Goal: Task Accomplishment & Management: Complete application form

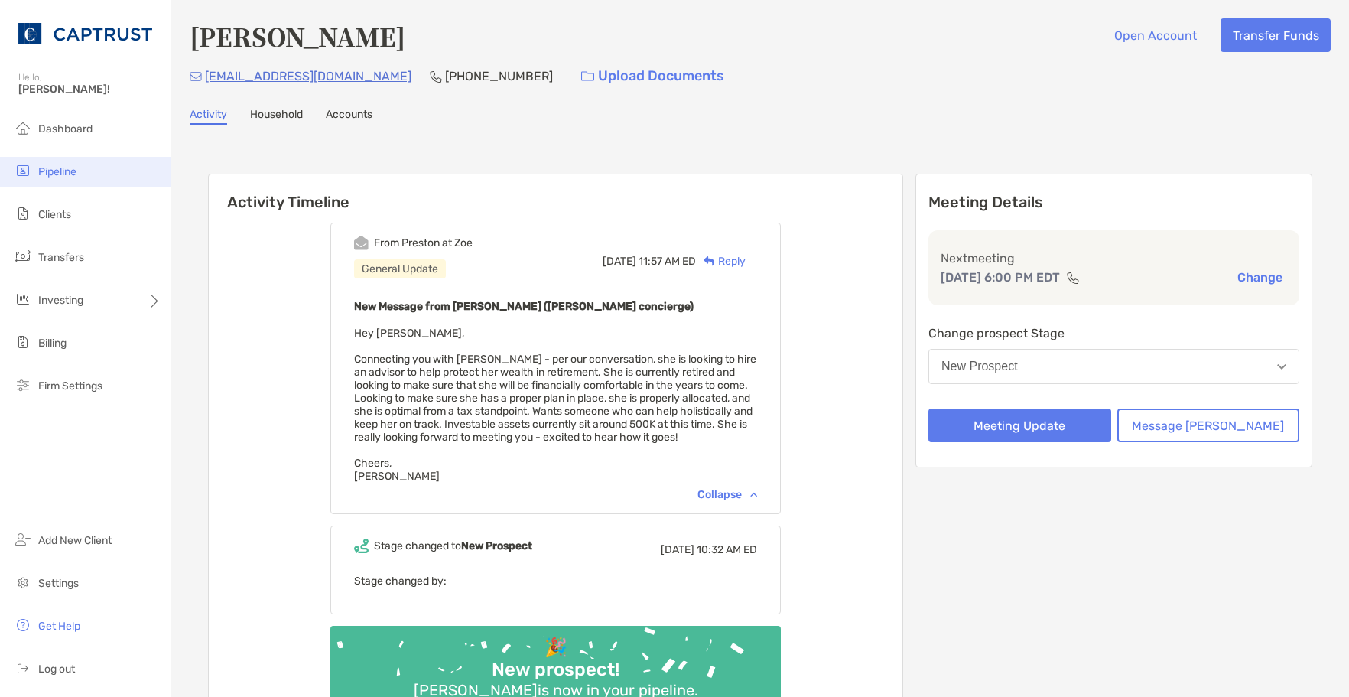
click at [82, 164] on li "Pipeline" at bounding box center [85, 172] width 171 height 31
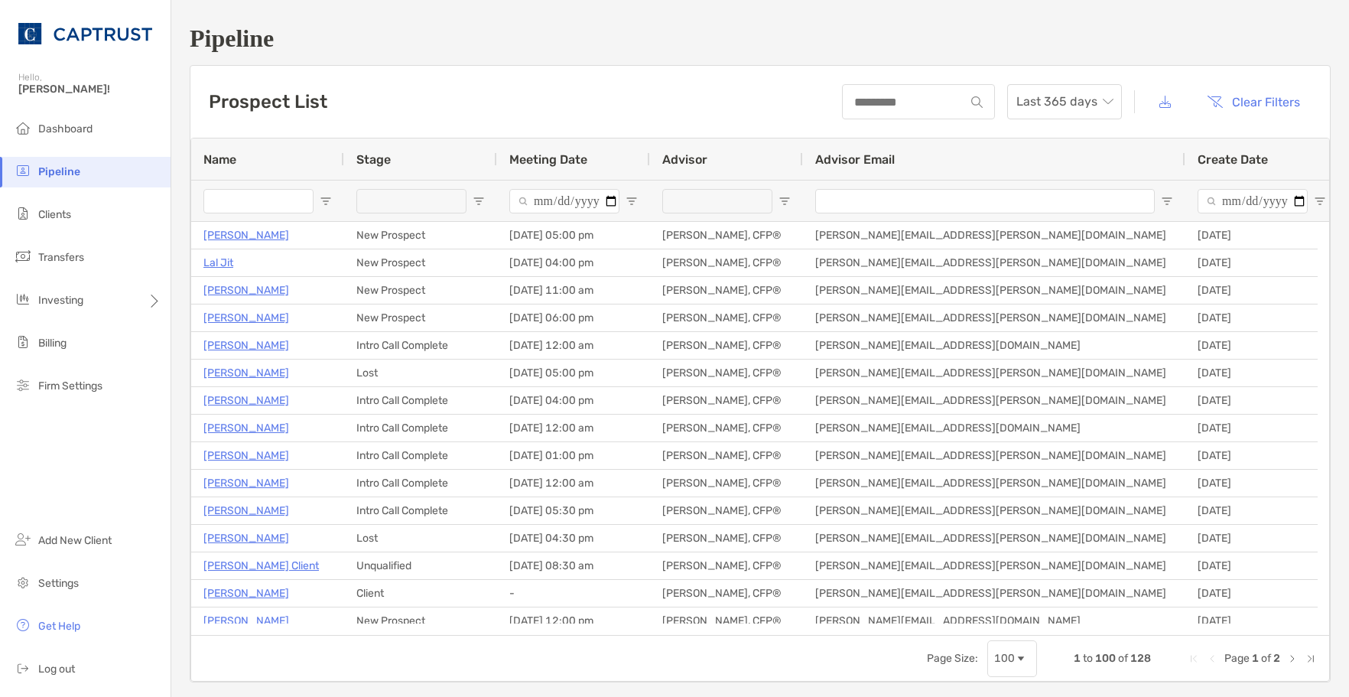
drag, startPoint x: 1026, startPoint y: 51, endPoint x: 992, endPoint y: 39, distance: 35.8
click at [1023, 50] on h1 "Pipeline" at bounding box center [760, 38] width 1141 height 28
drag, startPoint x: 1019, startPoint y: 64, endPoint x: 929, endPoint y: 112, distance: 102.0
click at [1019, 64] on div "Pipeline Prospect List Last 365 days Clear Filters 1 to 100 of 128. Page 1 of 2…" at bounding box center [760, 353] width 1178 height 707
click at [809, 112] on div "Prospect List Last 365 days Clear Filters" at bounding box center [760, 102] width 1140 height 72
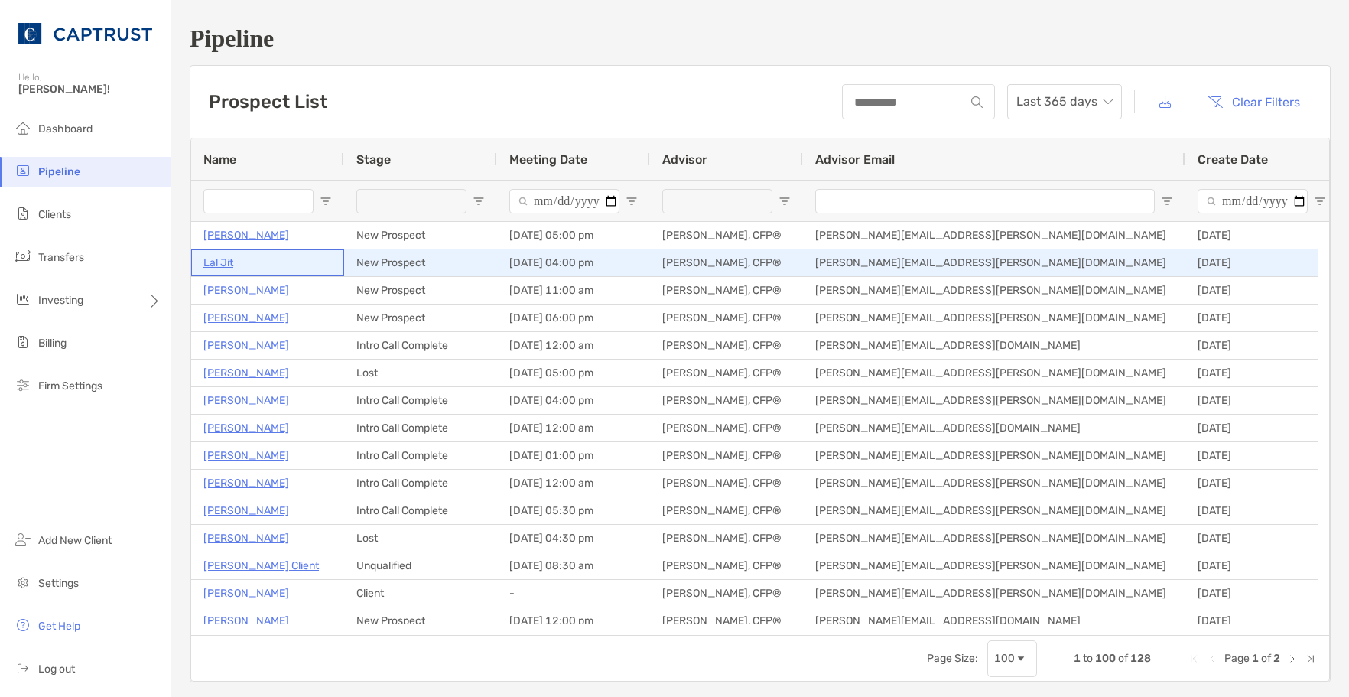
click at [216, 257] on p "Lal Jit" at bounding box center [218, 262] width 30 height 19
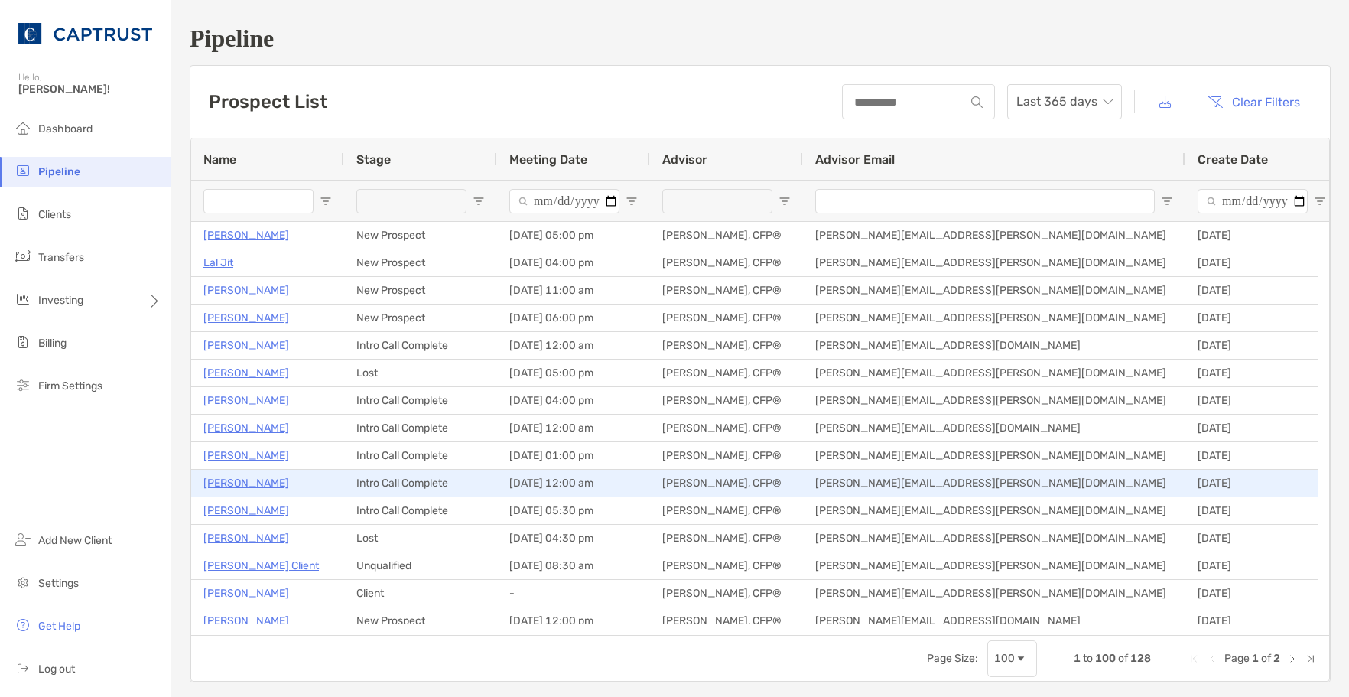
click at [259, 483] on p "Catherine Burke" at bounding box center [246, 482] width 86 height 19
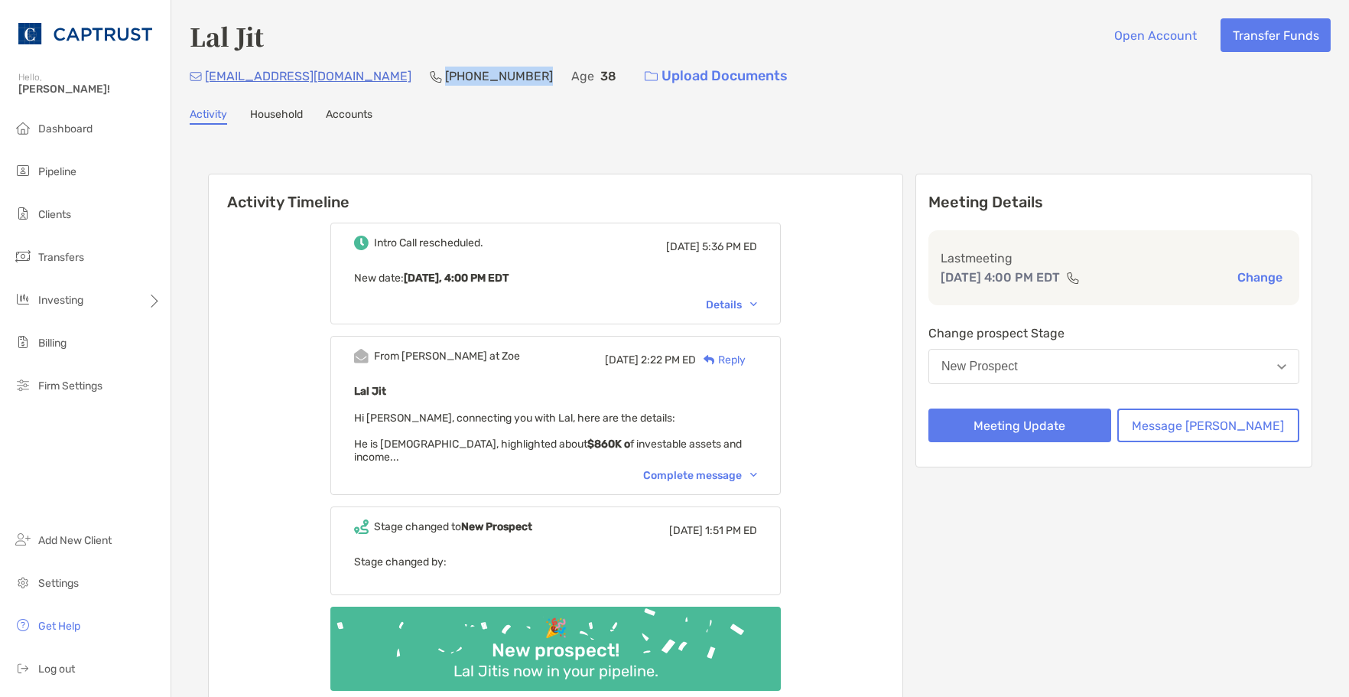
click at [445, 76] on p "[PHONE_NUMBER]" at bounding box center [499, 76] width 108 height 19
click at [412, 135] on div "Lal Jit Open Account Transfer Funds [EMAIL_ADDRESS][DOMAIN_NAME] [PHONE_NUMBER]…" at bounding box center [760, 385] width 1178 height 770
click at [743, 469] on div "Complete message" at bounding box center [700, 475] width 114 height 13
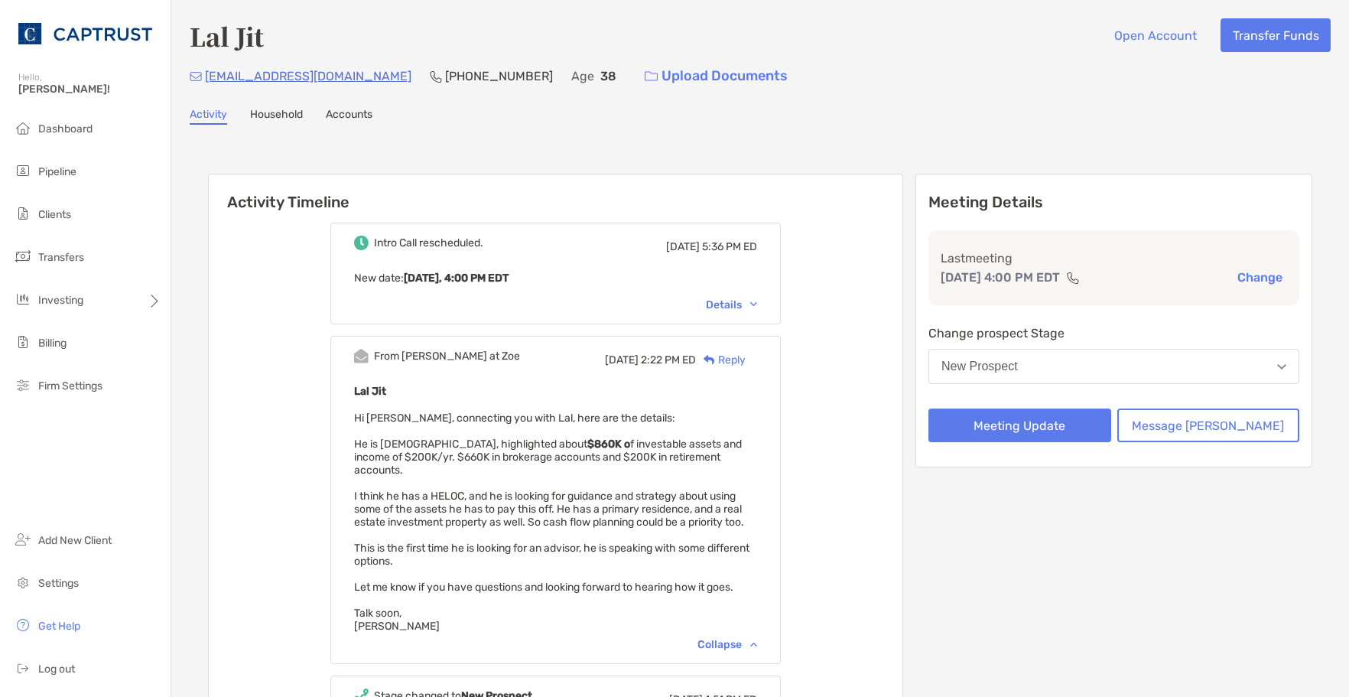
scroll to position [76, 0]
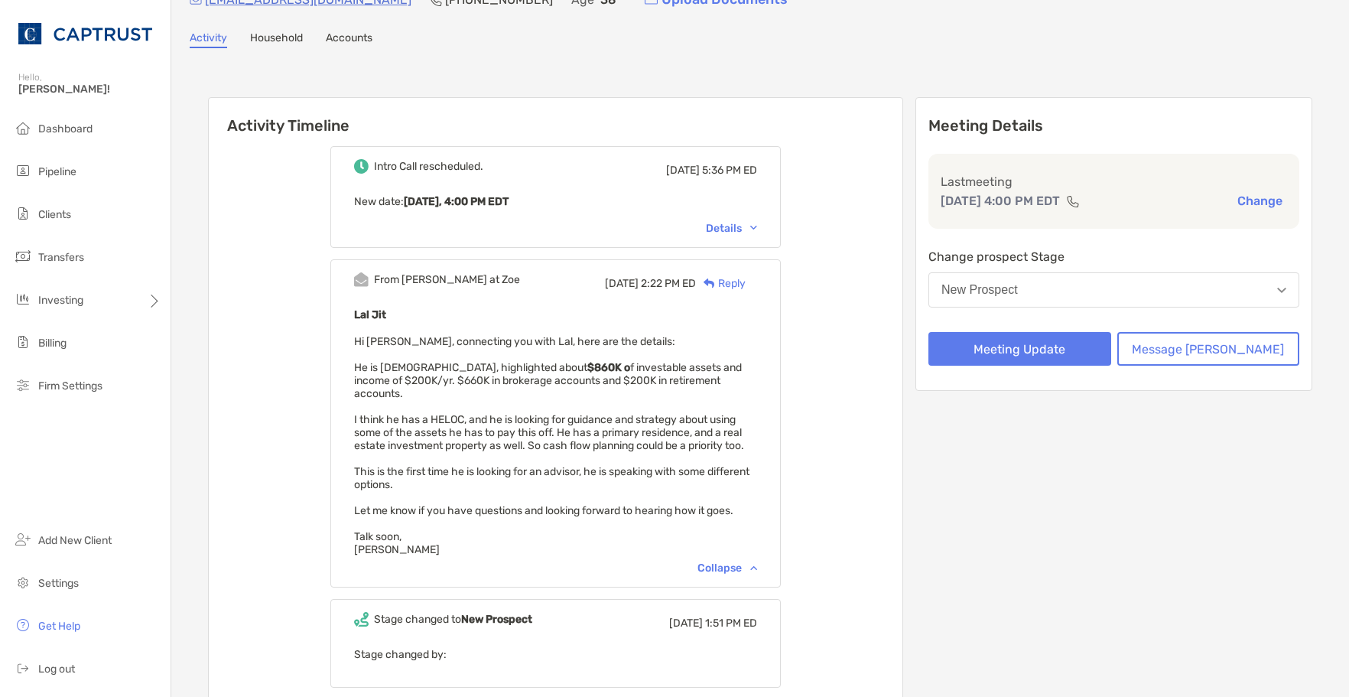
click at [768, 220] on div "Intro Call rescheduled. [DATE] 5:36 PM ED New date : [DATE], 4:00 PM EDT Details" at bounding box center [555, 197] width 451 height 102
click at [757, 226] on div "Details" at bounding box center [731, 228] width 51 height 13
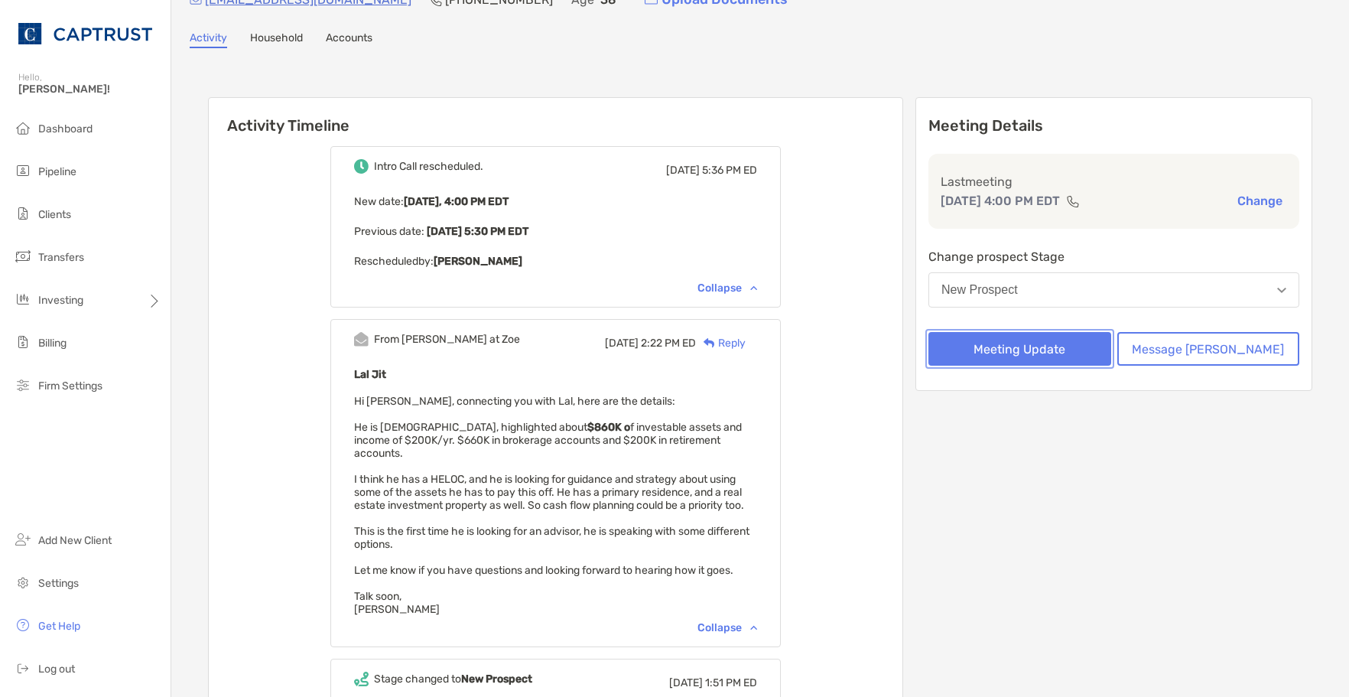
click at [1085, 347] on button "Meeting Update" at bounding box center [1020, 349] width 183 height 34
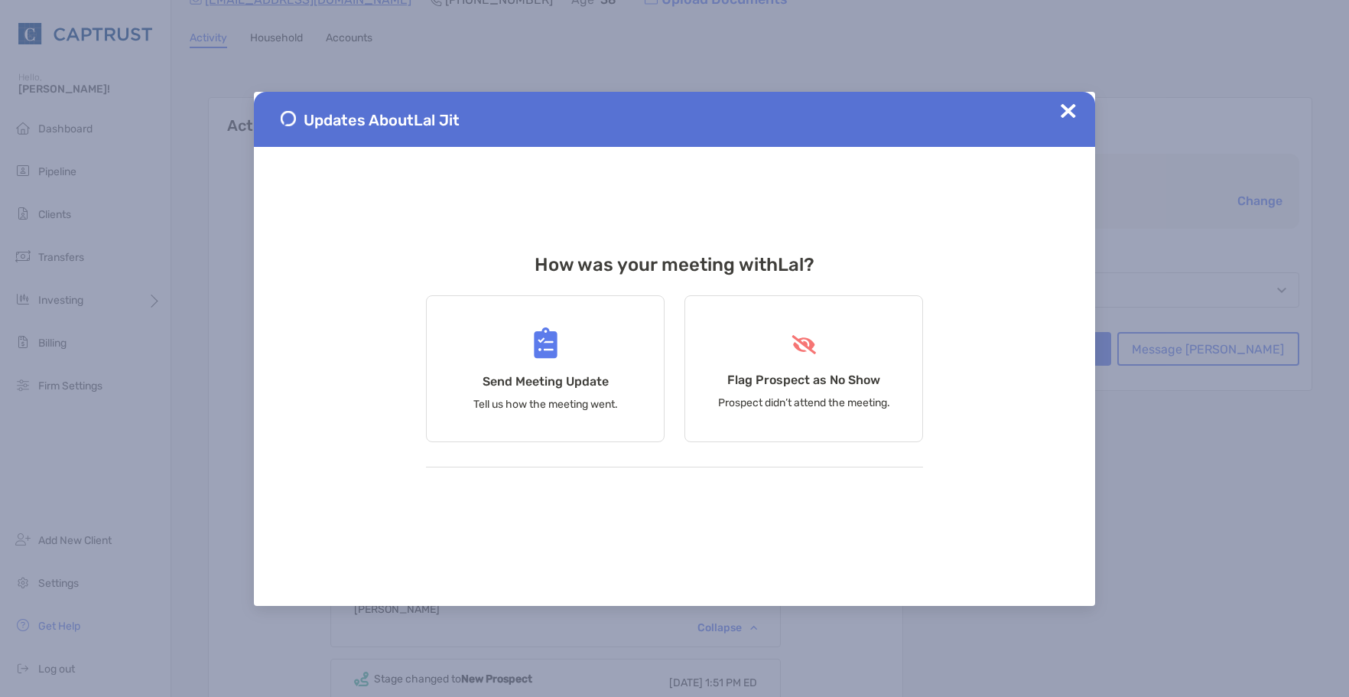
click at [1059, 102] on div "Updates About Lal Jit" at bounding box center [674, 119] width 841 height 55
click at [1062, 114] on img at bounding box center [1068, 110] width 15 height 15
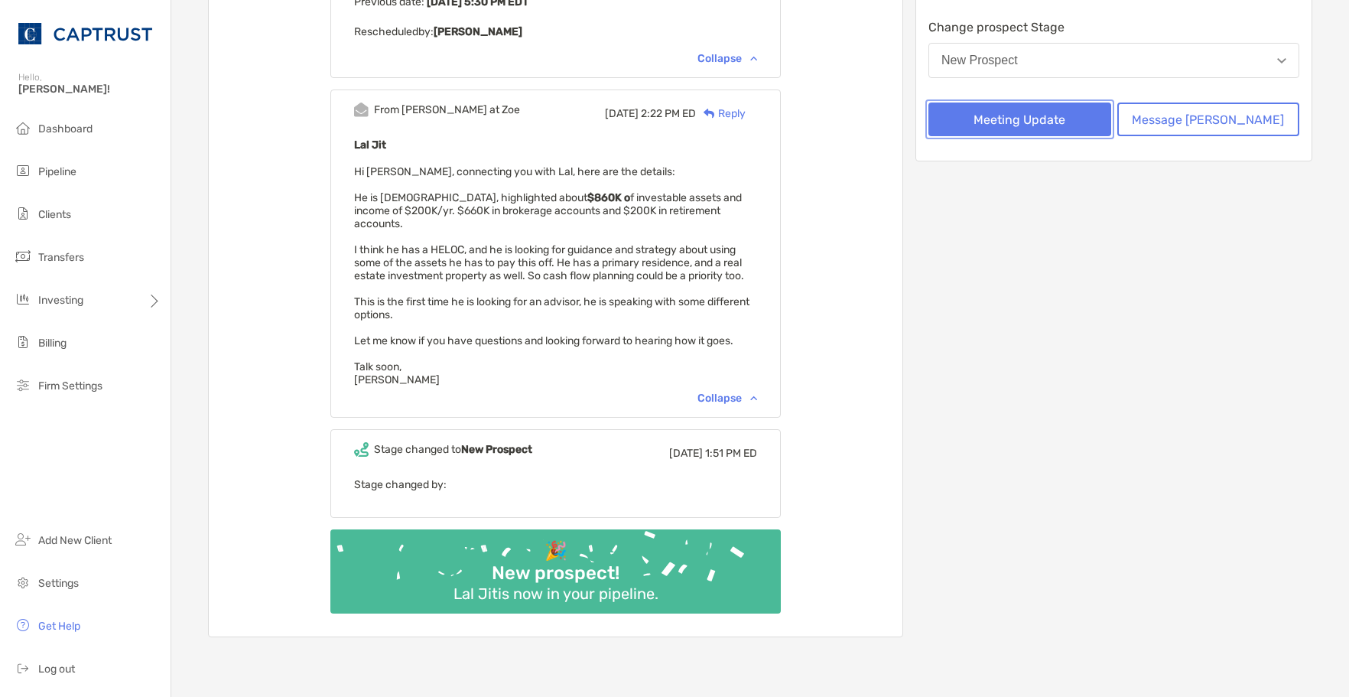
scroll to position [0, 0]
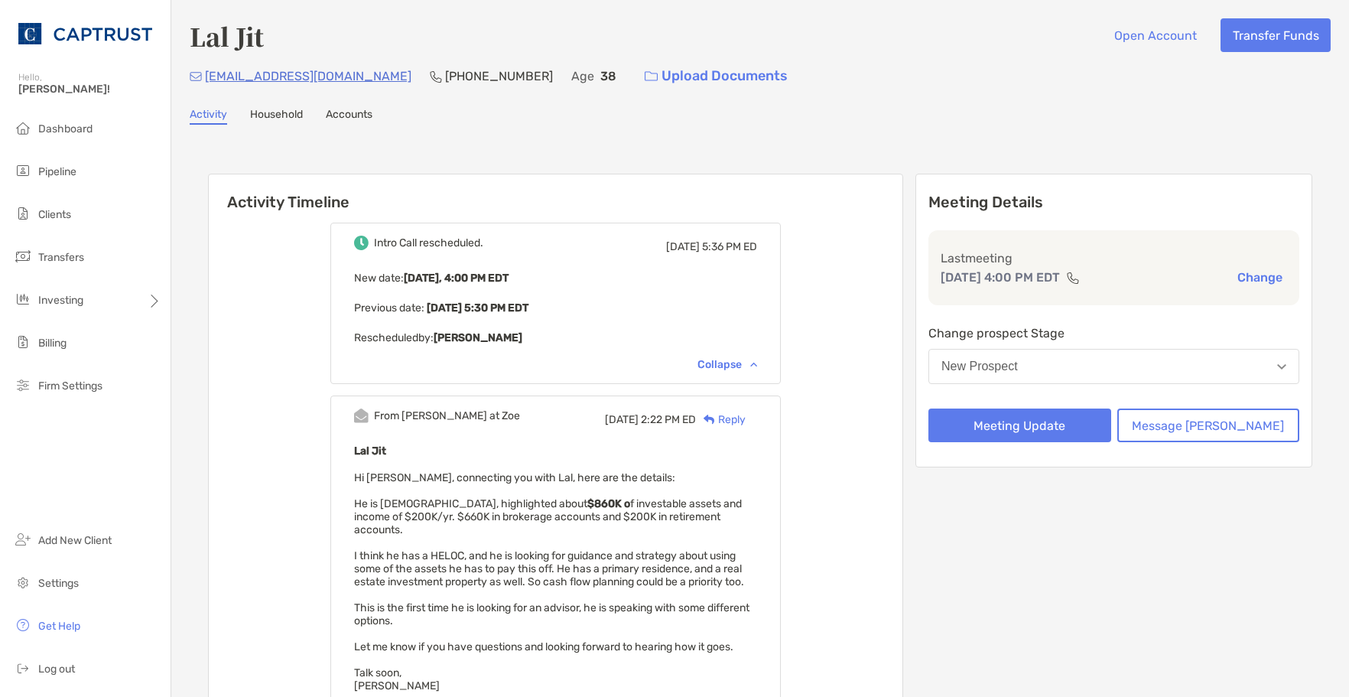
click at [1101, 369] on button "New Prospect" at bounding box center [1114, 366] width 371 height 35
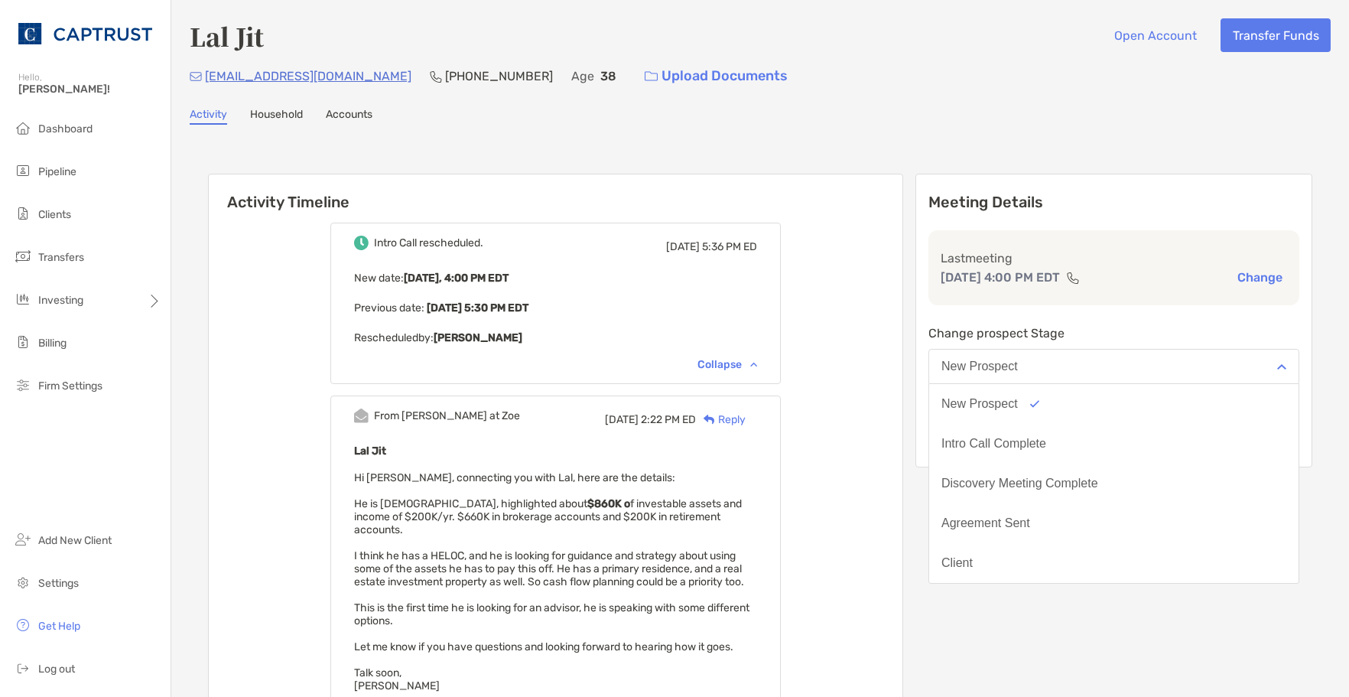
click at [903, 302] on div "Intro Call rescheduled. Fri, Aug 29 5:36 PM ED New date : Today, 4:00 PM EDT Pr…" at bounding box center [556, 576] width 694 height 731
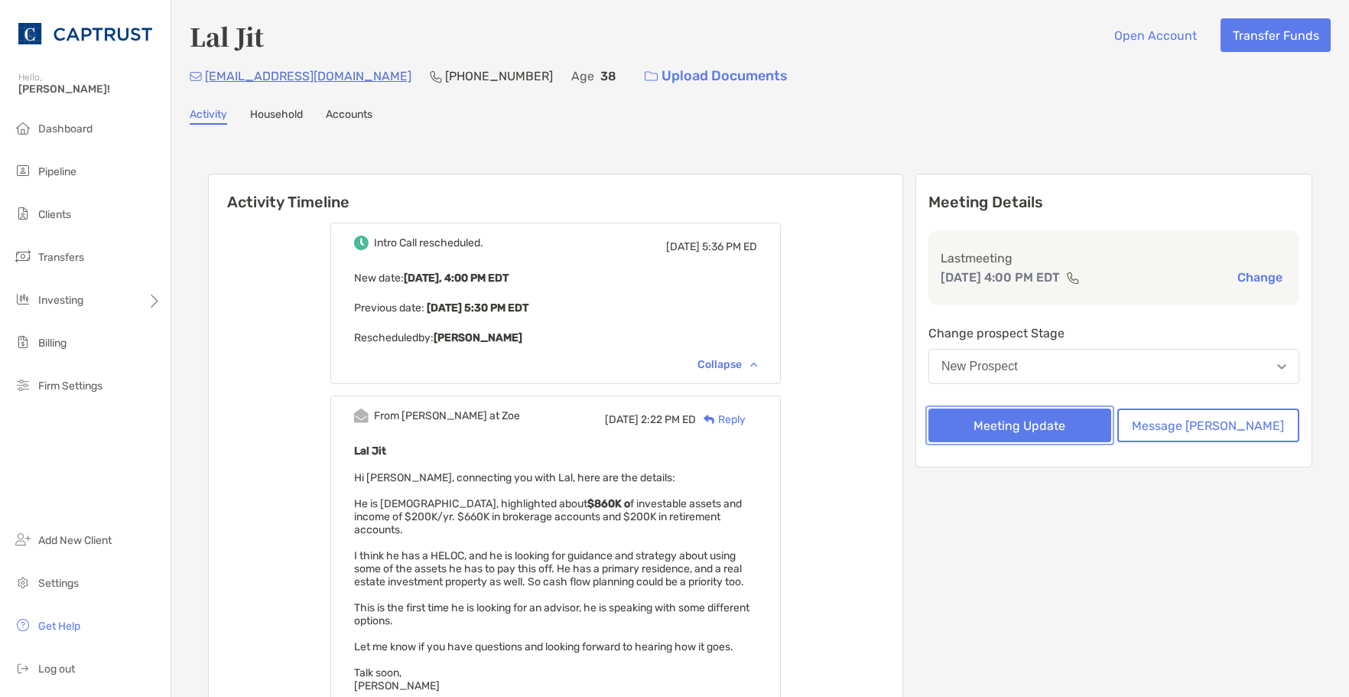
click at [1083, 421] on button "Meeting Update" at bounding box center [1020, 425] width 183 height 34
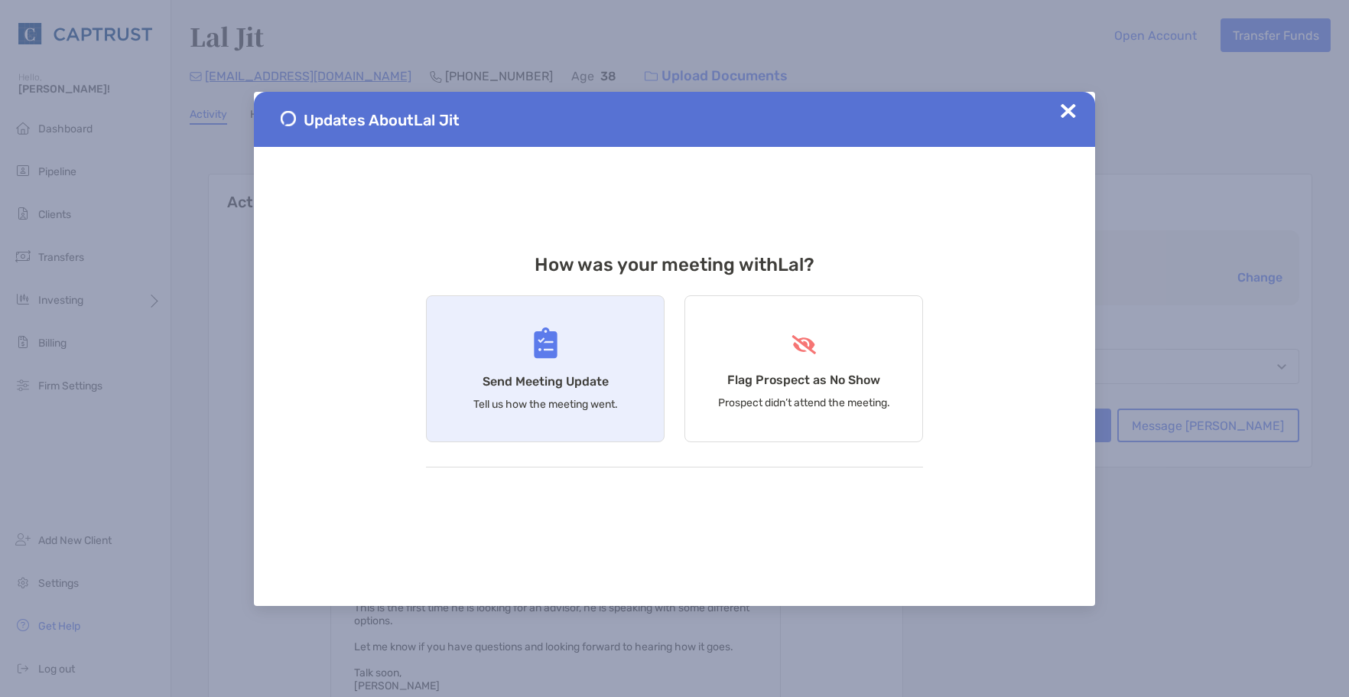
click at [522, 356] on div "Send Meeting Update Tell us how the meeting went." at bounding box center [545, 368] width 239 height 147
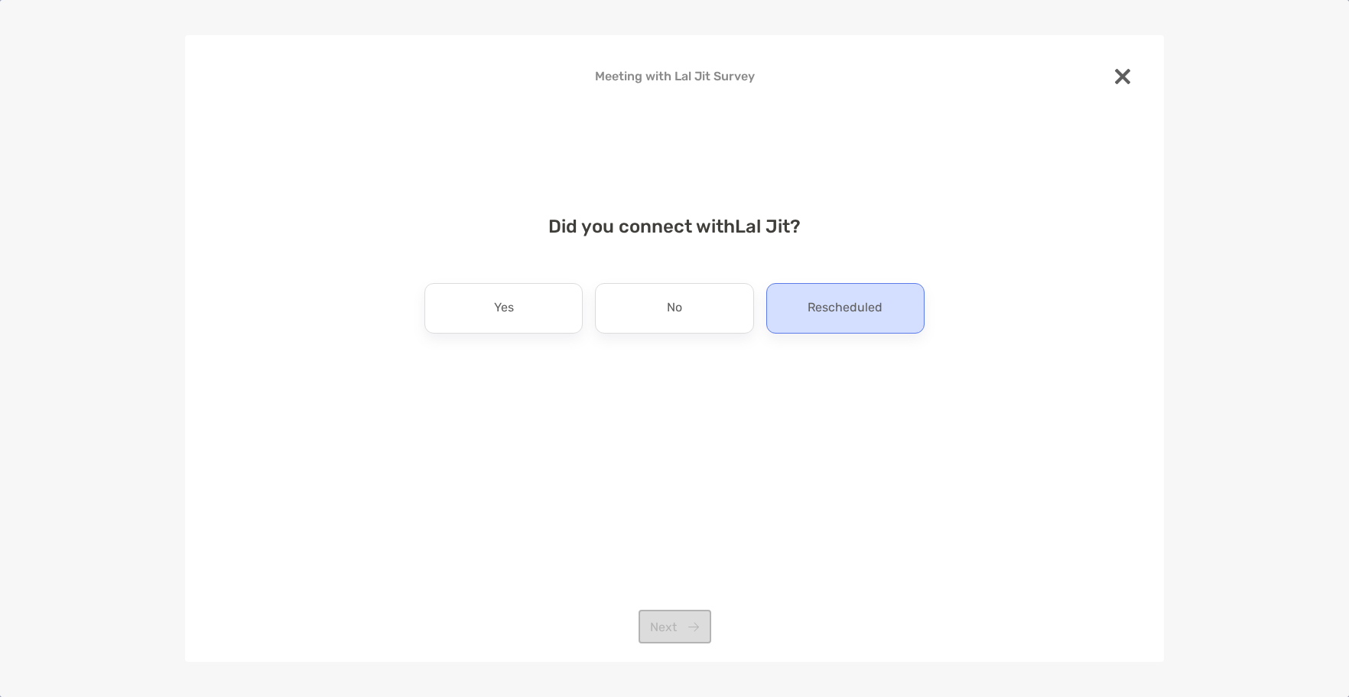
click at [860, 308] on p "Rescheduled" at bounding box center [845, 308] width 75 height 24
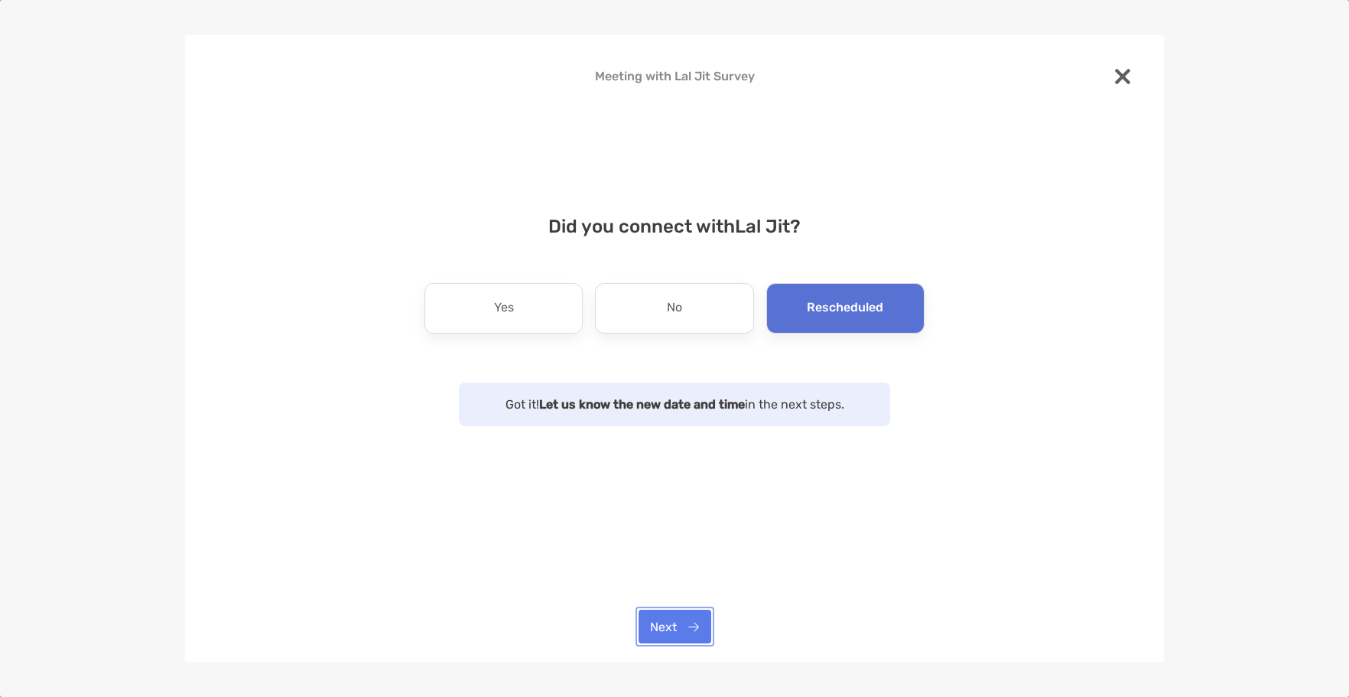
click at [685, 630] on button "Next" at bounding box center [675, 627] width 73 height 34
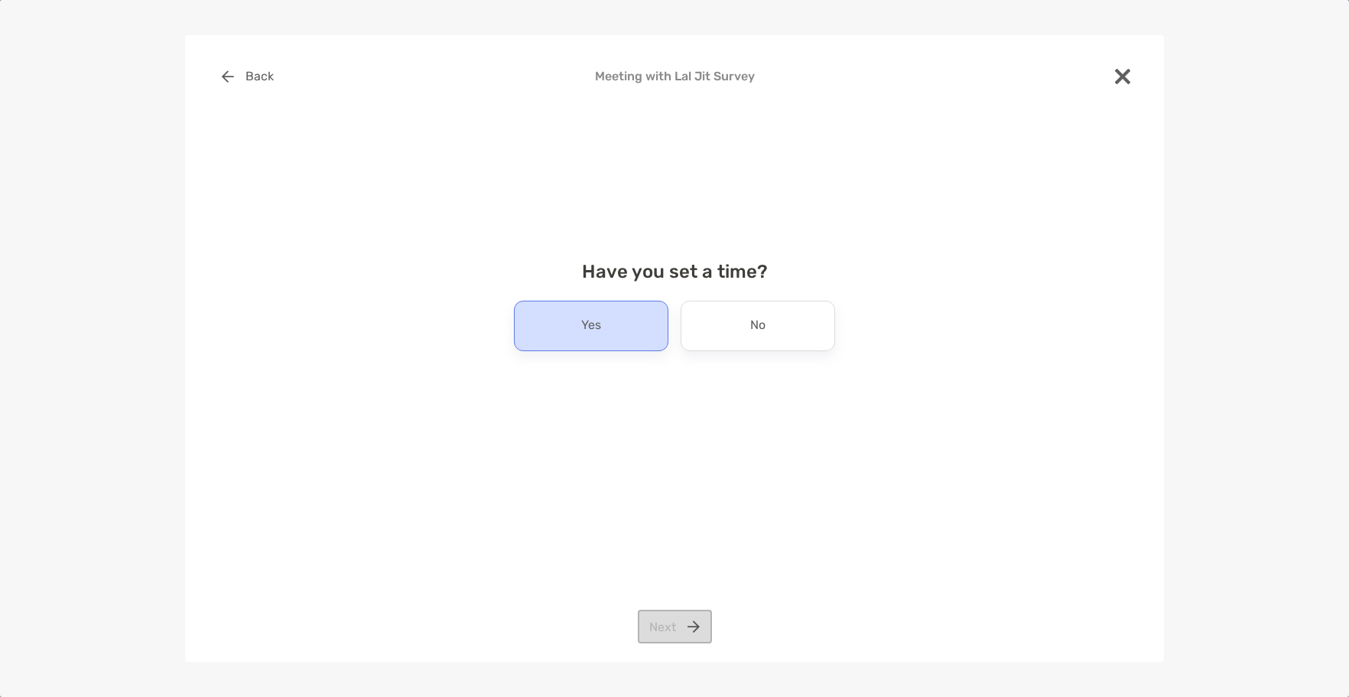
click at [619, 330] on div "Yes" at bounding box center [591, 326] width 155 height 50
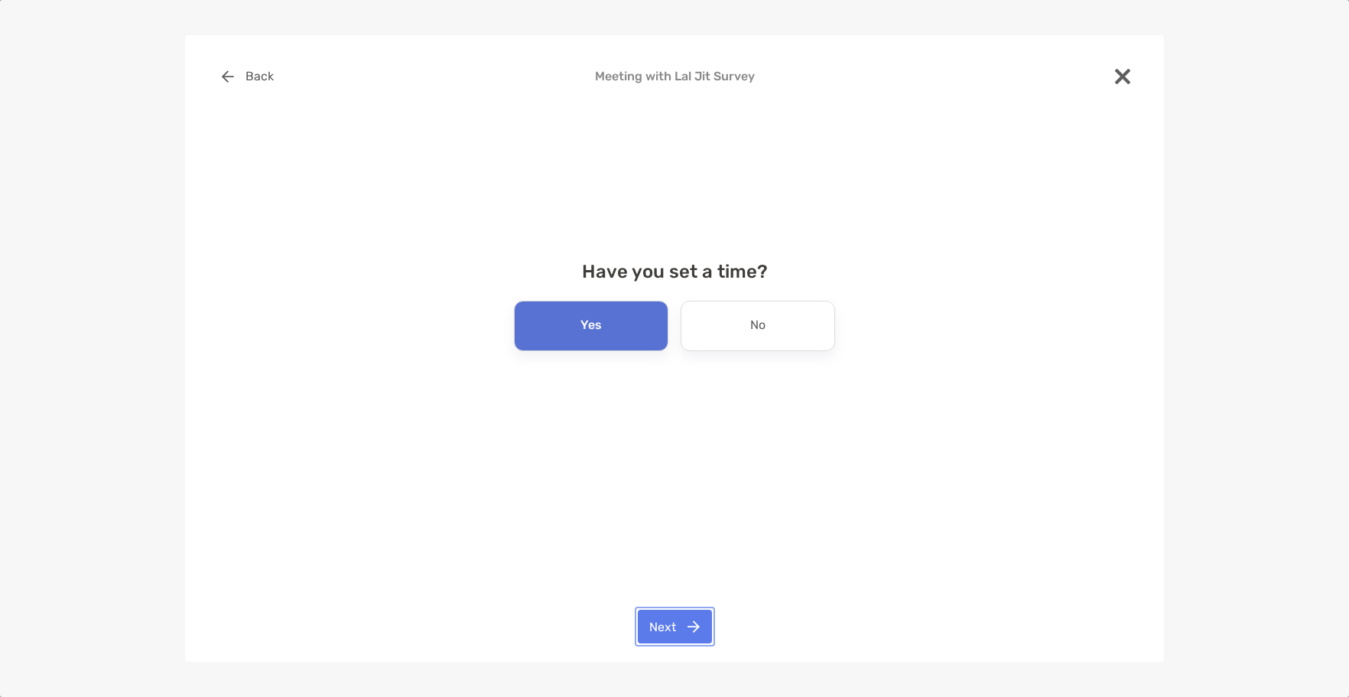
drag, startPoint x: 704, startPoint y: 633, endPoint x: 778, endPoint y: 533, distance: 124.7
click at [704, 632] on button "Next" at bounding box center [675, 627] width 74 height 34
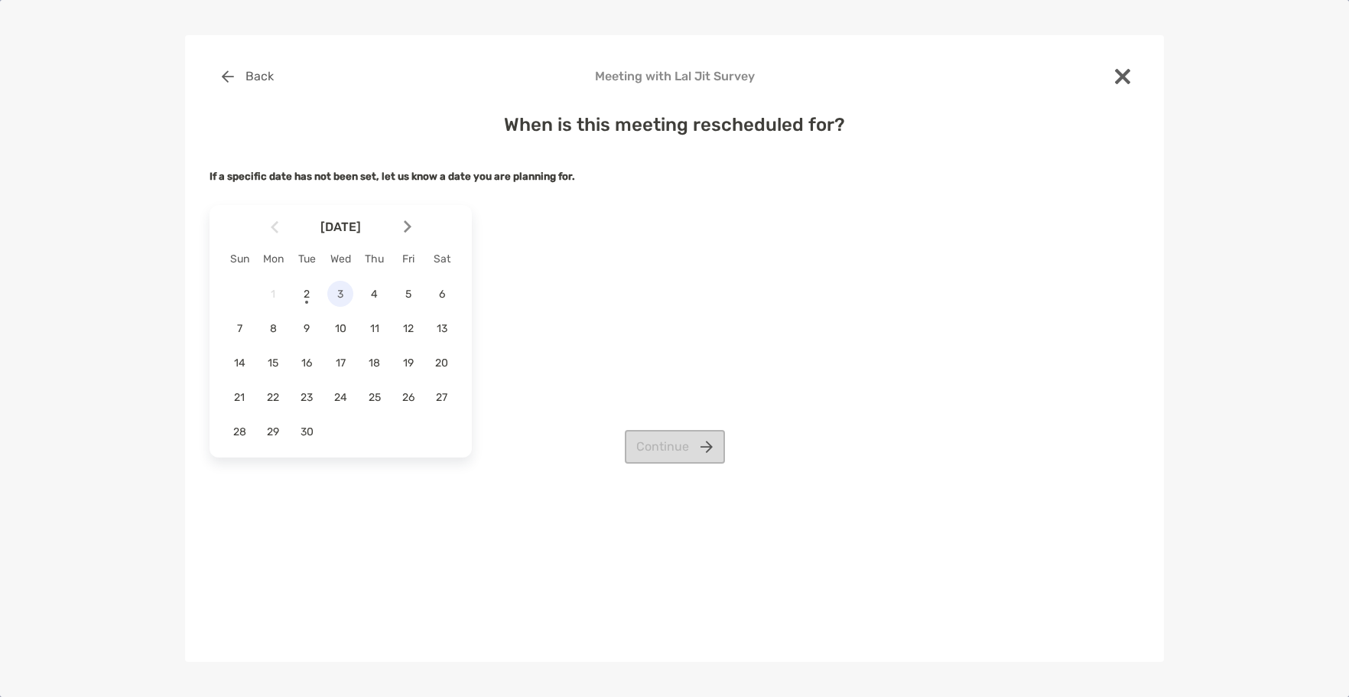
click at [340, 297] on span "3" at bounding box center [340, 294] width 26 height 13
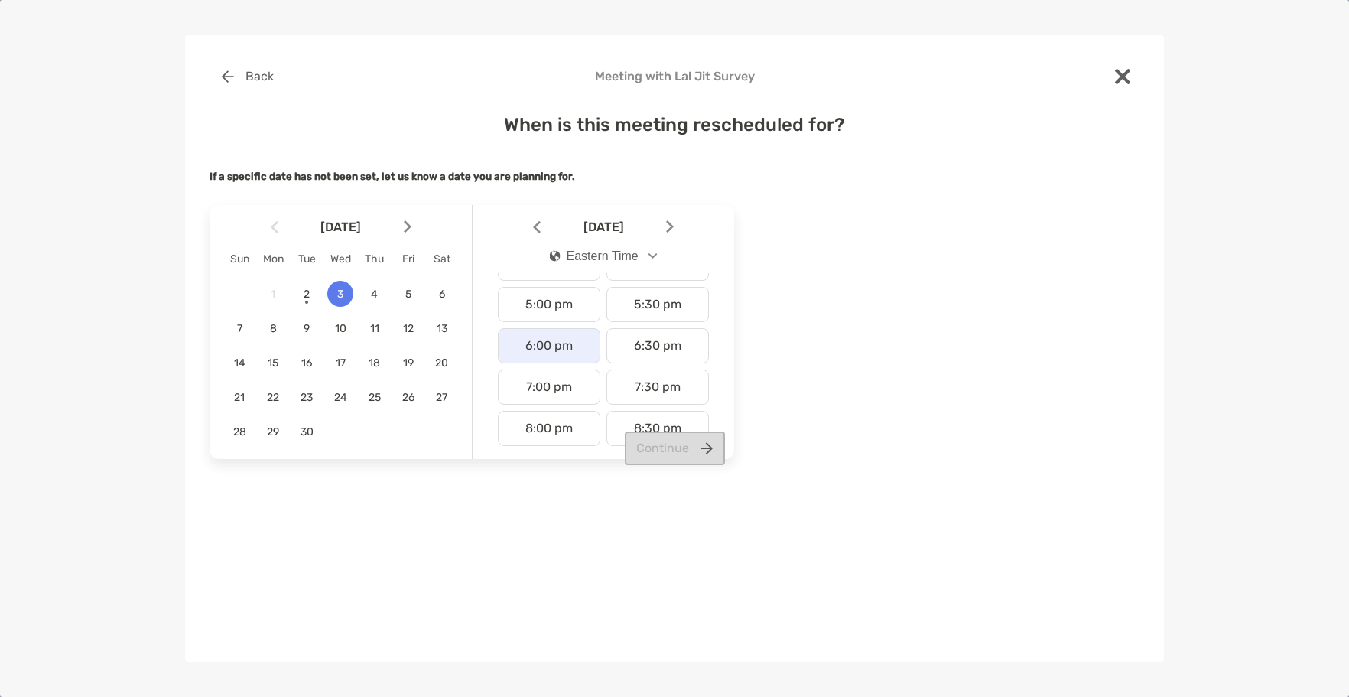
click at [545, 350] on div "6:00 pm" at bounding box center [549, 345] width 102 height 35
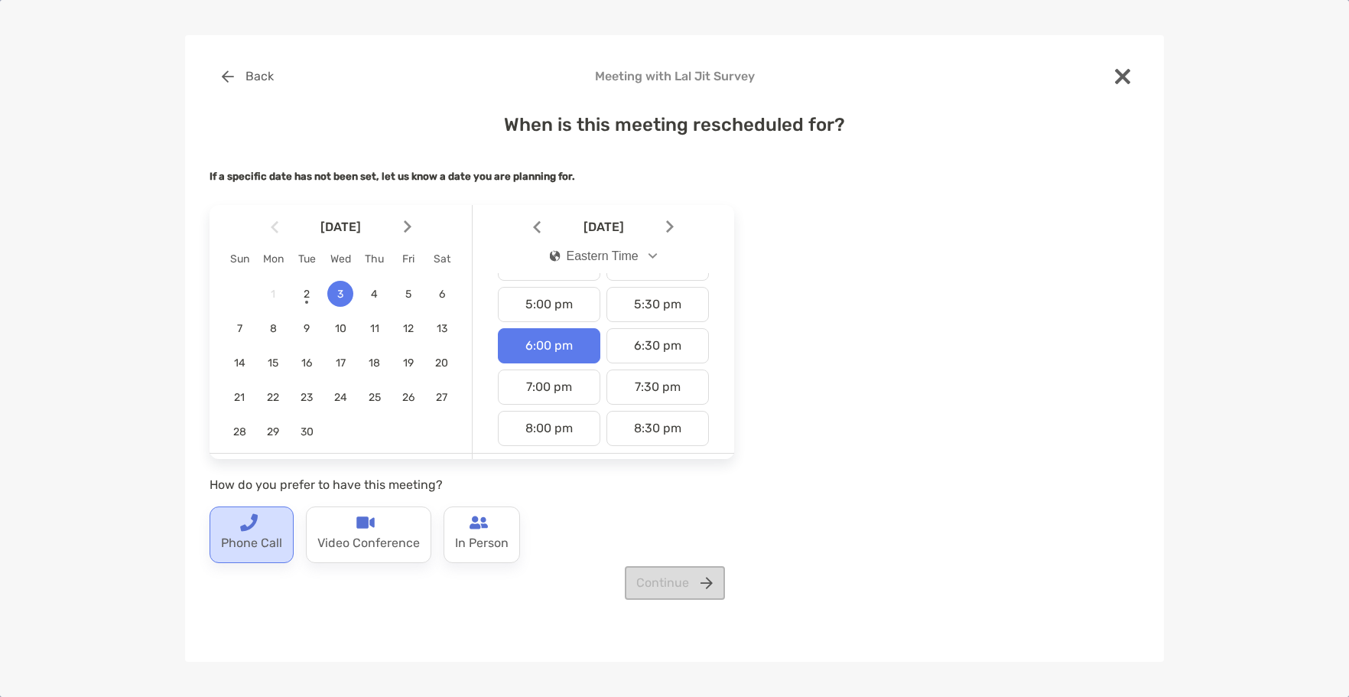
click at [245, 548] on p "Phone Call" at bounding box center [251, 544] width 61 height 24
click at [700, 582] on button "Continue" at bounding box center [675, 583] width 100 height 34
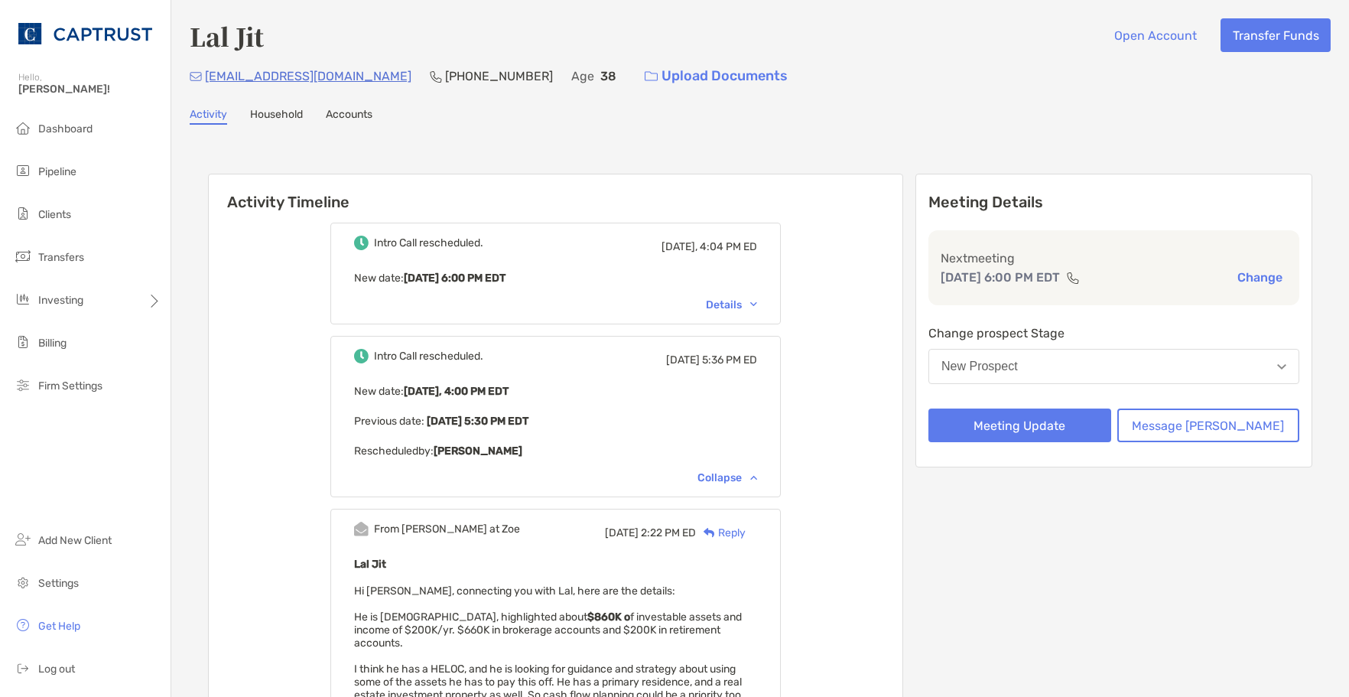
click at [715, 115] on div "Activity Household Accounts" at bounding box center [760, 116] width 1141 height 17
click at [80, 132] on span "Dashboard" at bounding box center [65, 128] width 54 height 13
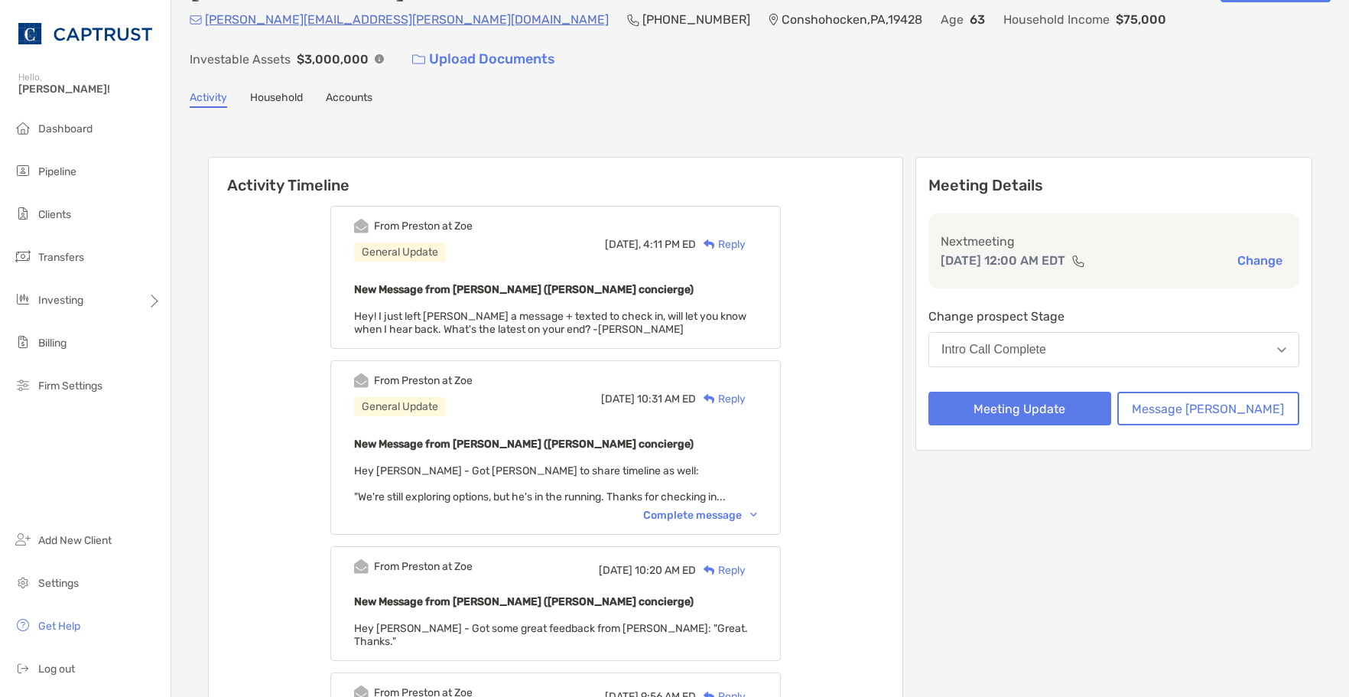
scroll to position [76, 0]
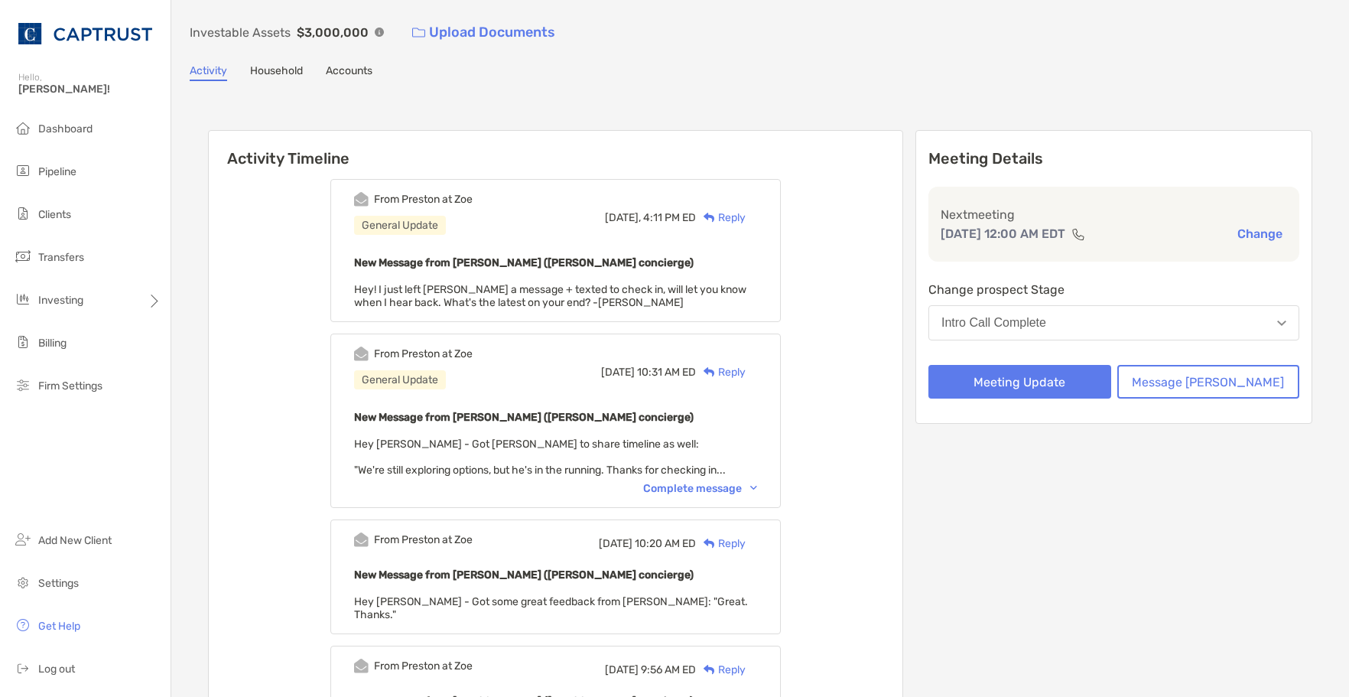
click at [772, 465] on div "From Preston at Zoe General Update Wed, Aug 20 10:31 AM ED Reply New Message fr…" at bounding box center [555, 421] width 451 height 174
click at [757, 482] on div "Complete message" at bounding box center [700, 488] width 114 height 13
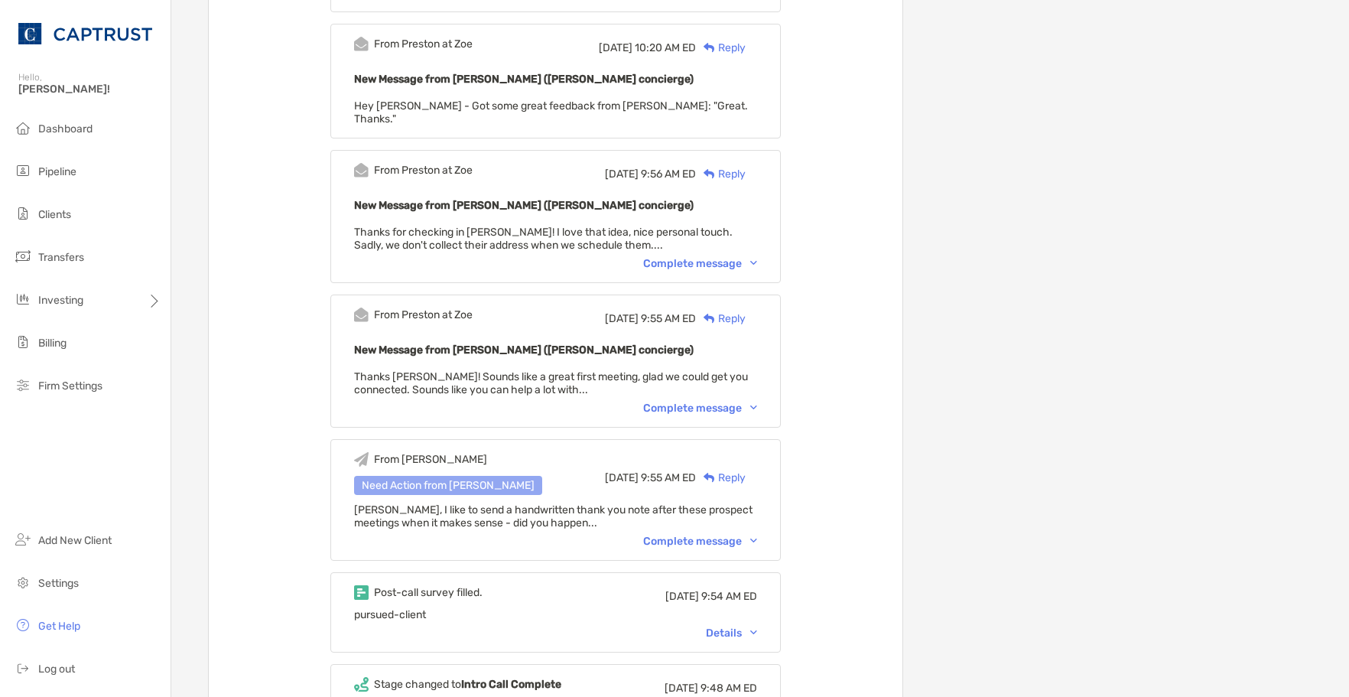
scroll to position [612, 0]
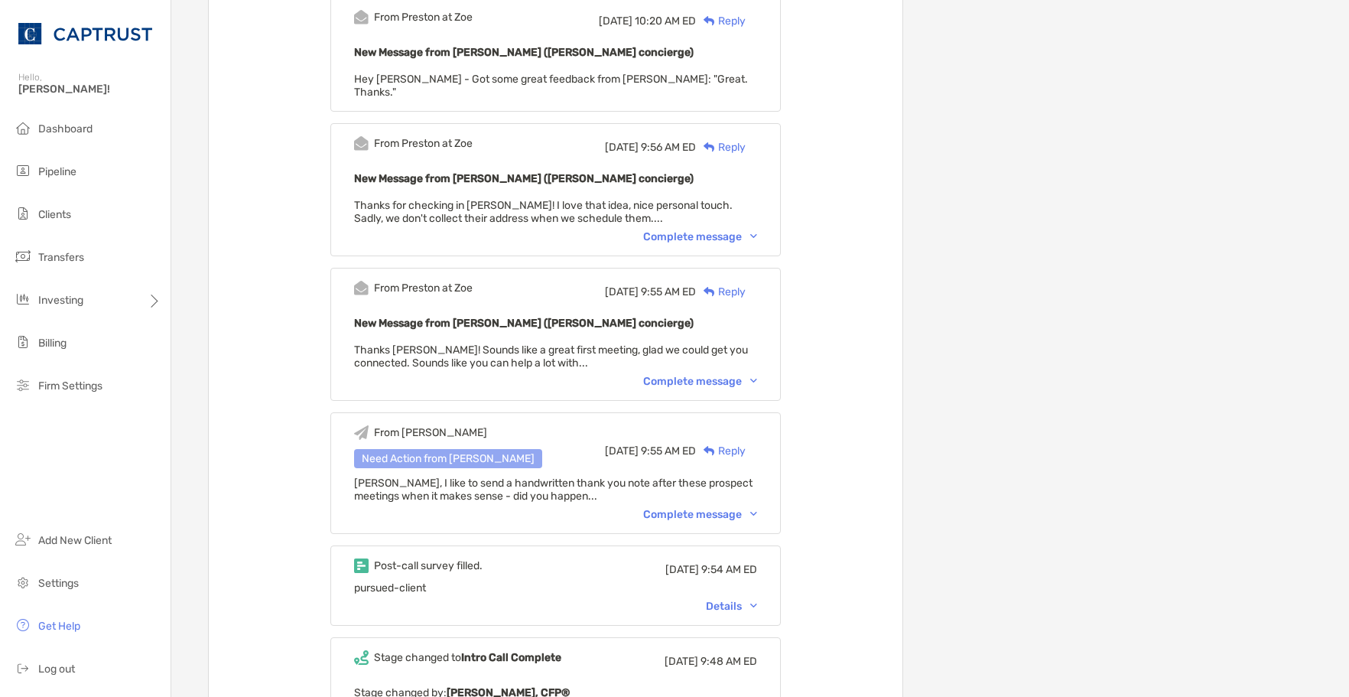
click at [751, 508] on div "Complete message" at bounding box center [700, 514] width 114 height 13
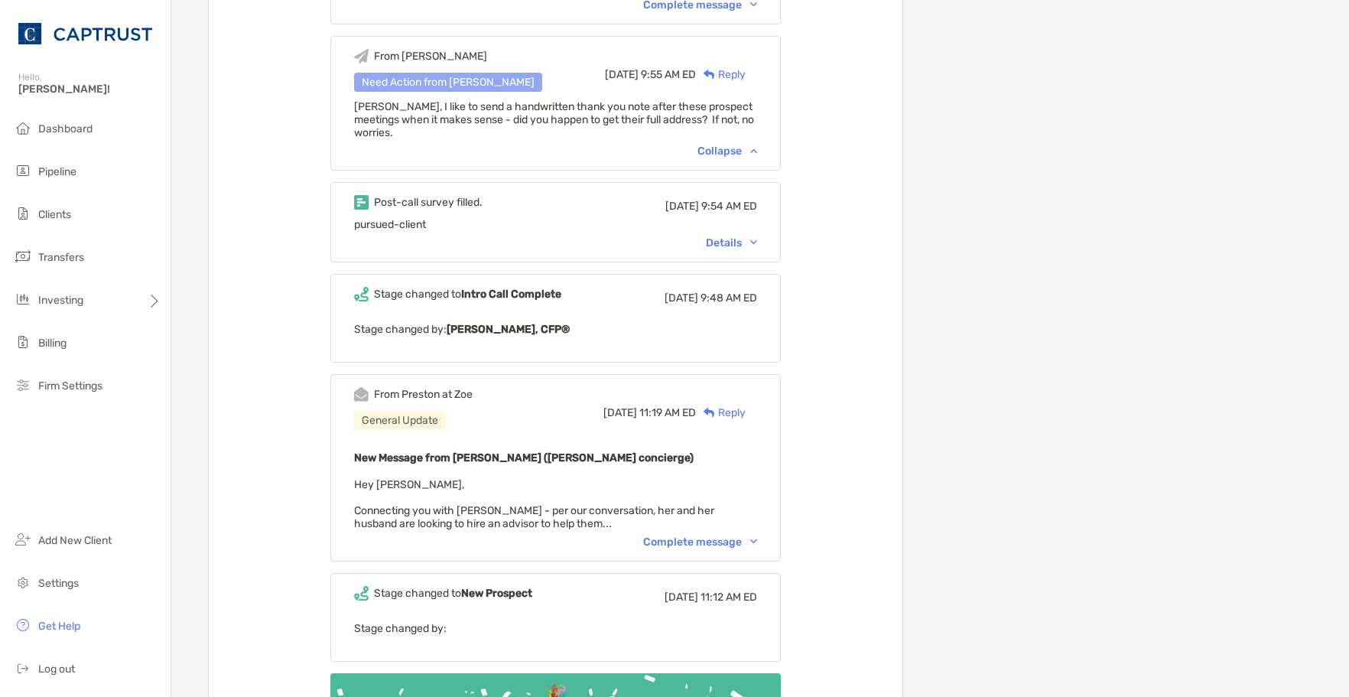
scroll to position [994, 0]
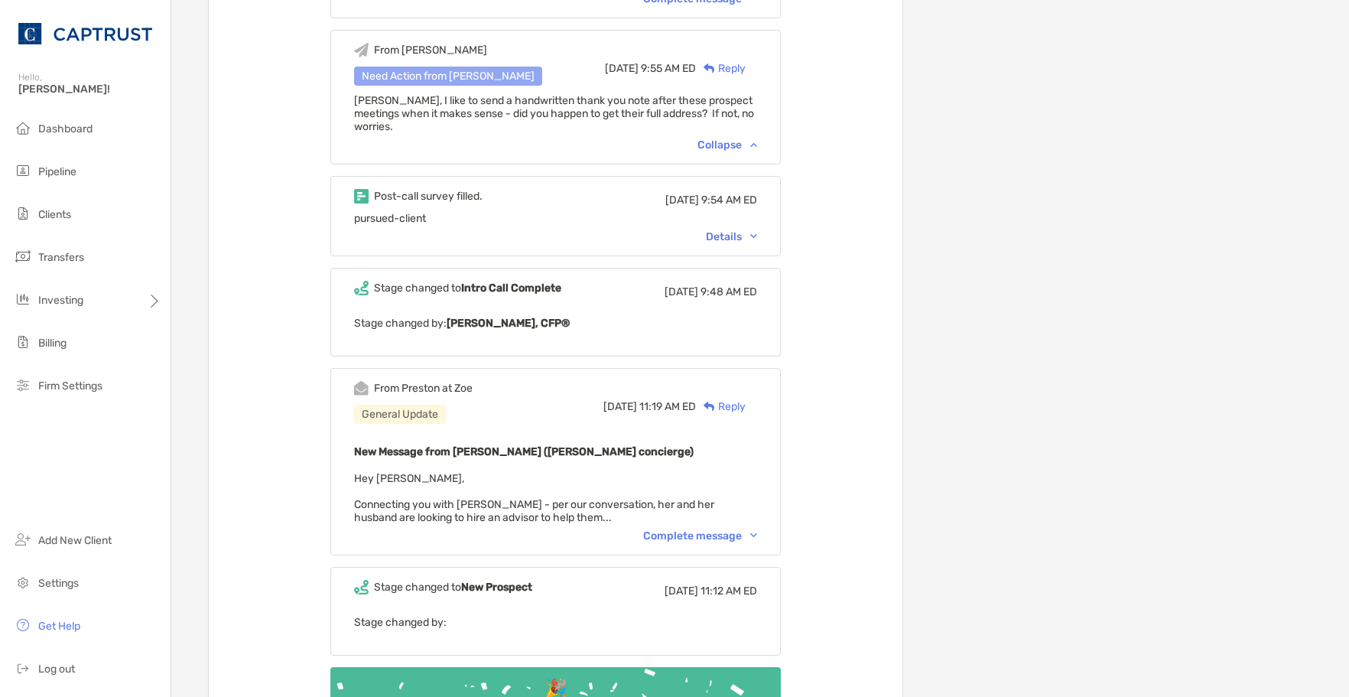
click at [738, 529] on div "Complete message" at bounding box center [700, 535] width 114 height 13
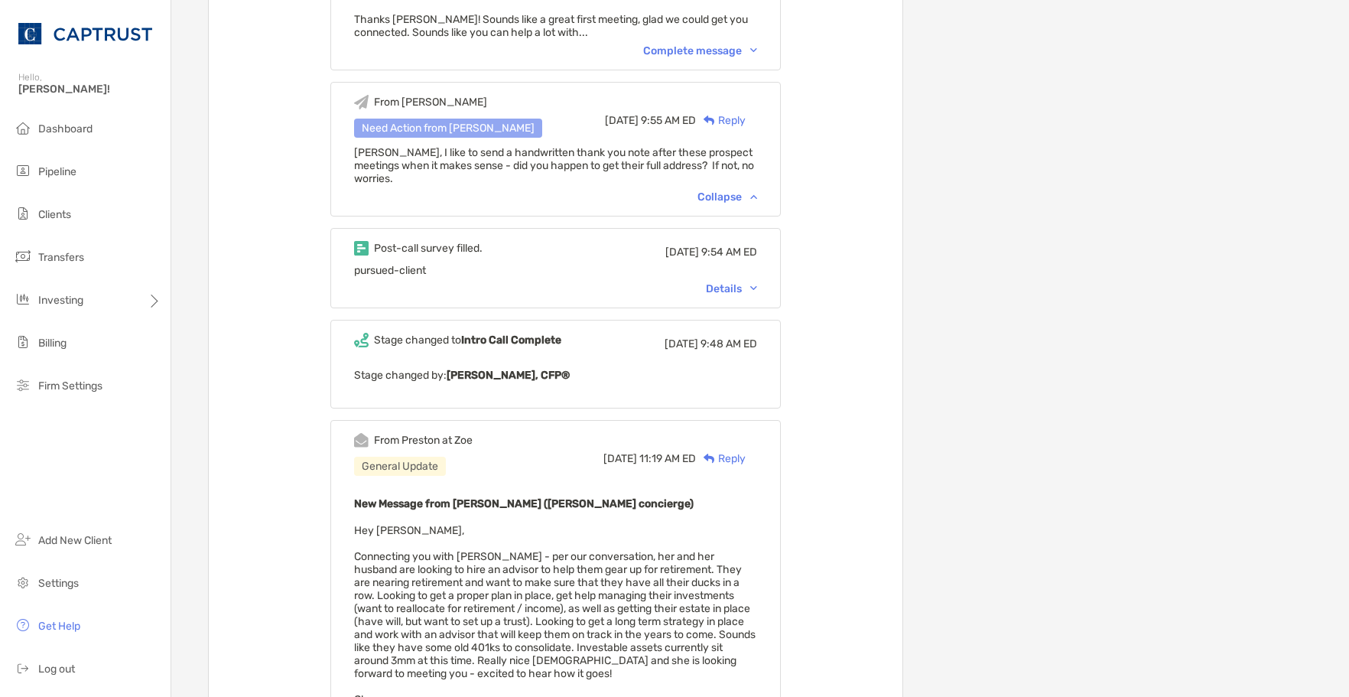
scroll to position [918, 0]
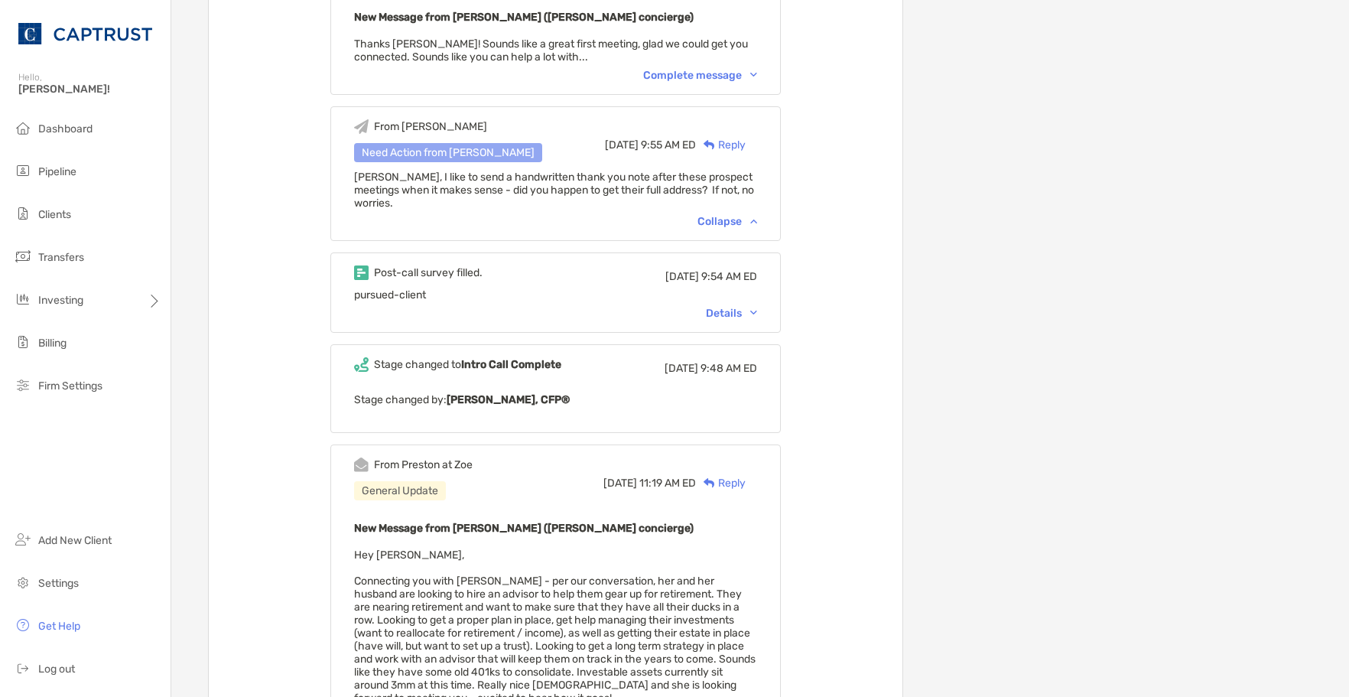
click at [758, 275] on div "Post-call survey filled. Wed, Aug 20 9:54 AM ED pursued-client Details" at bounding box center [555, 292] width 451 height 80
click at [757, 307] on div "Details" at bounding box center [731, 313] width 51 height 13
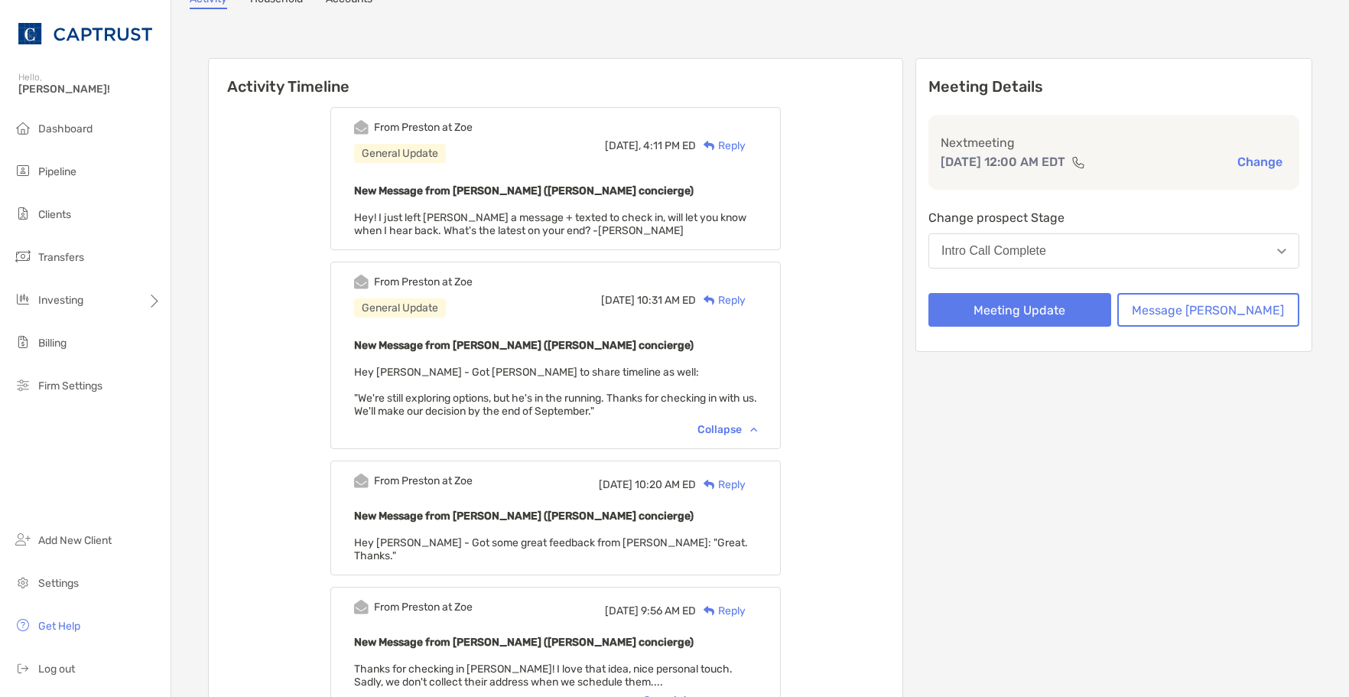
scroll to position [0, 0]
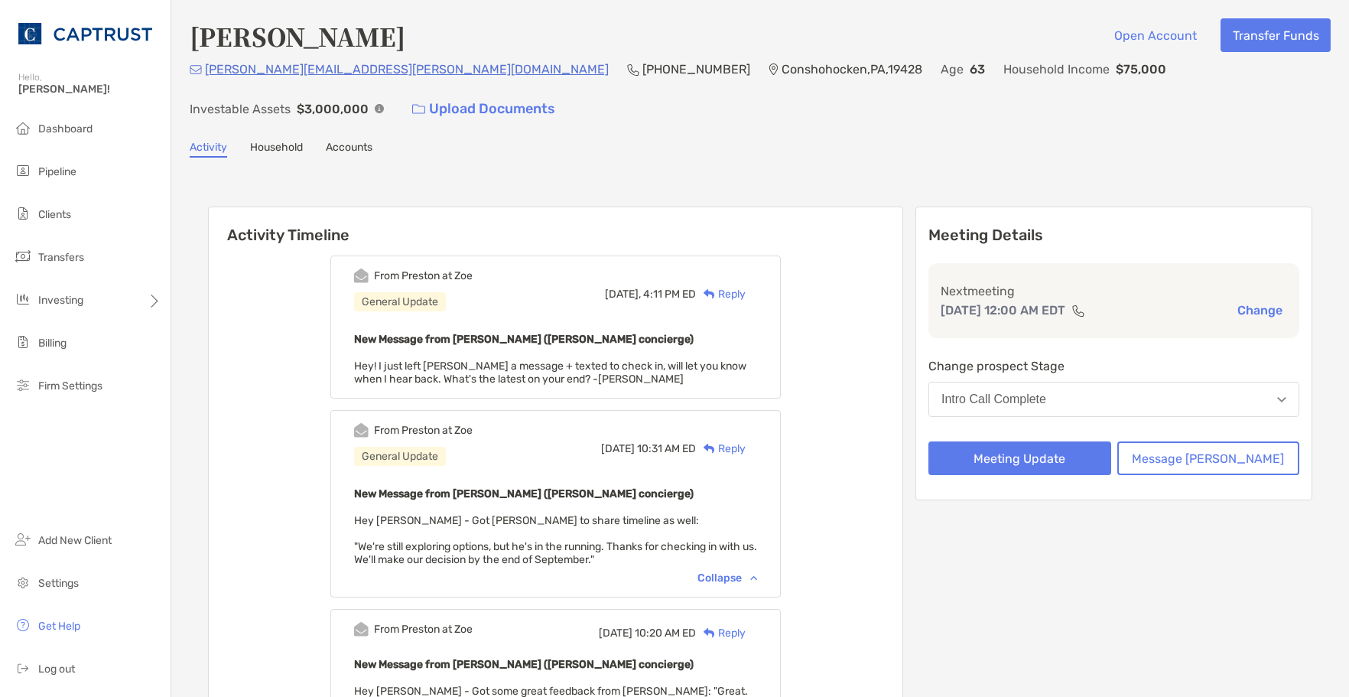
click at [746, 286] on div "Reply" at bounding box center [721, 294] width 50 height 16
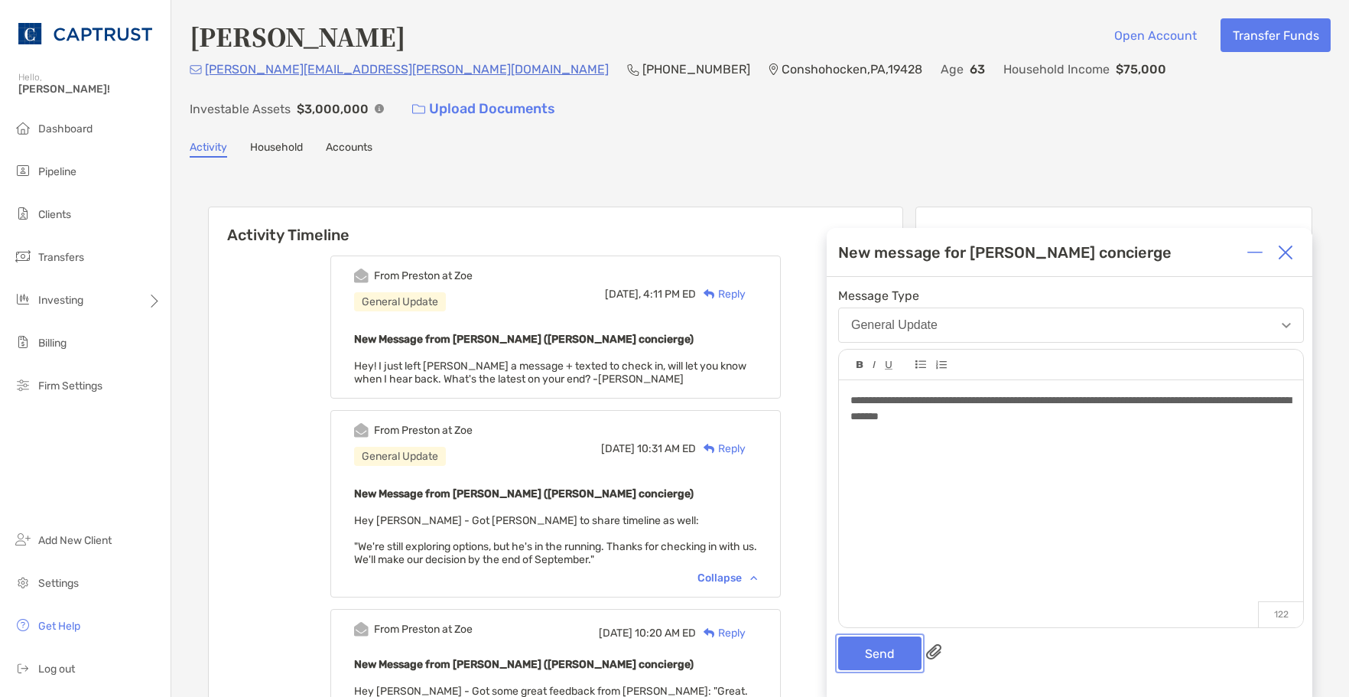
click at [875, 657] on button "Send" at bounding box center [879, 653] width 83 height 34
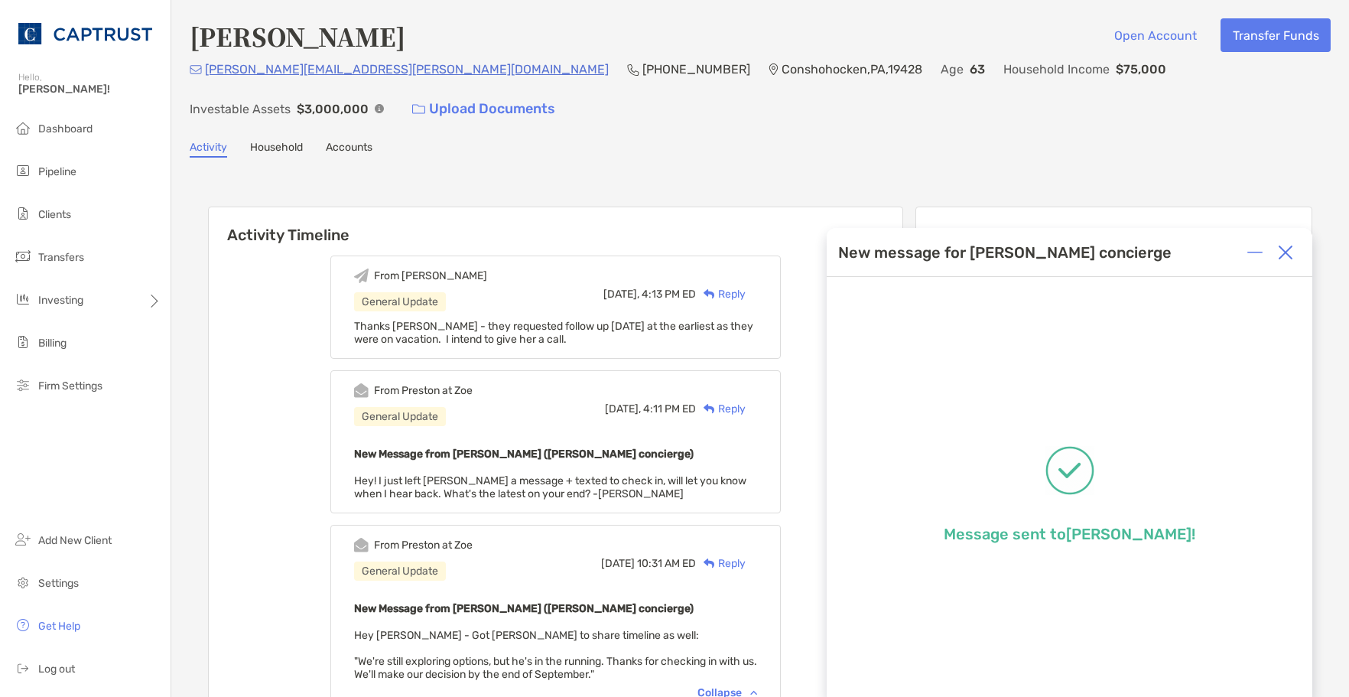
click at [1290, 252] on img at bounding box center [1285, 252] width 15 height 15
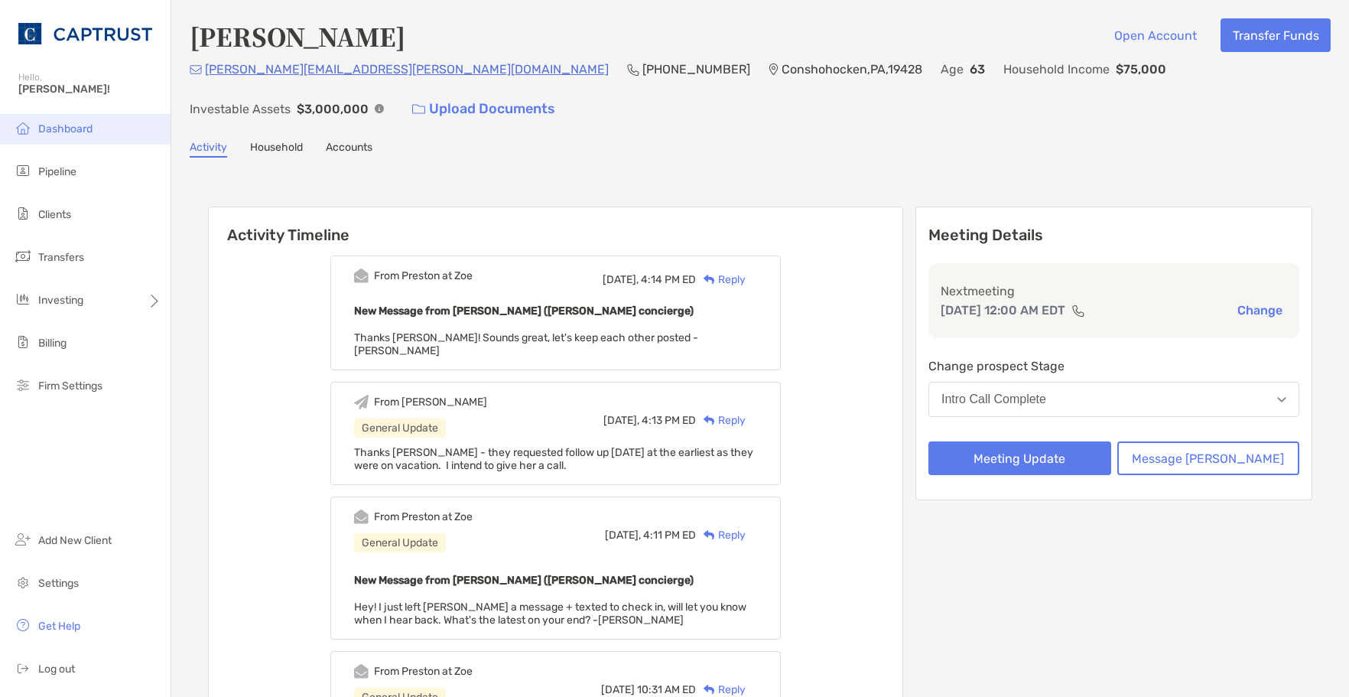
click at [82, 132] on span "Dashboard" at bounding box center [65, 128] width 54 height 13
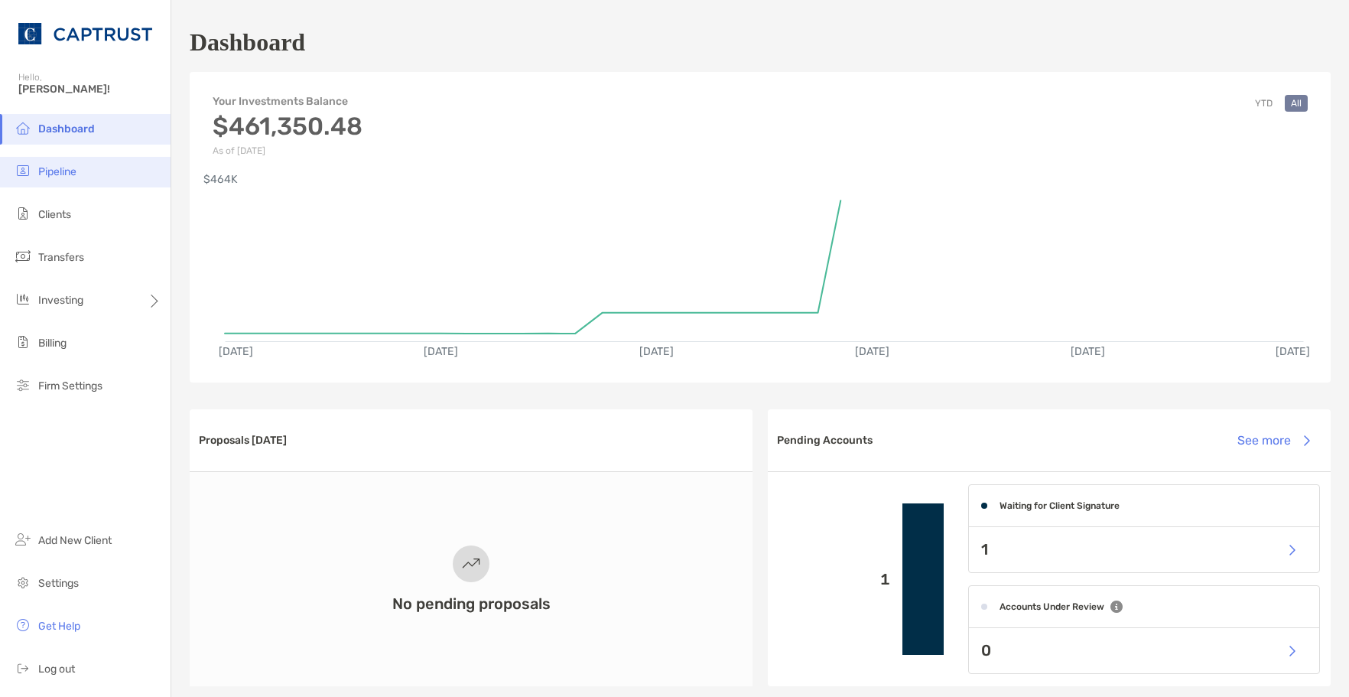
click at [80, 167] on li "Pipeline" at bounding box center [85, 172] width 171 height 31
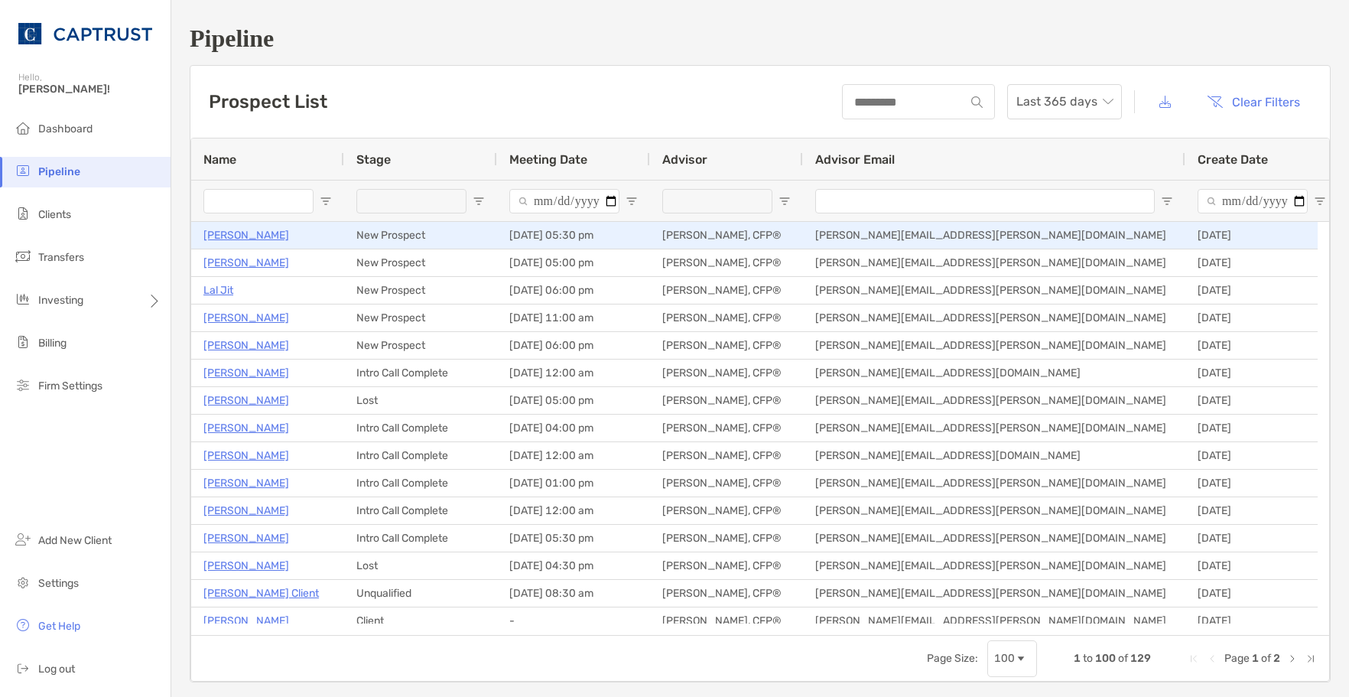
click at [245, 239] on p "Walter Srsich" at bounding box center [246, 235] width 86 height 19
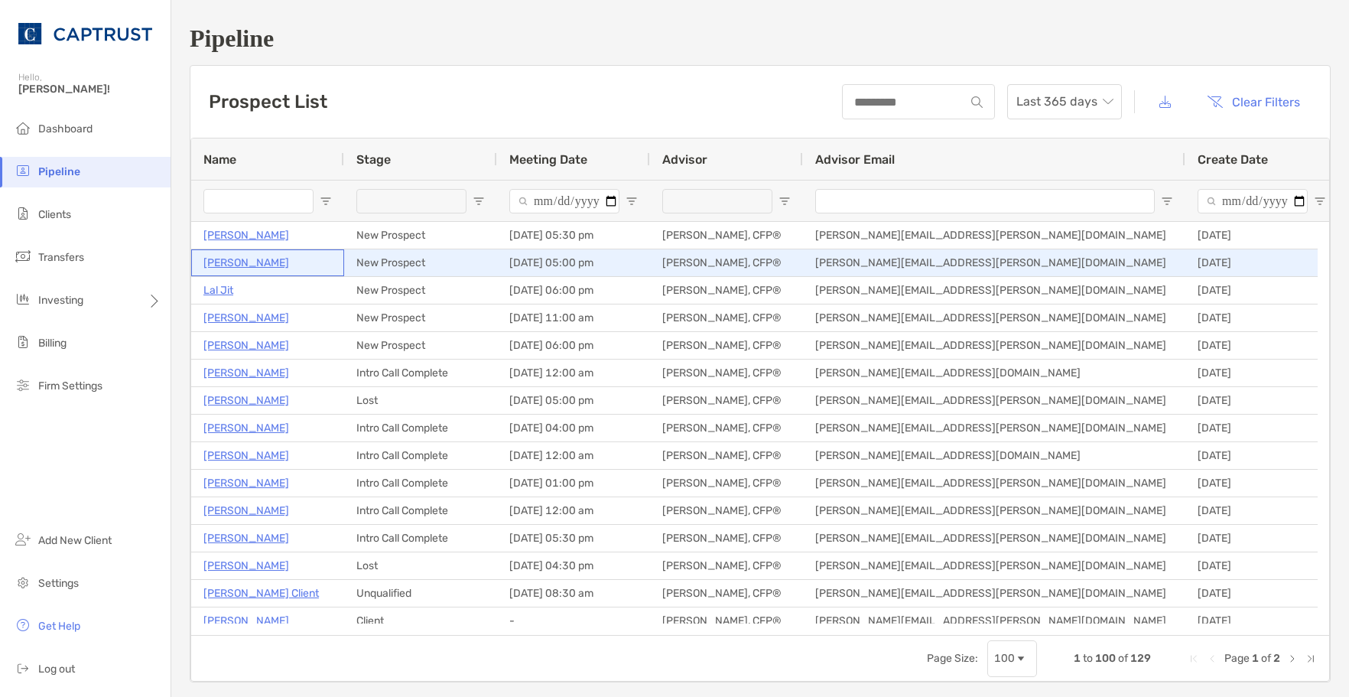
click at [271, 266] on p "Wade Lafranca" at bounding box center [246, 262] width 86 height 19
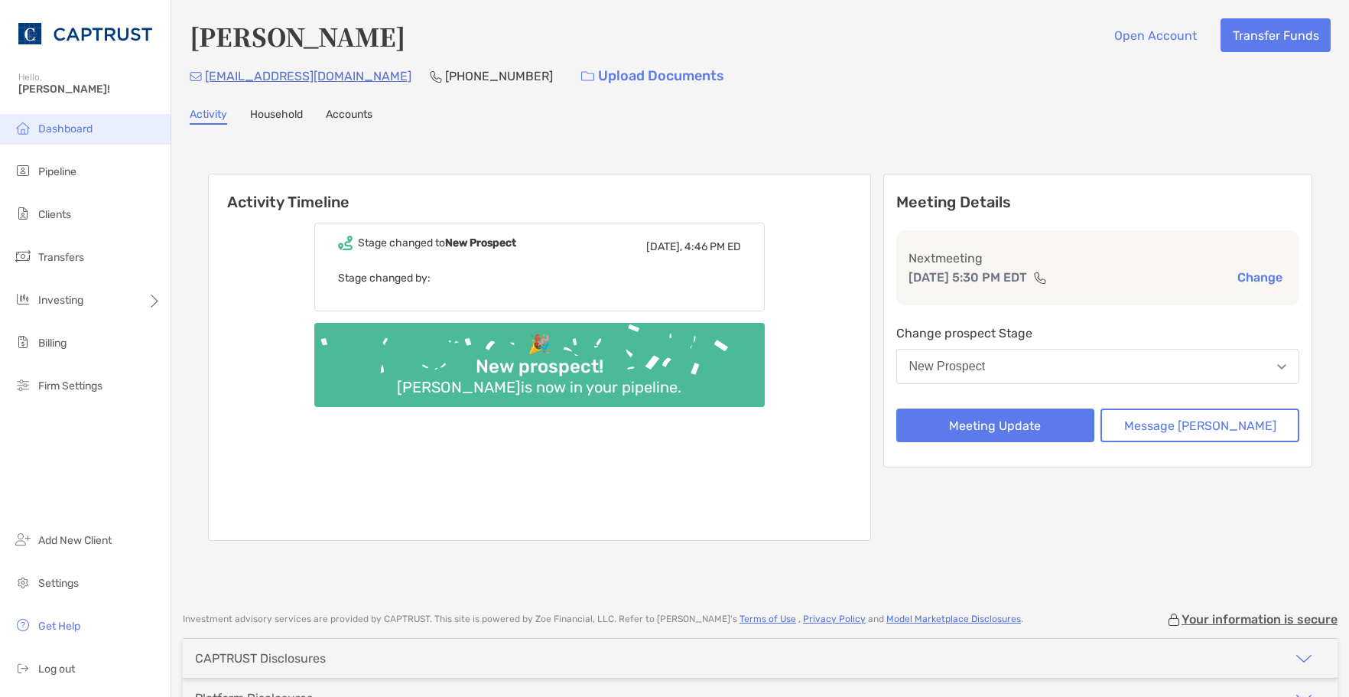
click at [85, 132] on span "Dashboard" at bounding box center [65, 128] width 54 height 13
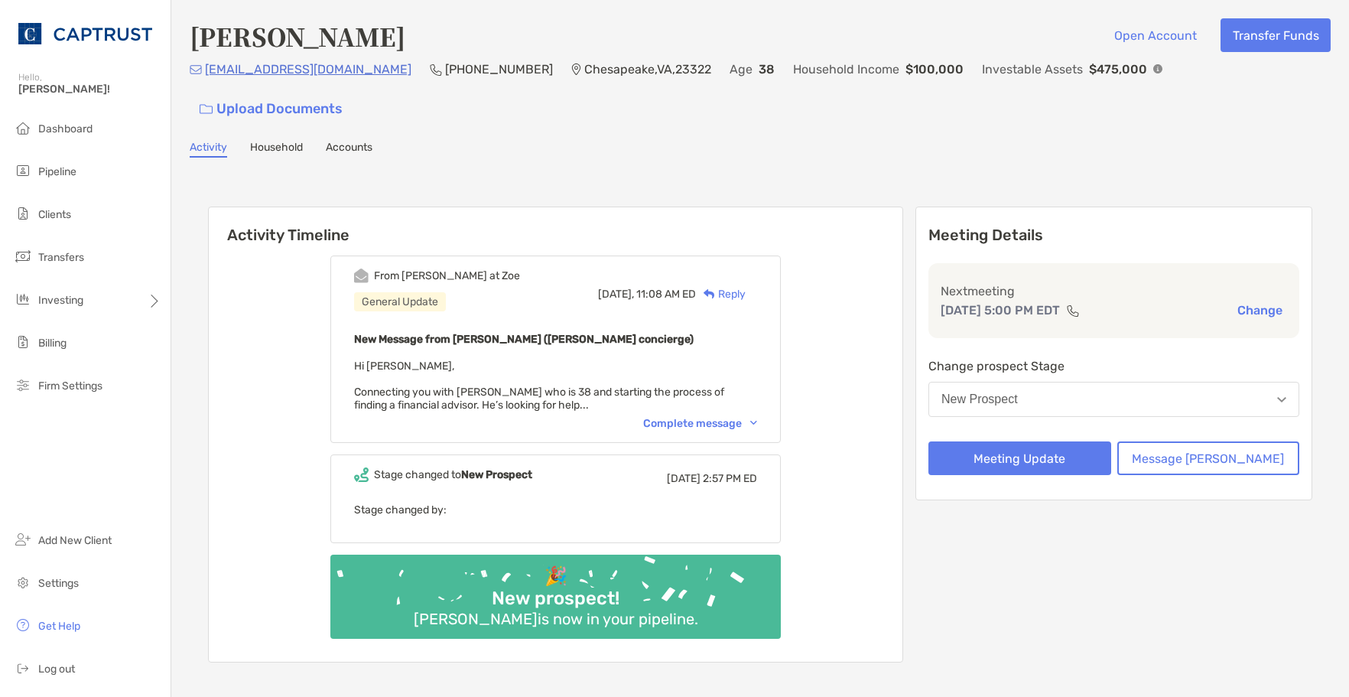
click at [748, 417] on div "Complete message" at bounding box center [700, 423] width 114 height 13
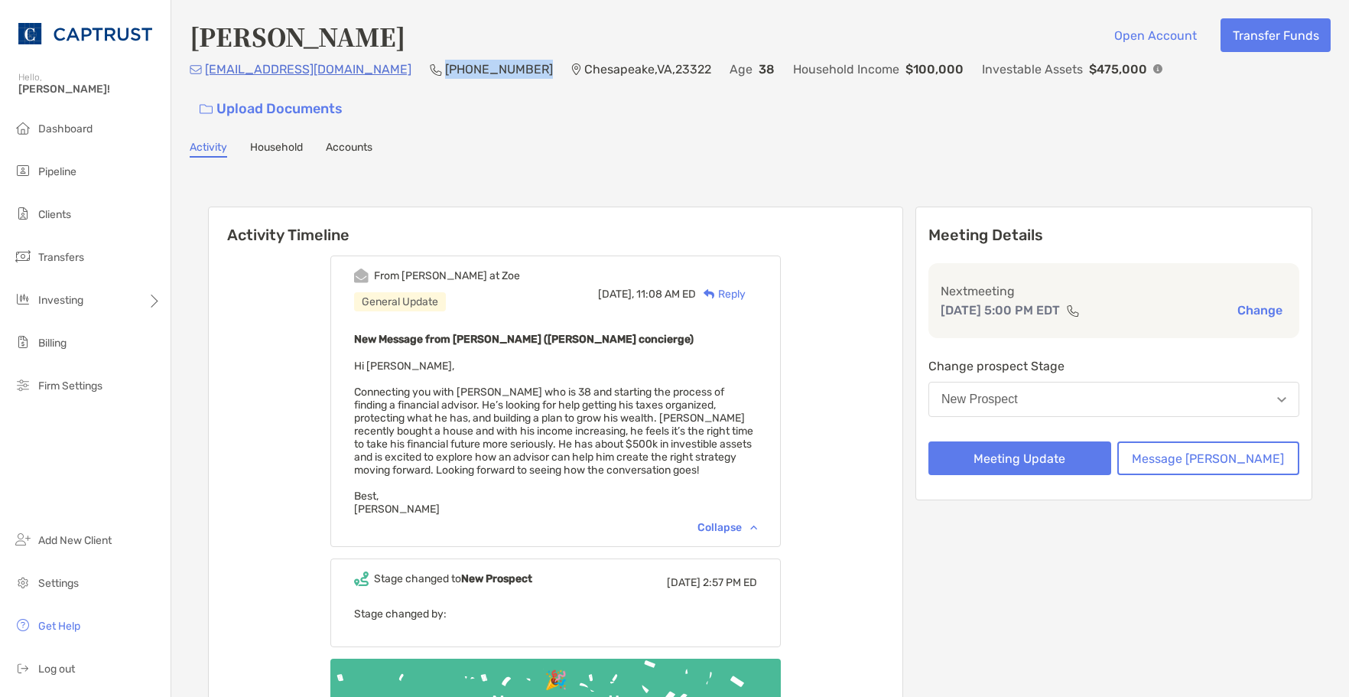
drag, startPoint x: 465, startPoint y: 74, endPoint x: 386, endPoint y: 79, distance: 78.9
click at [445, 79] on p "[PHONE_NUMBER]" at bounding box center [499, 69] width 108 height 19
copy p "[PHONE_NUMBER]"
click at [499, 173] on div "Activity Timeline From Brendan at Zoe General Update Today, 11:08 AM ED Reply N…" at bounding box center [760, 488] width 1141 height 631
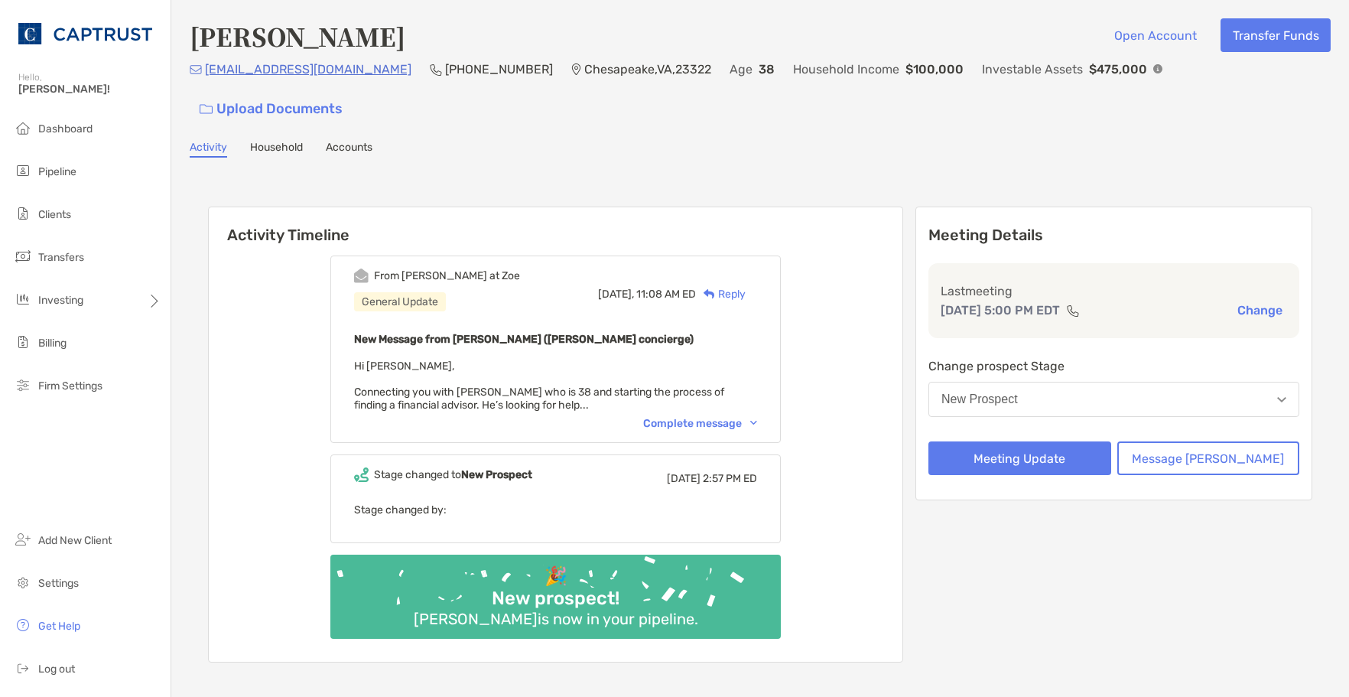
click at [748, 417] on div "Complete message" at bounding box center [700, 423] width 114 height 13
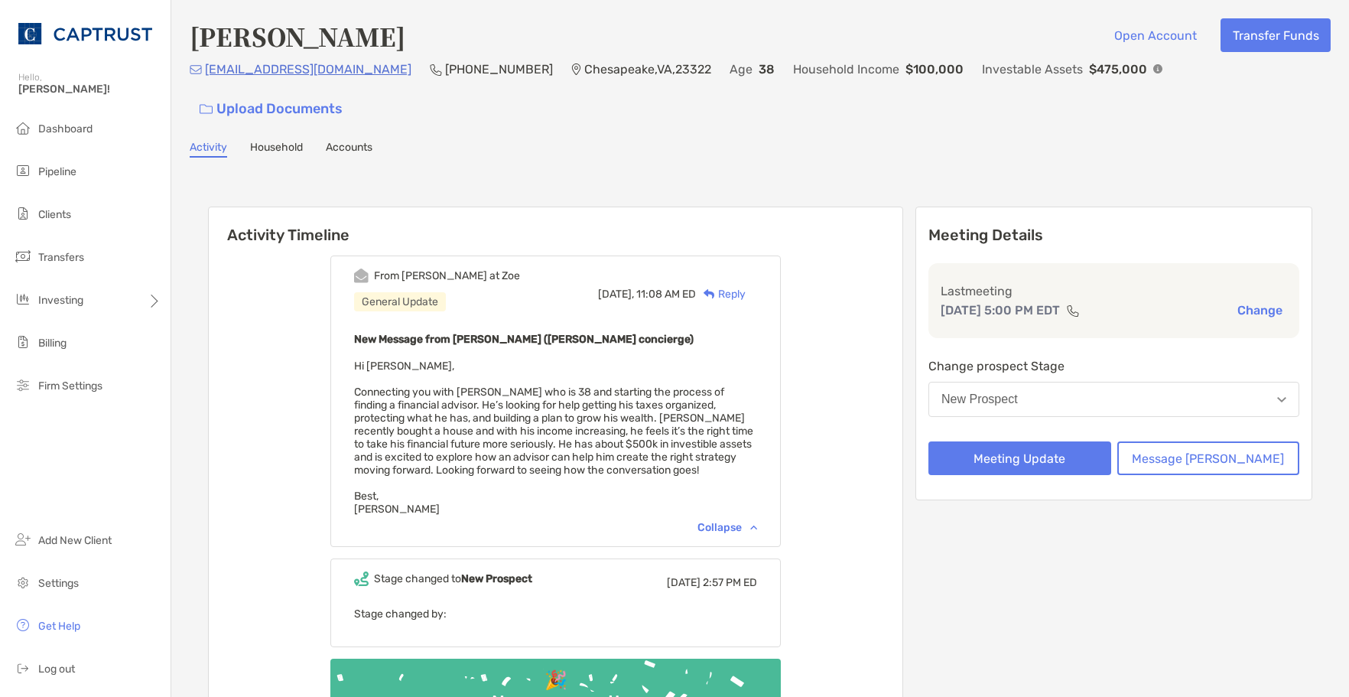
click at [742, 521] on div "Collapse" at bounding box center [728, 527] width 60 height 13
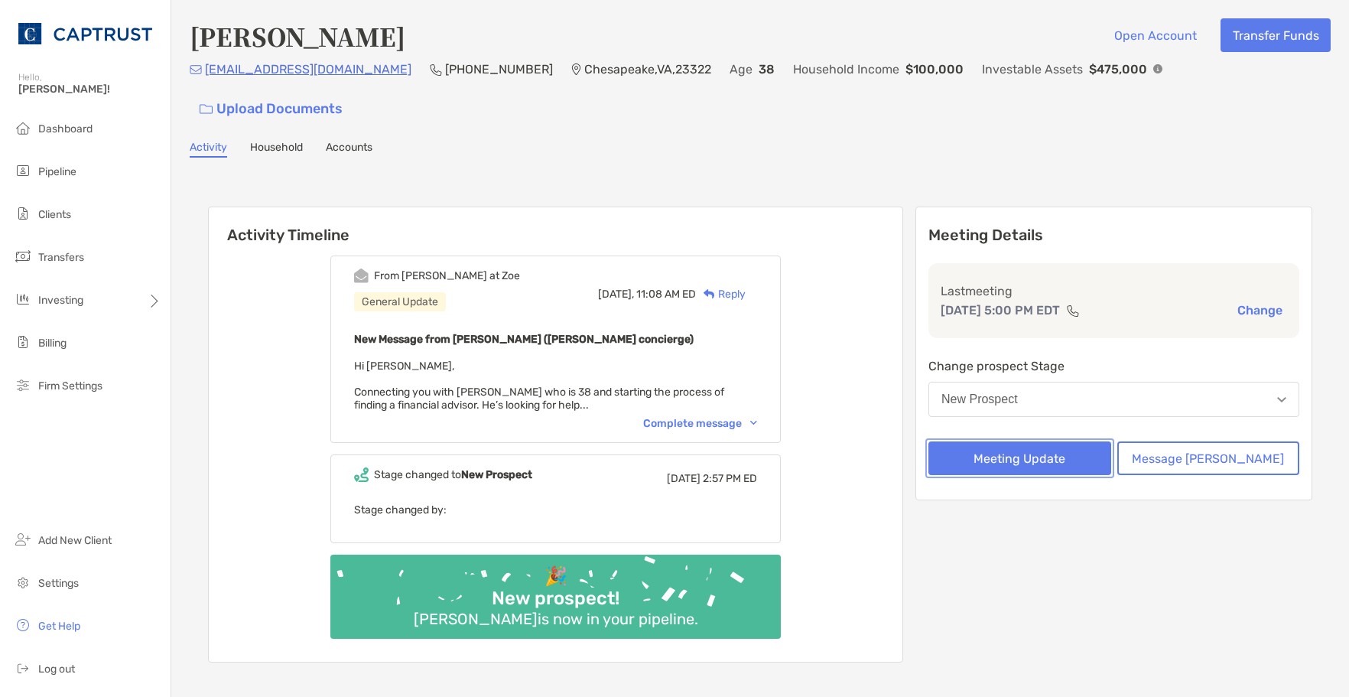
click at [1058, 441] on button "Meeting Update" at bounding box center [1020, 458] width 183 height 34
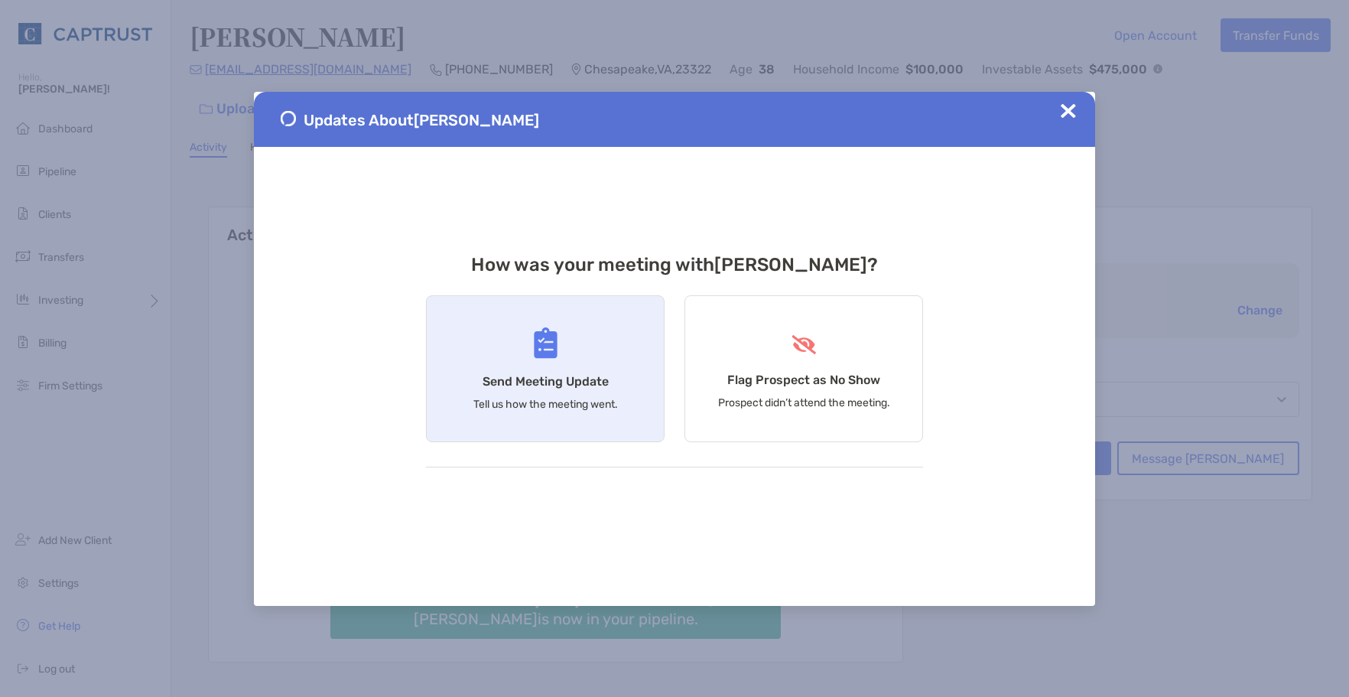
click at [545, 395] on div "Send Meeting Update Tell us how the meeting went." at bounding box center [545, 368] width 239 height 147
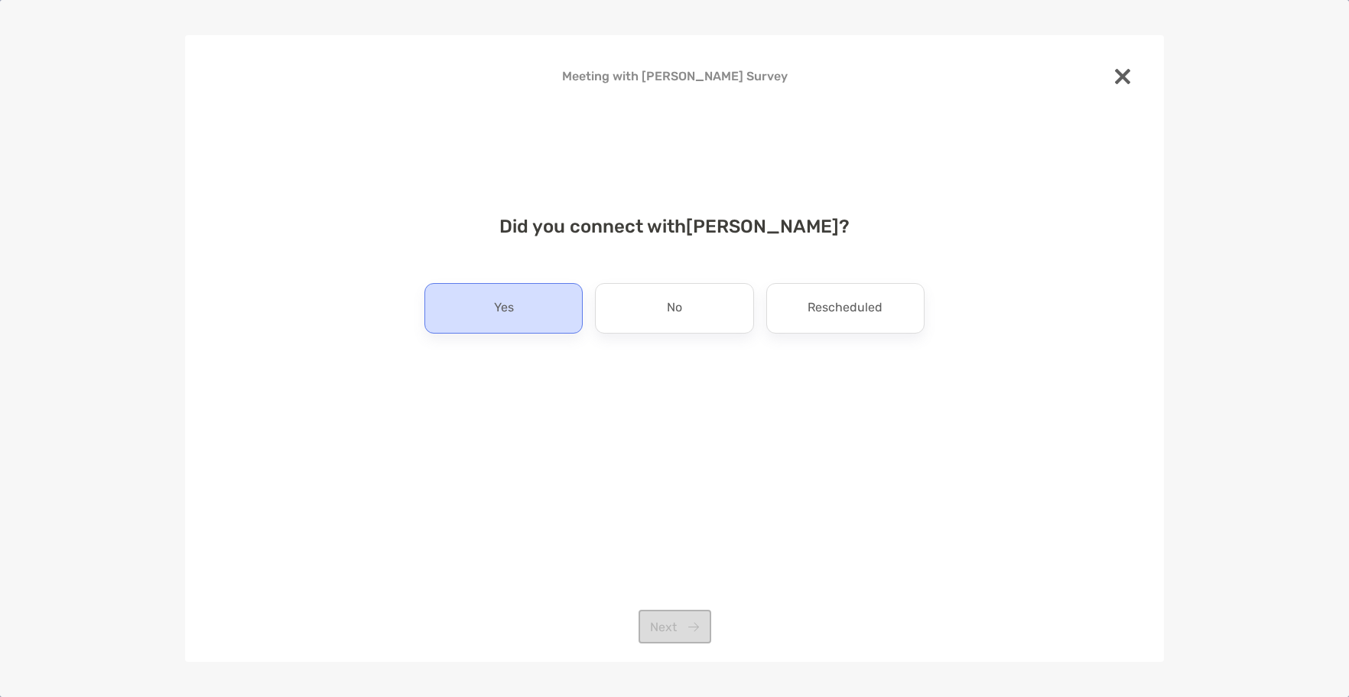
click at [544, 318] on div "Yes" at bounding box center [504, 308] width 158 height 50
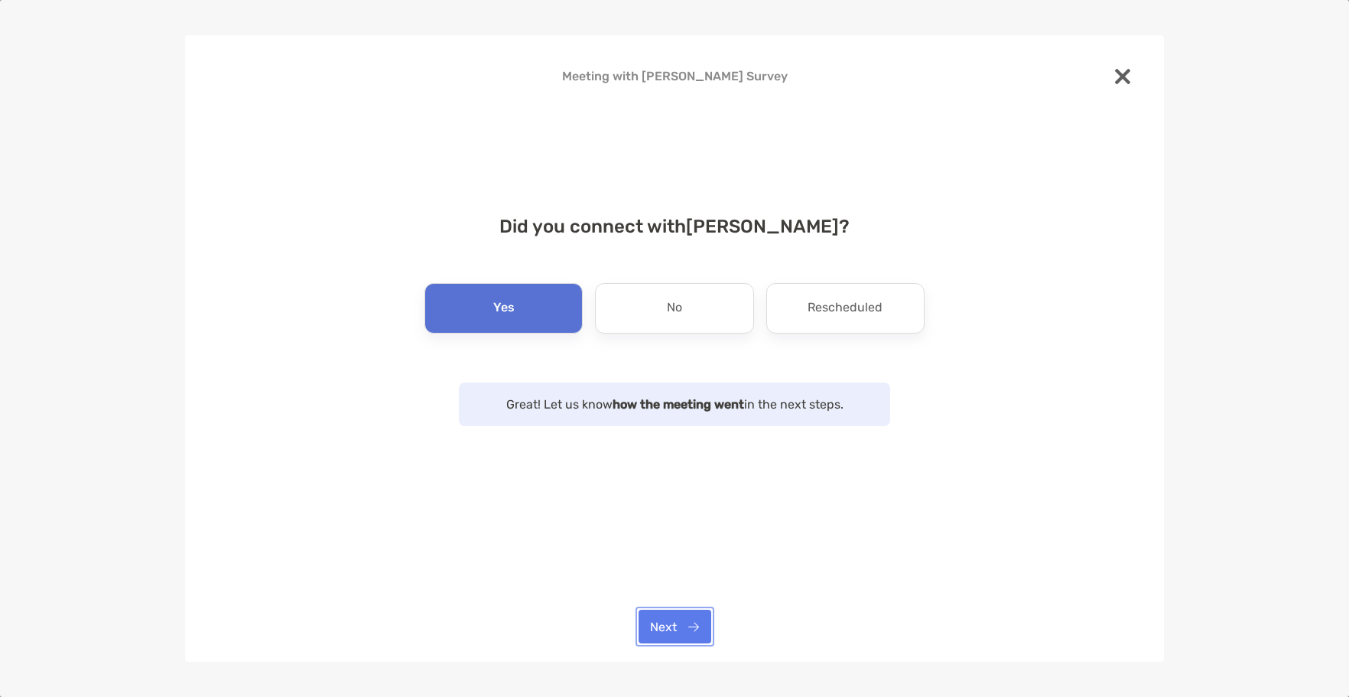
click at [693, 628] on button "Next" at bounding box center [675, 627] width 73 height 34
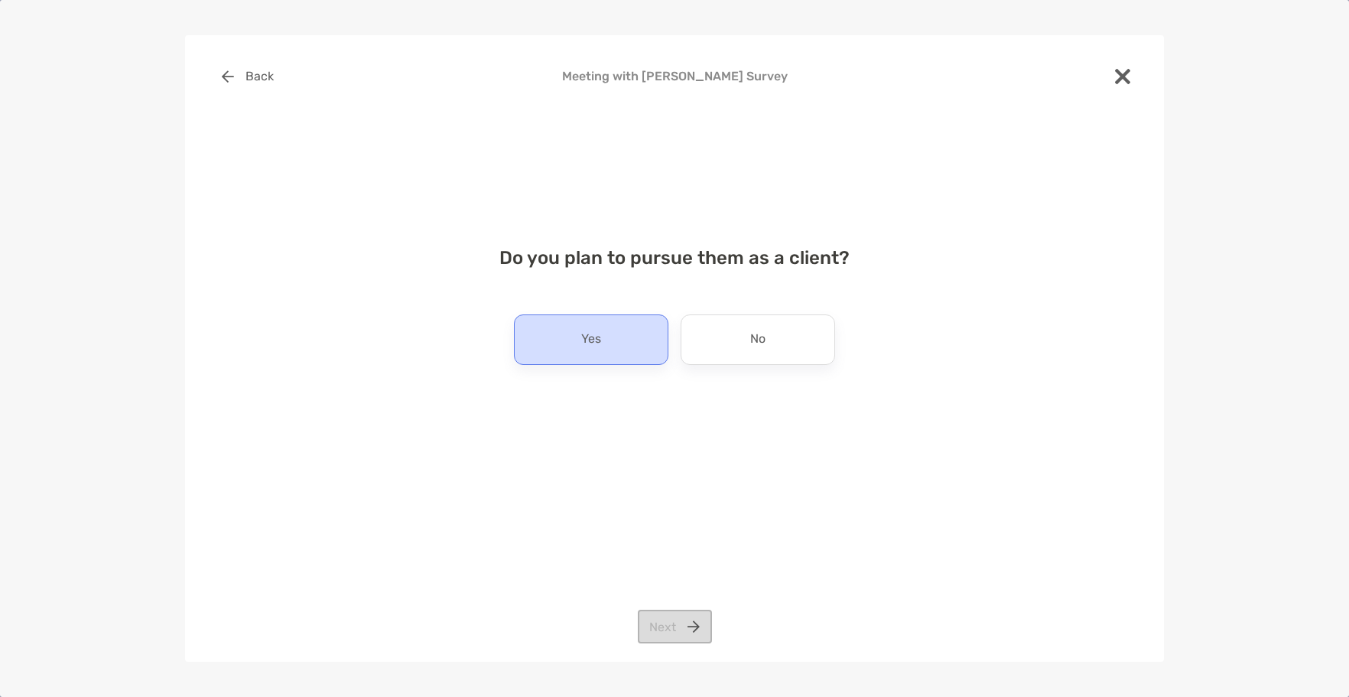
click at [609, 340] on div "Yes" at bounding box center [591, 339] width 155 height 50
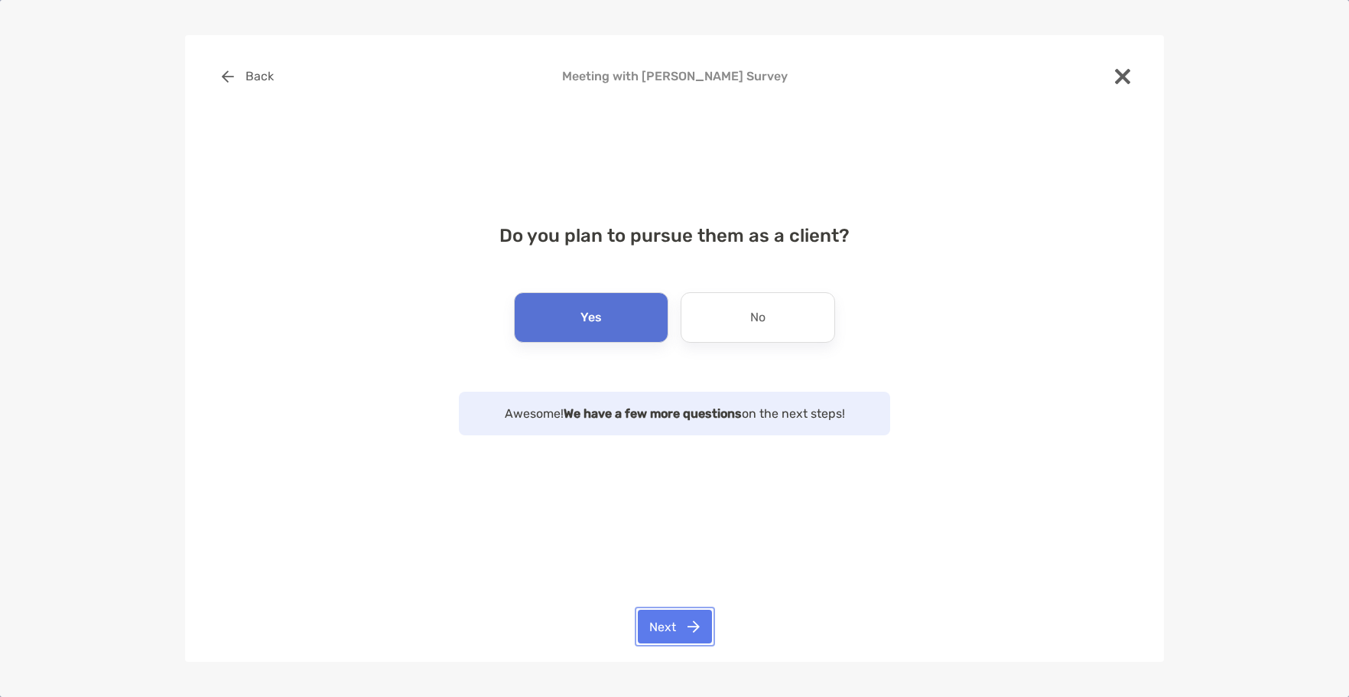
click at [688, 622] on button "Next" at bounding box center [675, 627] width 74 height 34
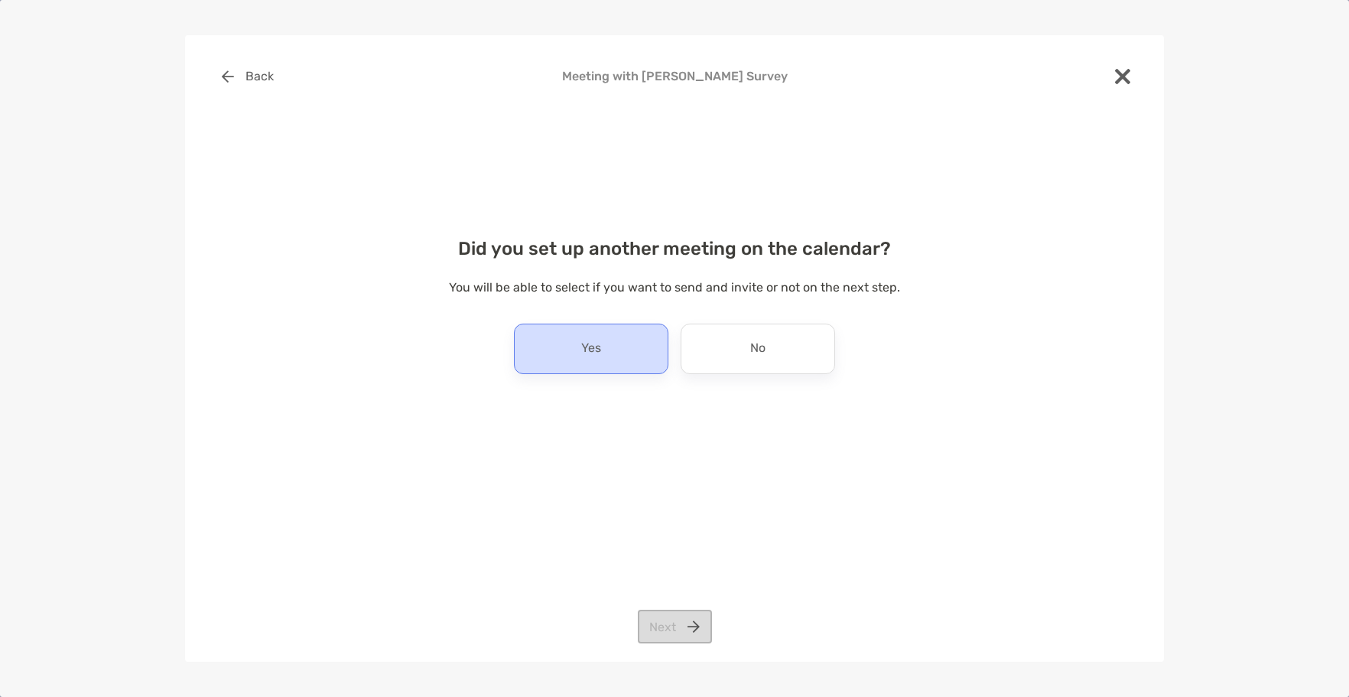
click at [578, 360] on div "Yes" at bounding box center [591, 349] width 155 height 50
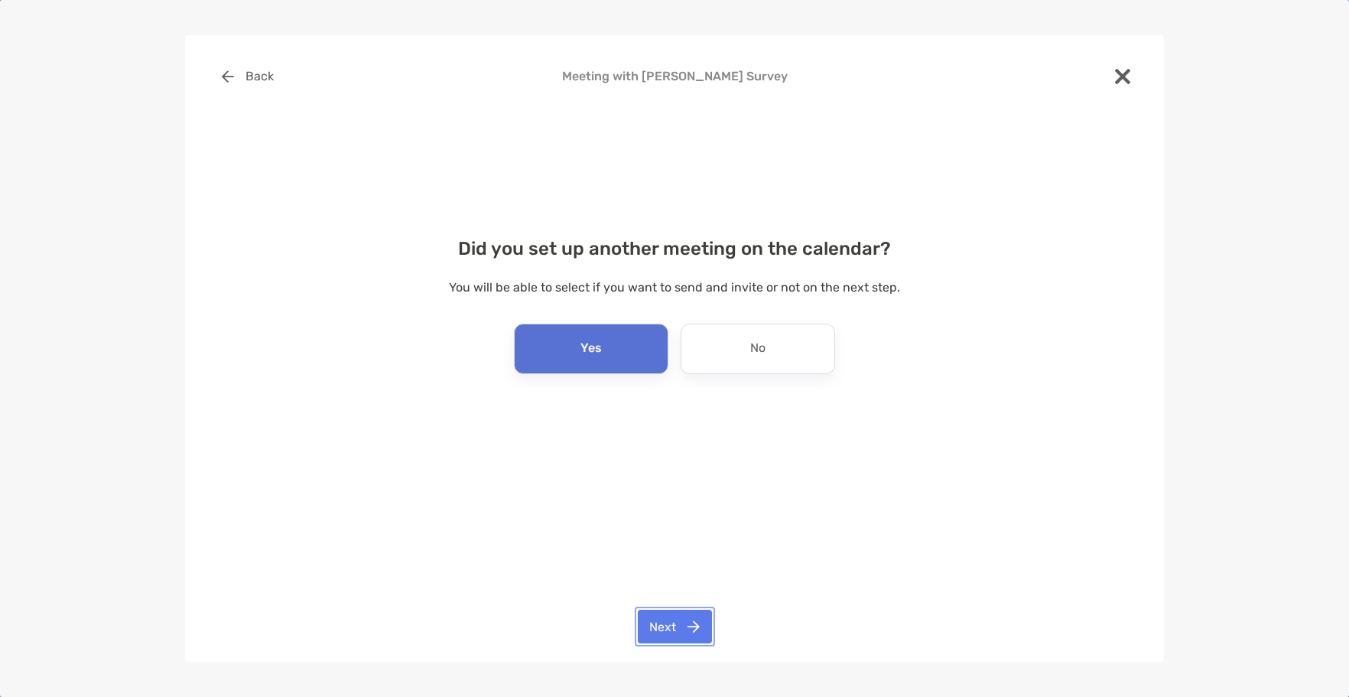
drag, startPoint x: 681, startPoint y: 633, endPoint x: 589, endPoint y: 596, distance: 98.9
click at [682, 633] on button "Next" at bounding box center [675, 627] width 74 height 34
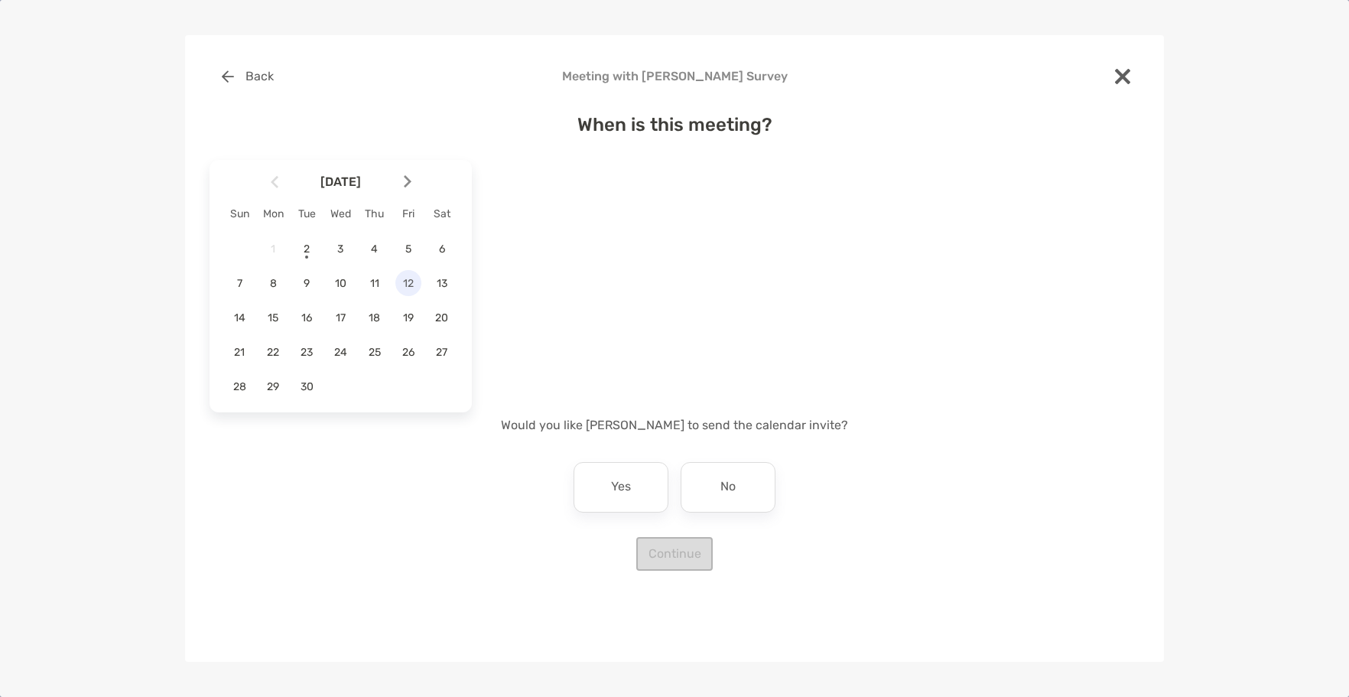
click at [406, 279] on span "12" at bounding box center [408, 283] width 26 height 13
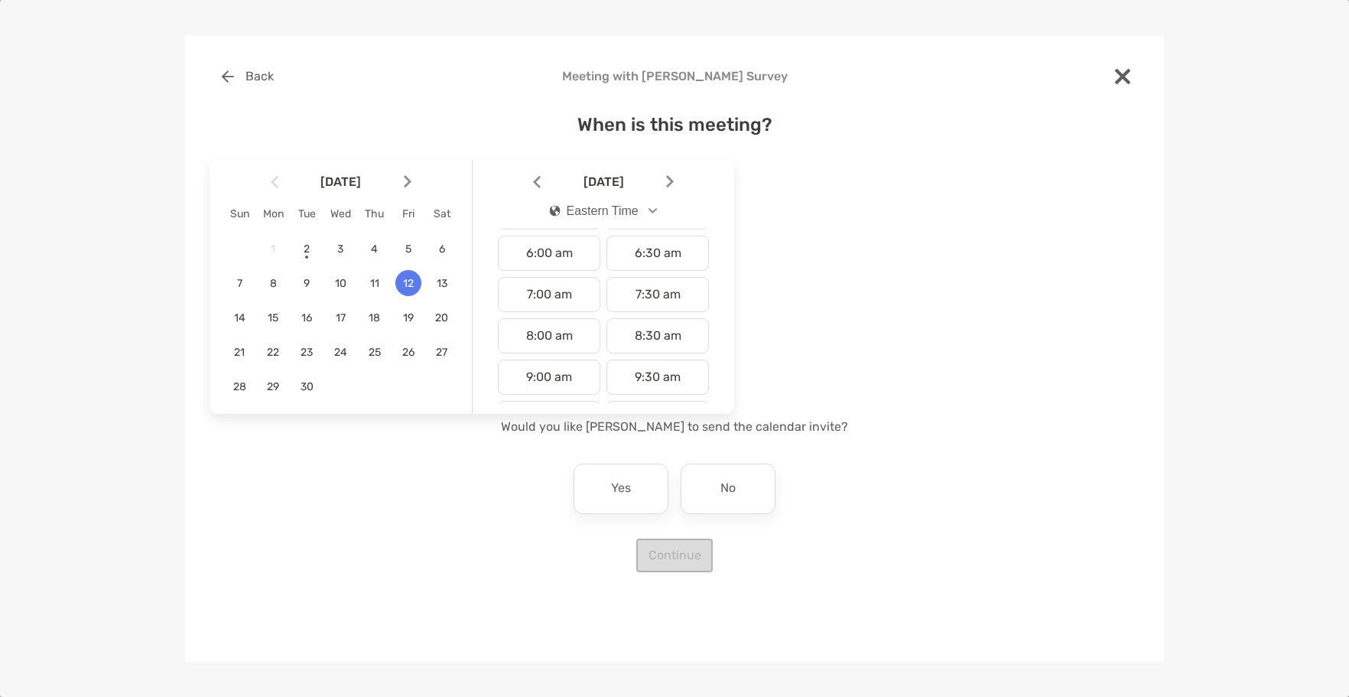
scroll to position [245, 0]
click at [553, 369] on div "9:00 am" at bounding box center [549, 372] width 102 height 35
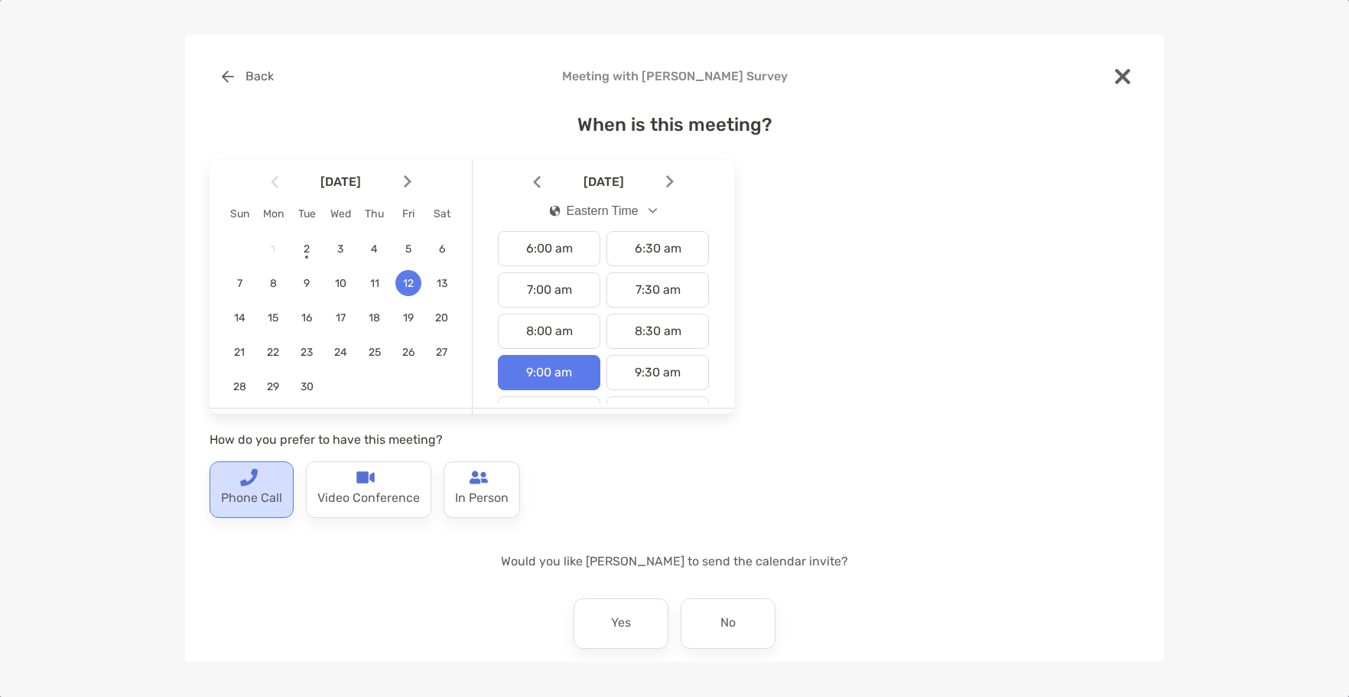
click at [258, 499] on p "Phone Call" at bounding box center [251, 498] width 61 height 24
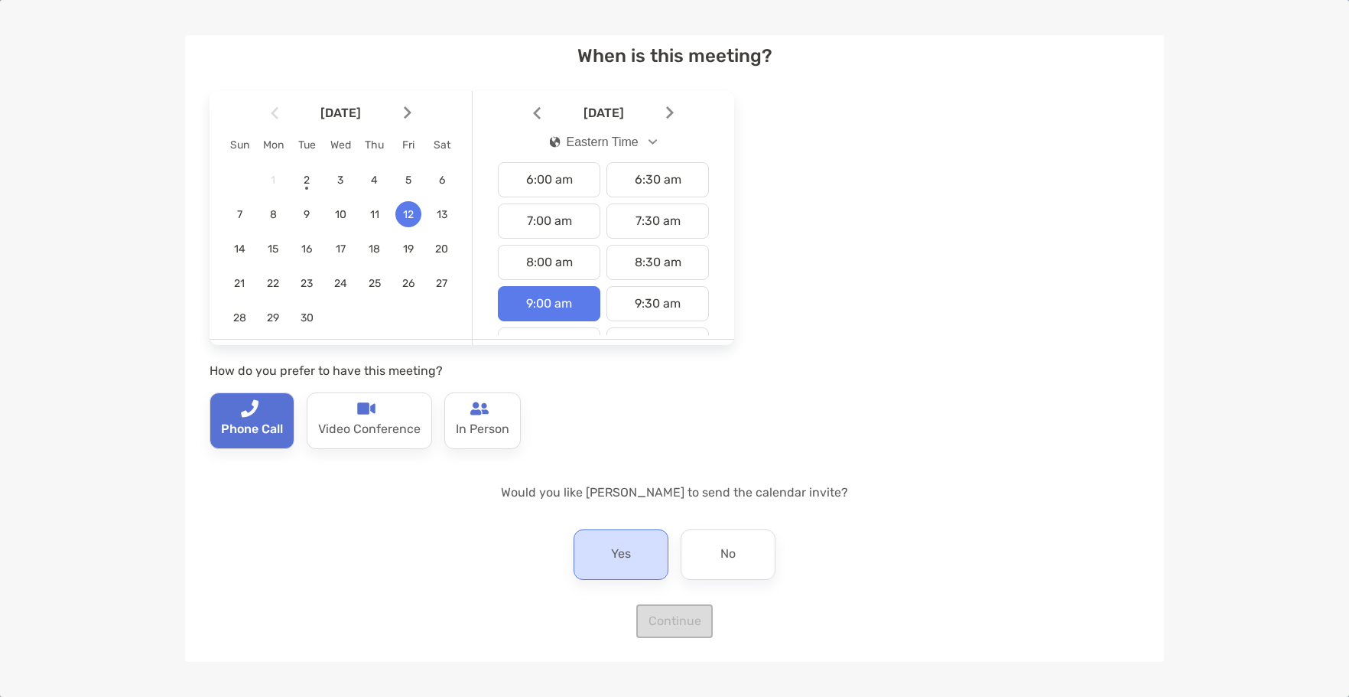
click at [639, 565] on div "Yes" at bounding box center [621, 554] width 95 height 50
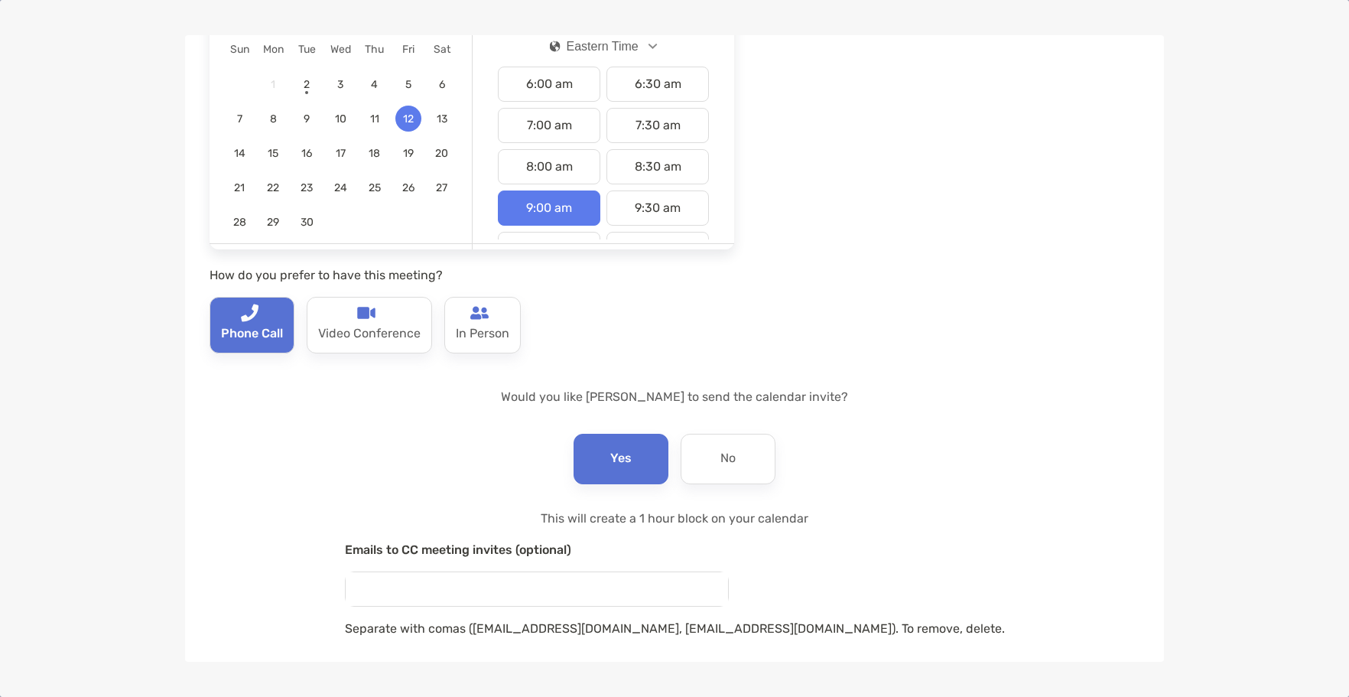
scroll to position [235, 0]
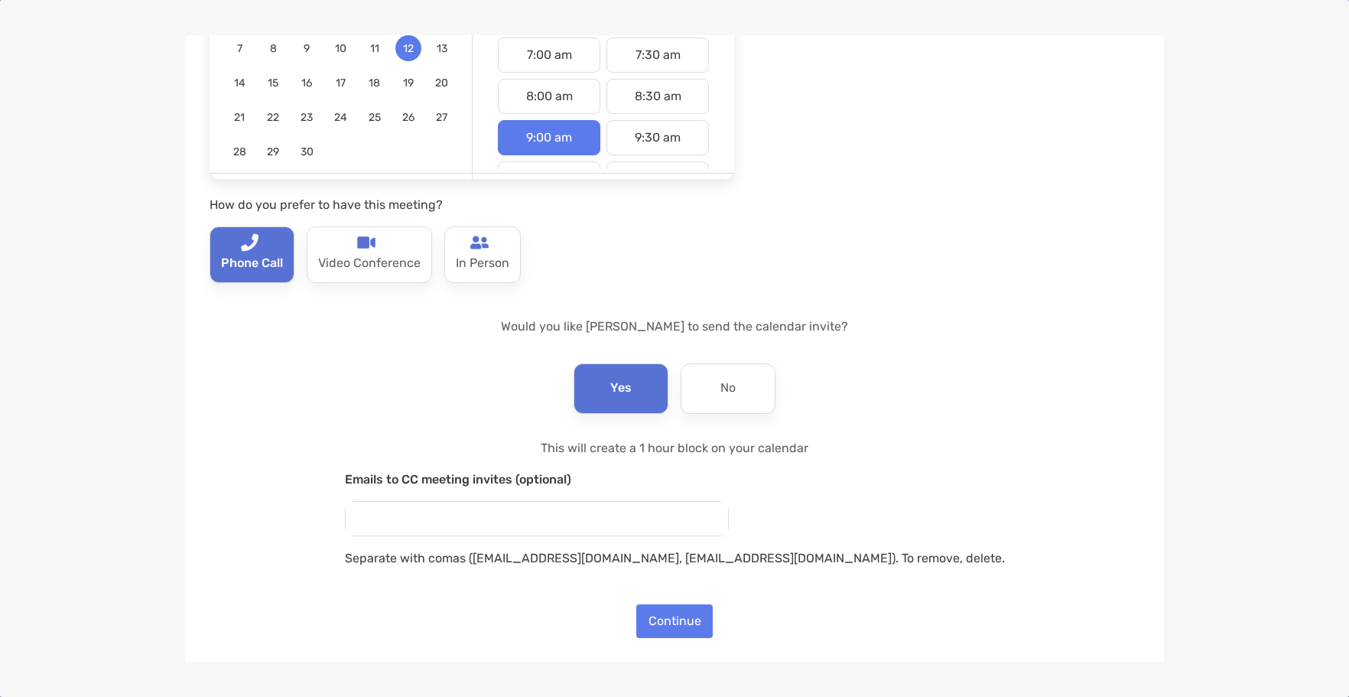
drag, startPoint x: 617, startPoint y: 527, endPoint x: 587, endPoint y: 517, distance: 31.4
click at [617, 527] on input "email" at bounding box center [537, 519] width 382 height 34
click at [993, 452] on div "This will create a 1 hour block on your calendar Emails to CC meeting invites (…" at bounding box center [675, 521] width 930 height 166
click at [727, 390] on p "No" at bounding box center [728, 388] width 15 height 24
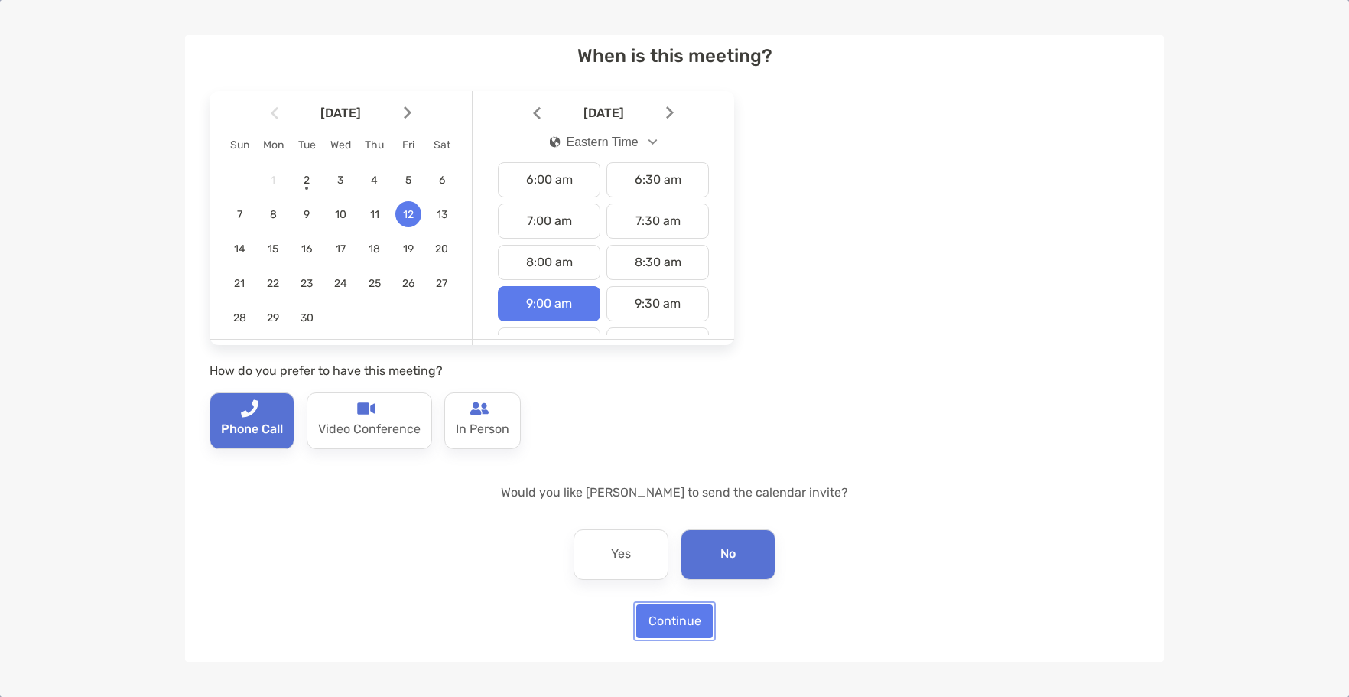
click at [672, 620] on button "Continue" at bounding box center [674, 621] width 76 height 34
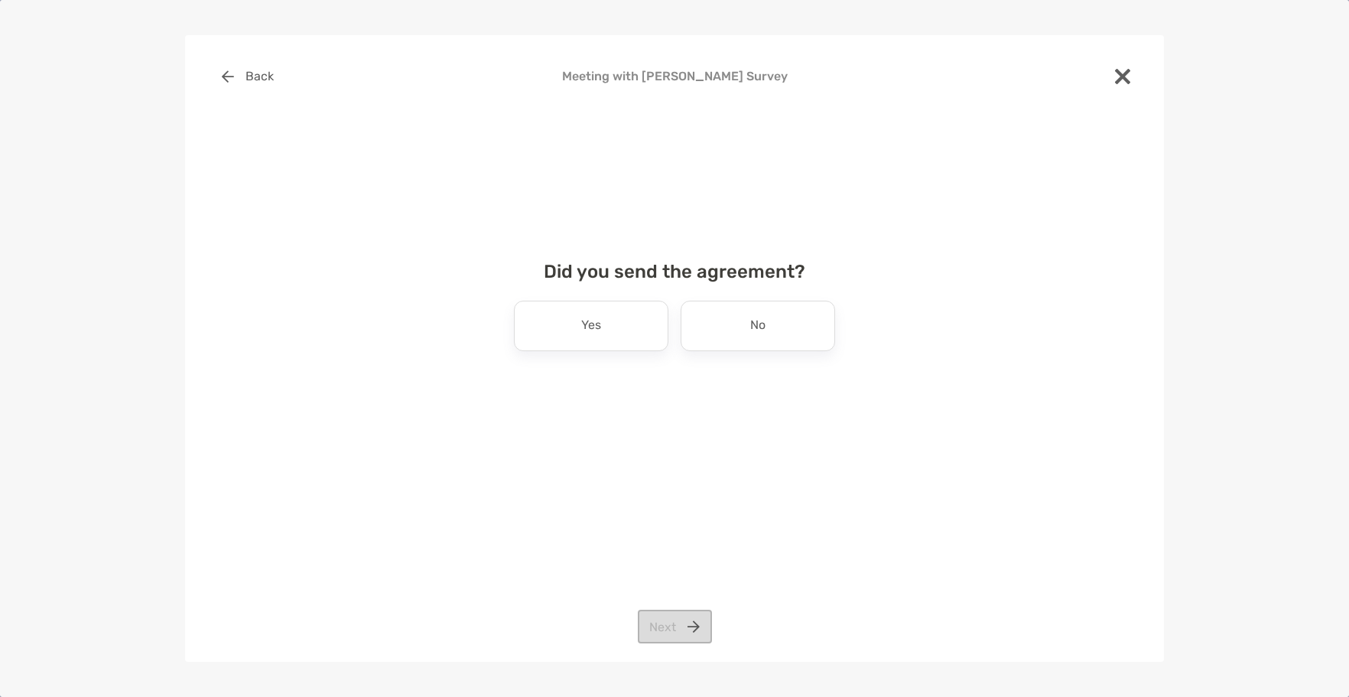
scroll to position [0, 0]
click at [772, 334] on div "No" at bounding box center [758, 326] width 155 height 50
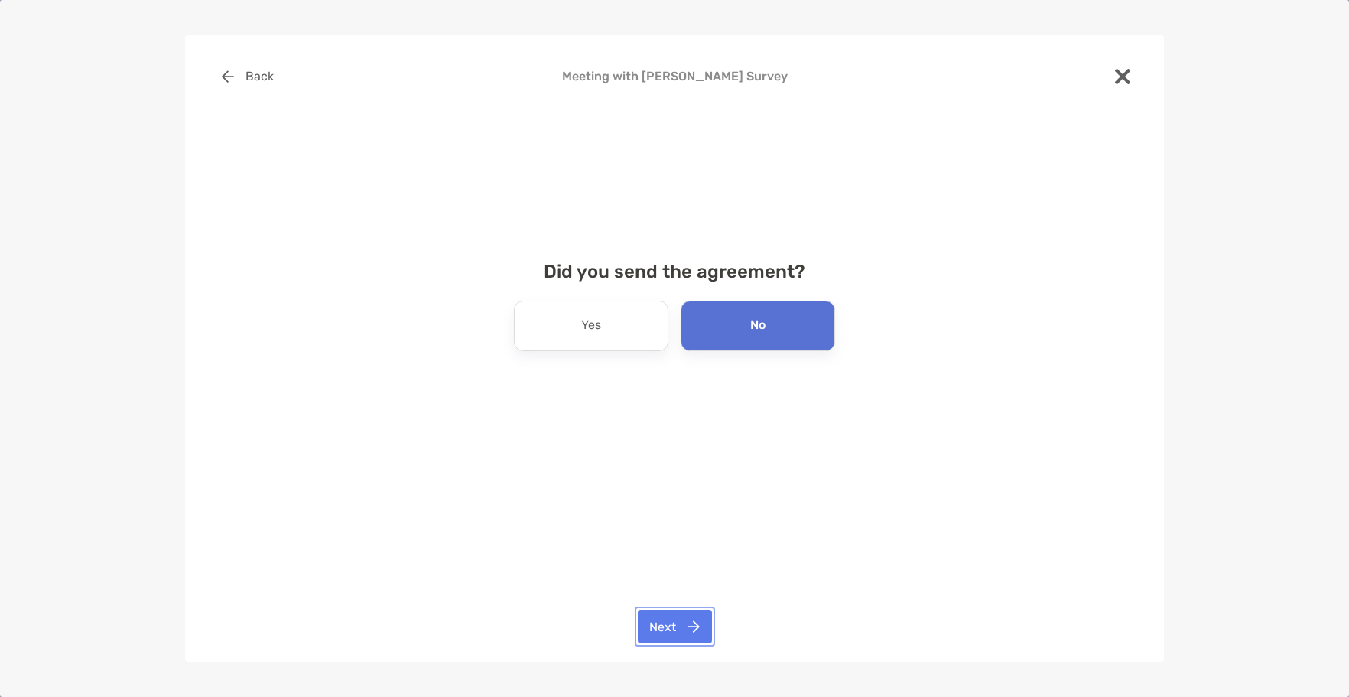
click at [676, 621] on button "Next" at bounding box center [675, 627] width 74 height 34
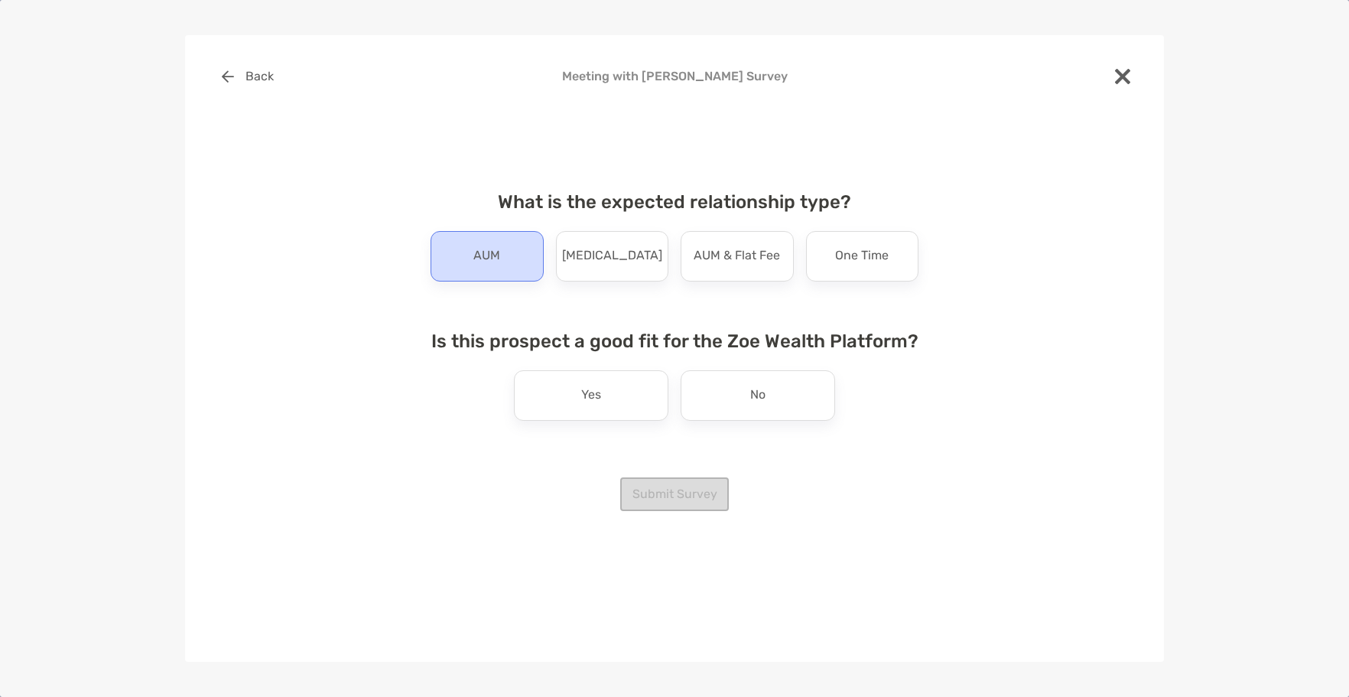
click at [495, 264] on p "AUM" at bounding box center [486, 256] width 27 height 24
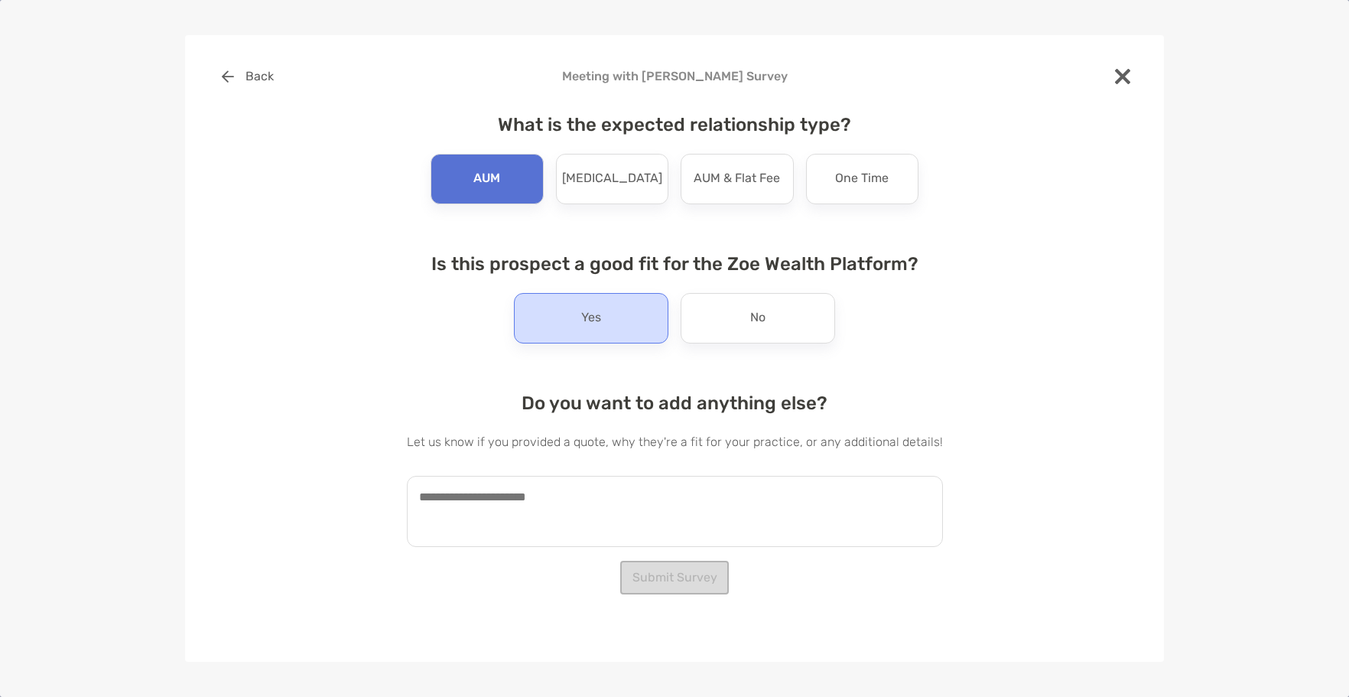
click at [540, 334] on div "Yes" at bounding box center [591, 318] width 155 height 50
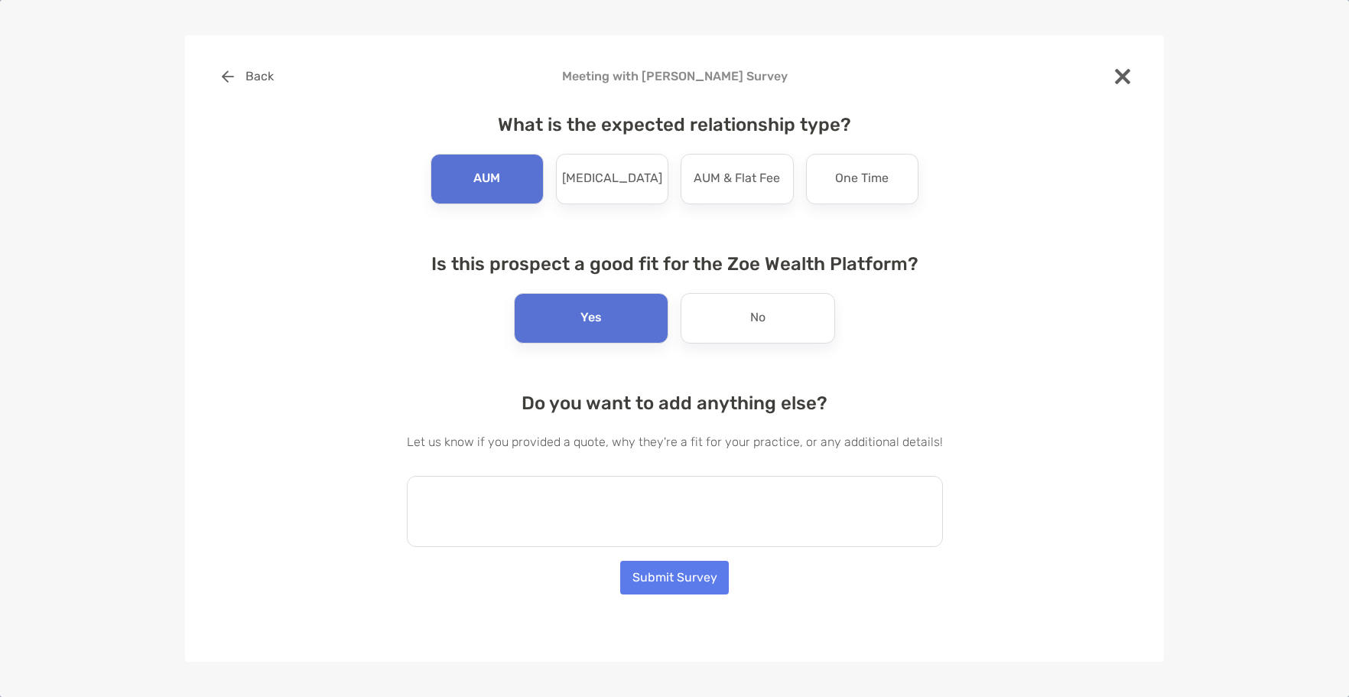
click at [561, 504] on textarea at bounding box center [675, 511] width 536 height 71
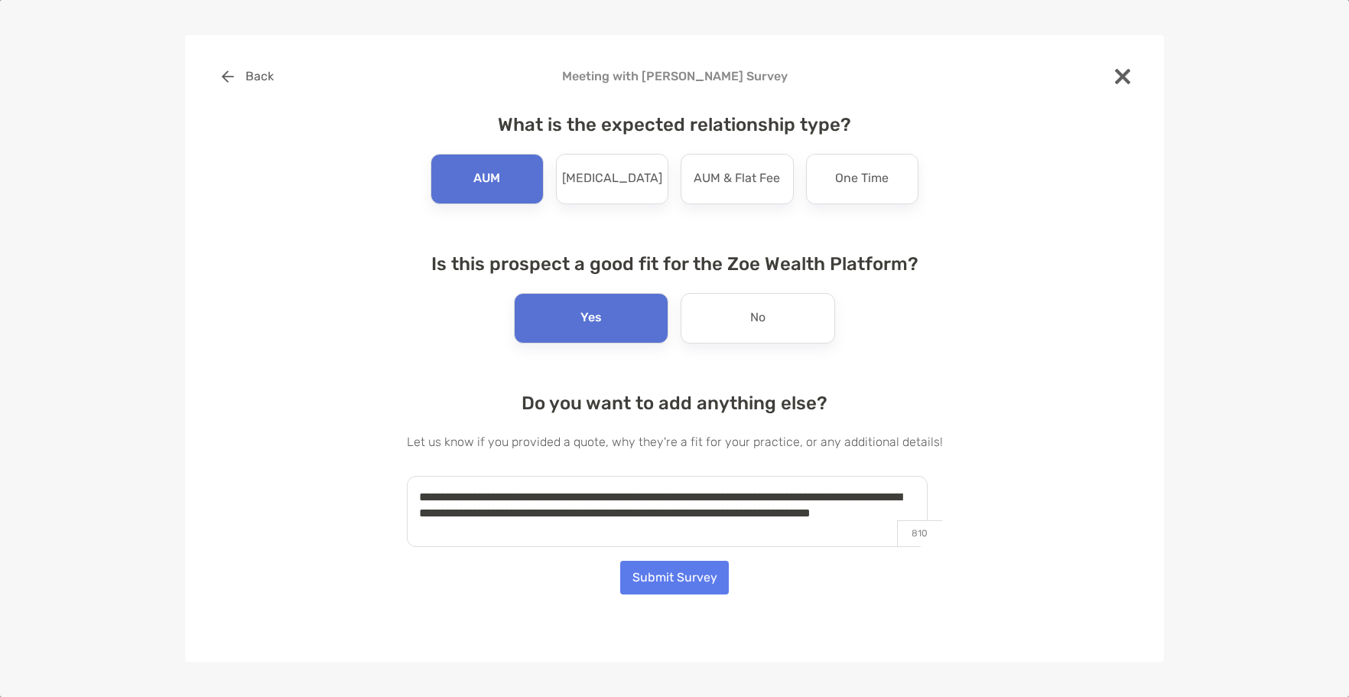
click at [613, 537] on textarea "**********" at bounding box center [667, 511] width 521 height 71
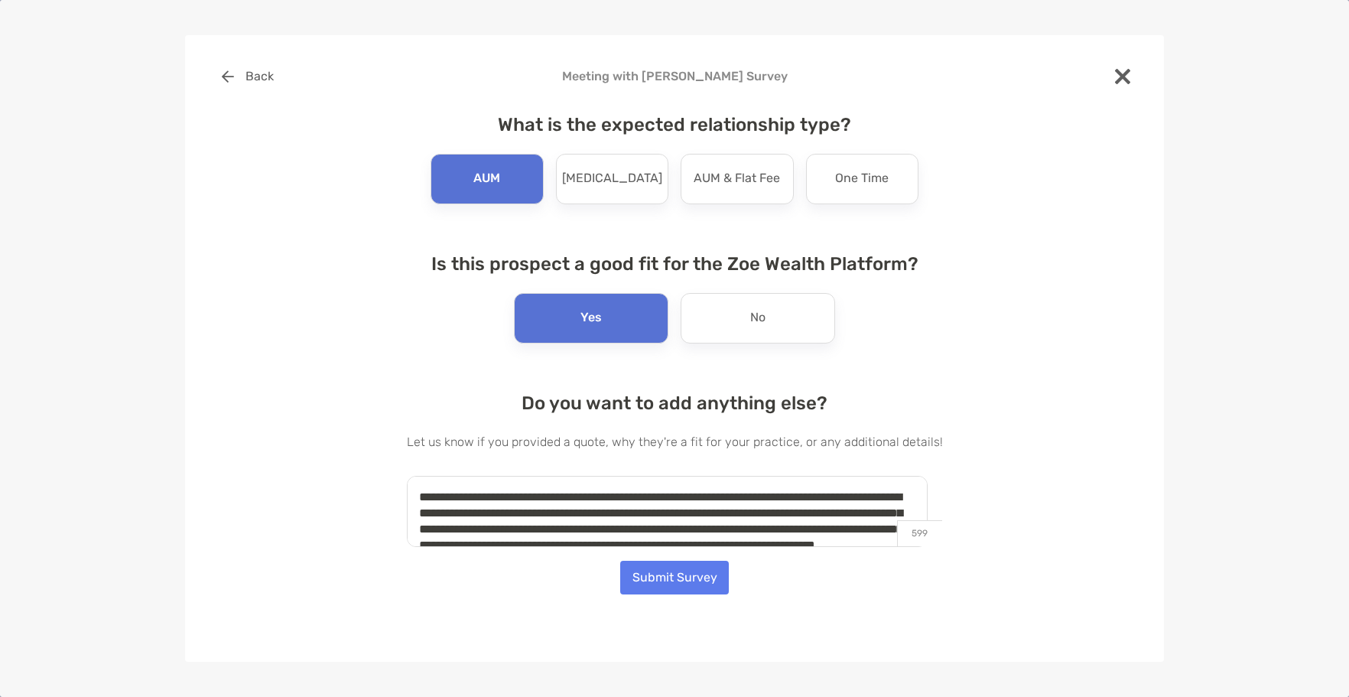
drag, startPoint x: 809, startPoint y: 531, endPoint x: 779, endPoint y: 529, distance: 30.6
click at [779, 529] on textarea "**********" at bounding box center [667, 511] width 521 height 71
click at [561, 529] on textarea "**********" at bounding box center [667, 511] width 521 height 71
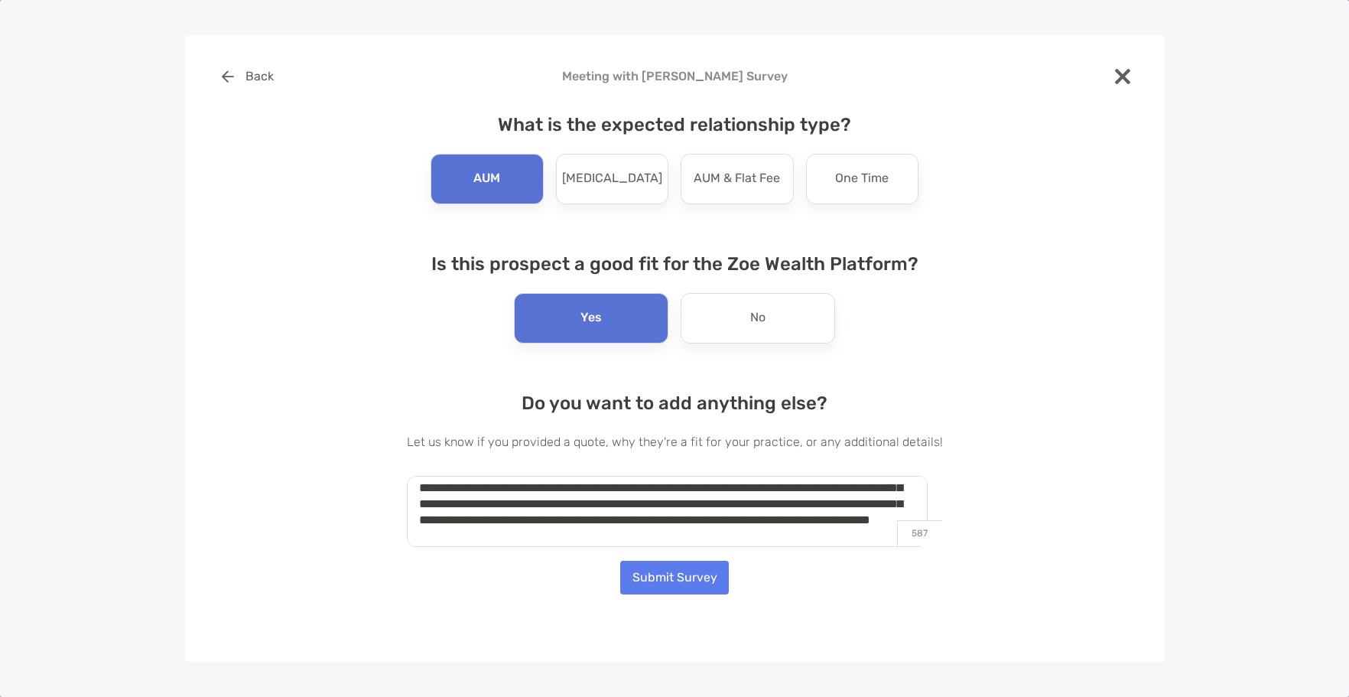
scroll to position [57, 0]
type textarea "**********"
click at [695, 579] on button "Submit Survey" at bounding box center [674, 578] width 109 height 34
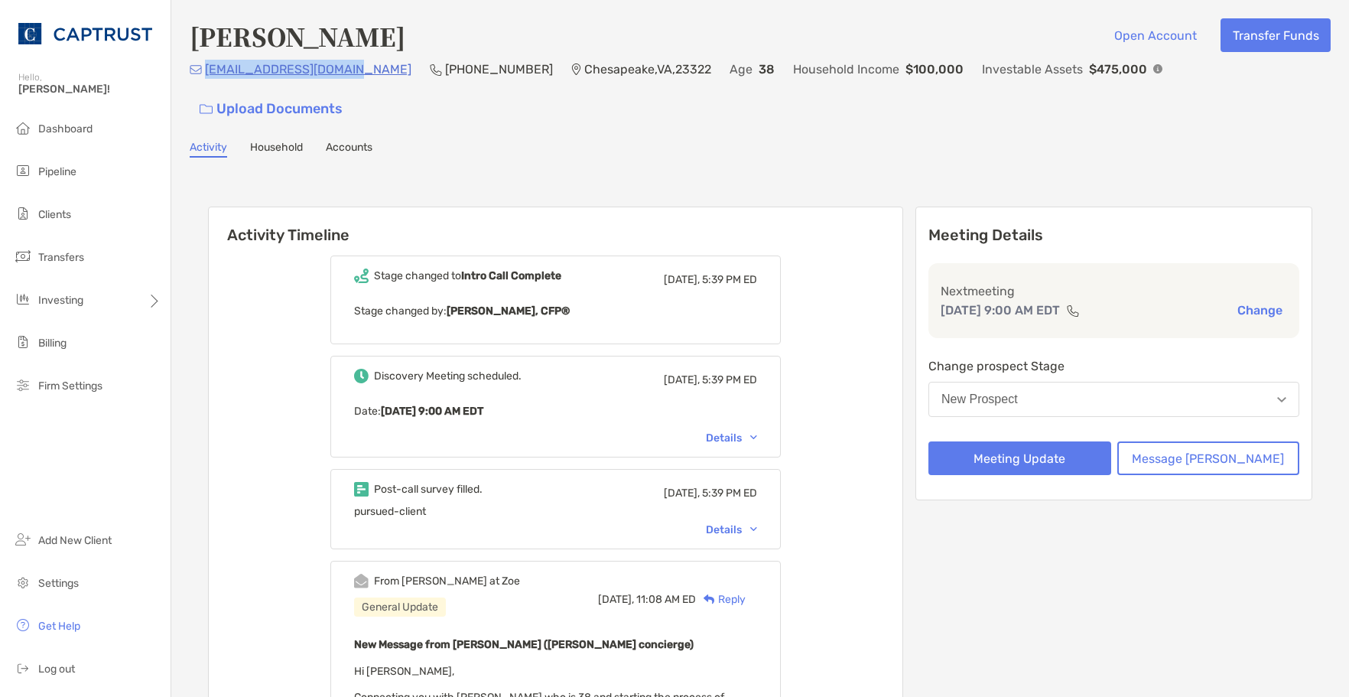
drag, startPoint x: 354, startPoint y: 77, endPoint x: 207, endPoint y: 75, distance: 146.9
click at [205, 74] on div "wadelafranca@gmail.com (757) 639-7718 Chesapeake , VA , 23322 Age 38 Household …" at bounding box center [760, 93] width 1141 height 66
drag, startPoint x: 207, startPoint y: 75, endPoint x: 213, endPoint y: 105, distance: 30.5
click at [213, 105] on div "Wade Lafranca Open Account Transfer Funds wadelafranca@gmail.com (757) 639-7718…" at bounding box center [760, 511] width 1178 height 1023
drag, startPoint x: 353, startPoint y: 78, endPoint x: 209, endPoint y: 78, distance: 144.6
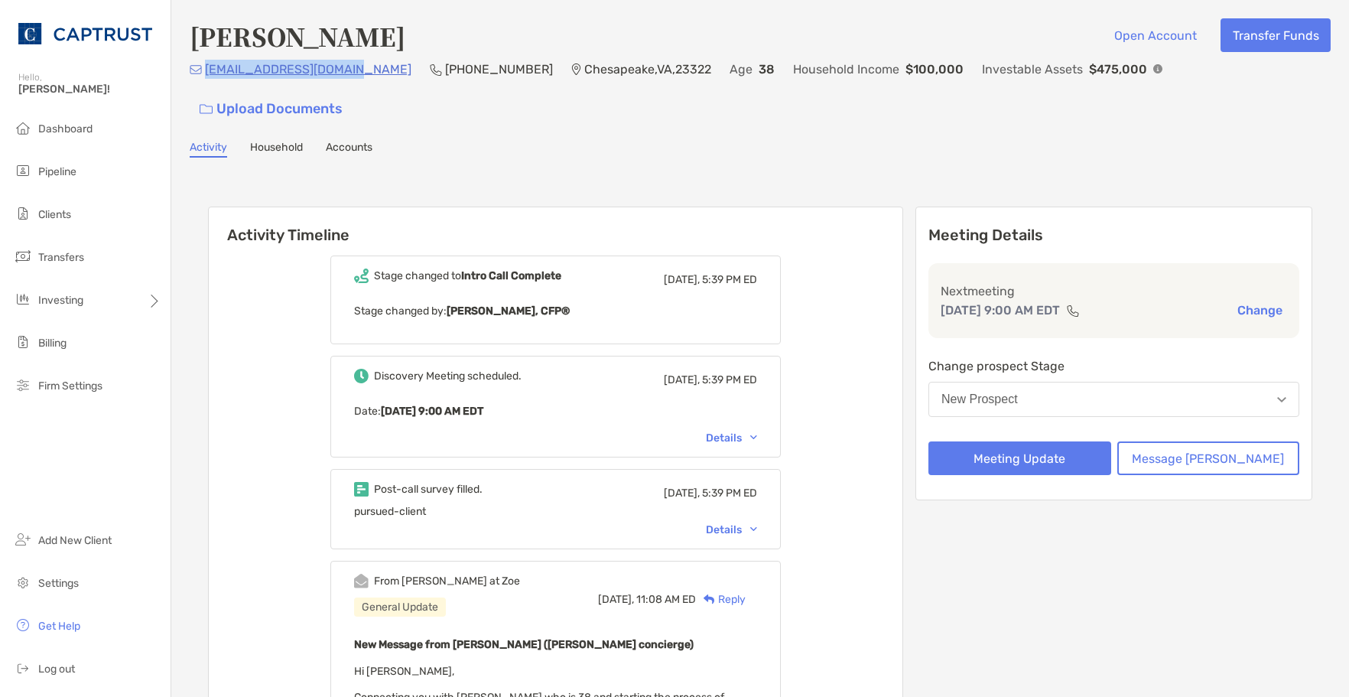
click at [209, 78] on div "wadelafranca@gmail.com (757) 639-7718 Chesapeake , VA , 23322 Age 38 Household …" at bounding box center [760, 93] width 1141 height 66
copy p "[EMAIL_ADDRESS][DOMAIN_NAME]"
click at [74, 182] on li "Pipeline" at bounding box center [85, 172] width 171 height 31
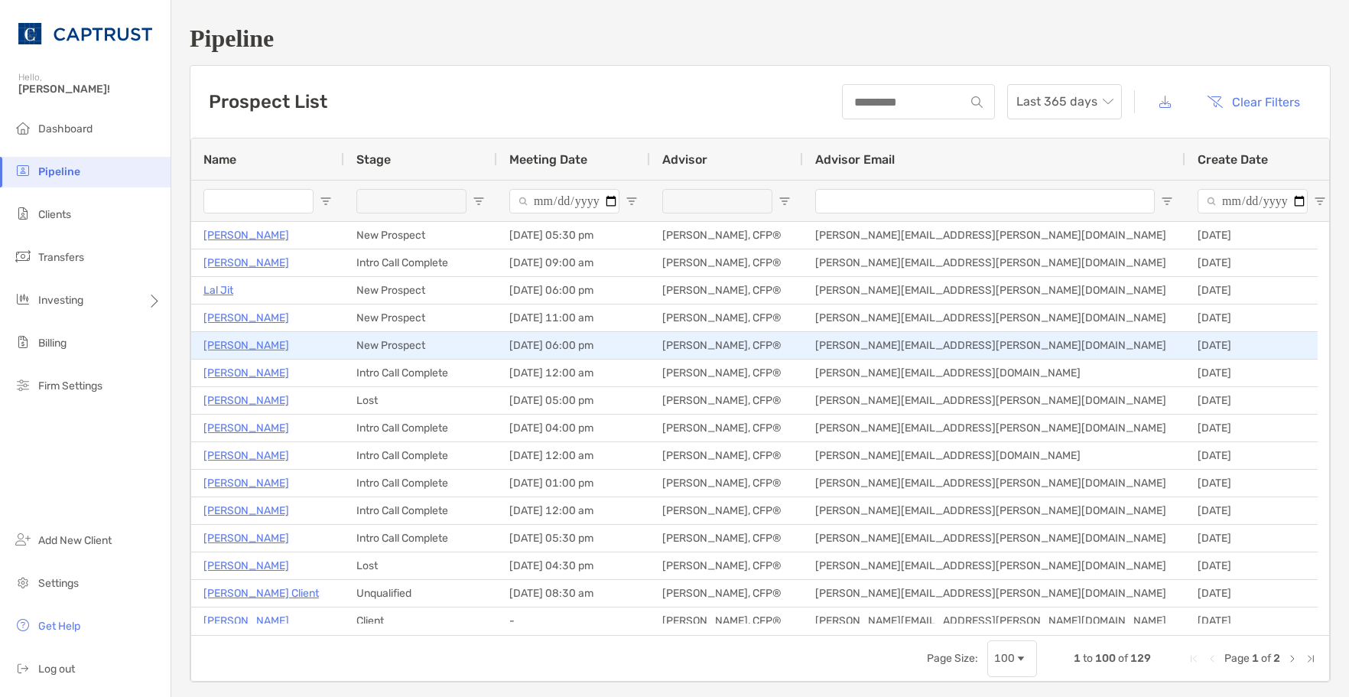
click at [230, 345] on p "Amy Walker" at bounding box center [246, 345] width 86 height 19
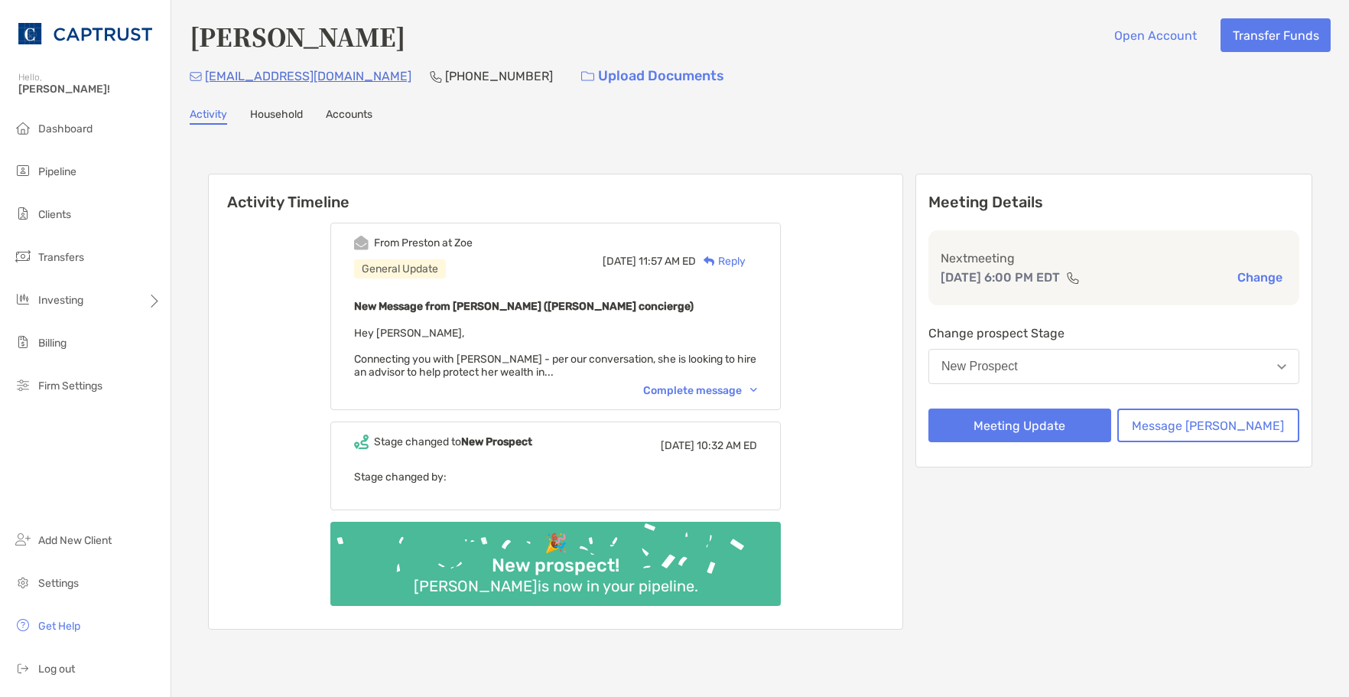
click at [724, 392] on div "Complete message" at bounding box center [700, 390] width 114 height 13
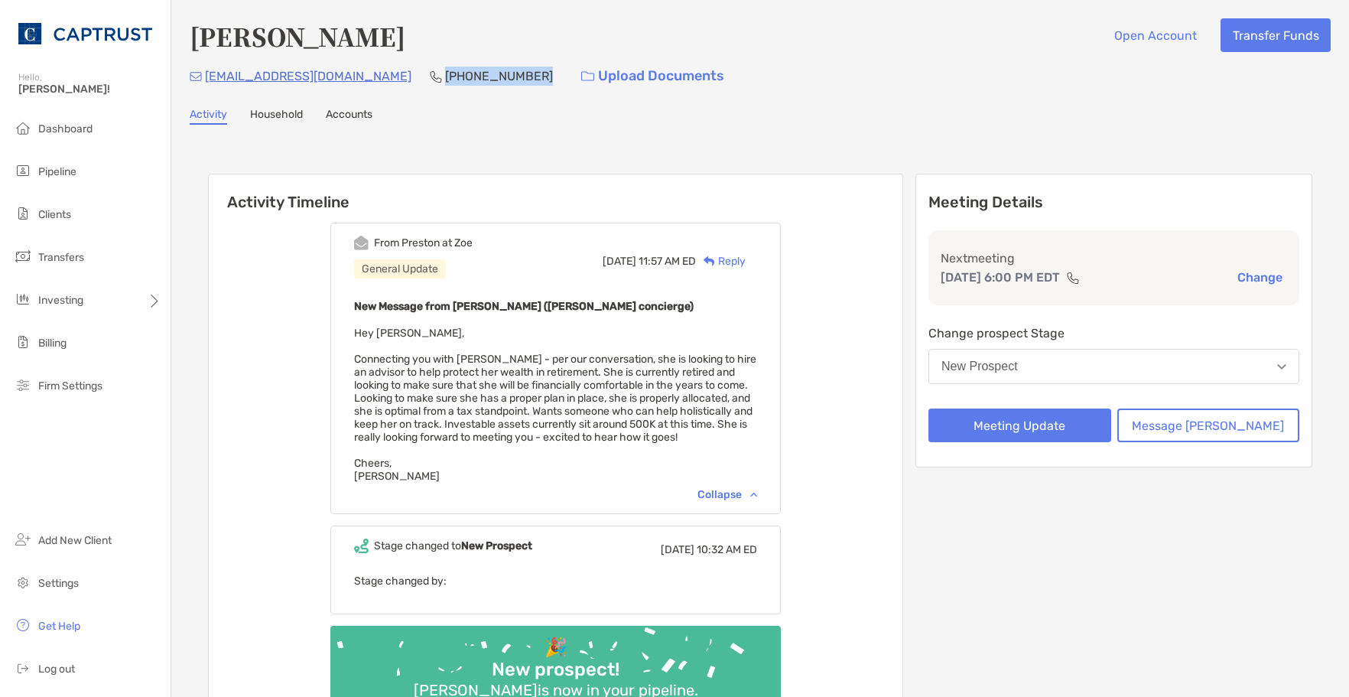
drag, startPoint x: 464, startPoint y: 75, endPoint x: 379, endPoint y: 70, distance: 85.0
click at [445, 70] on p "[PHONE_NUMBER]" at bounding box center [499, 76] width 108 height 19
drag, startPoint x: 389, startPoint y: 70, endPoint x: 378, endPoint y: 75, distance: 11.7
copy p "[PHONE_NUMBER]"
click at [451, 139] on div "[PERSON_NAME] Open Account Transfer Funds [EMAIL_ADDRESS][DOMAIN_NAME] [PHONE_N…" at bounding box center [760, 394] width 1178 height 789
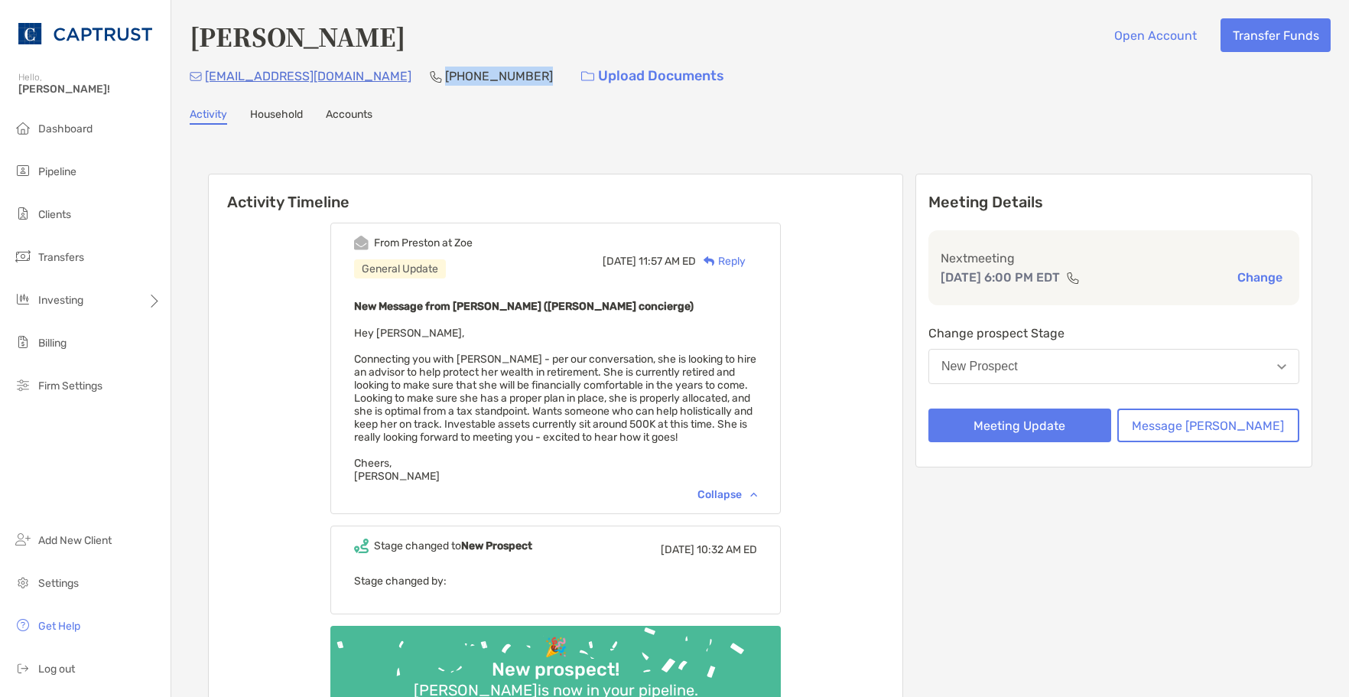
drag, startPoint x: 442, startPoint y: 72, endPoint x: 379, endPoint y: 73, distance: 63.5
click at [379, 73] on div "[EMAIL_ADDRESS][DOMAIN_NAME] [PHONE_NUMBER] Upload Documents" at bounding box center [760, 76] width 1141 height 33
copy p "(267) 667-3067"
drag, startPoint x: 336, startPoint y: 100, endPoint x: 343, endPoint y: 90, distance: 12.5
click at [337, 100] on div "Amy Walker Open Account Transfer Funds titojun2002@yahoo.com (267) 667-3067 Upl…" at bounding box center [760, 394] width 1178 height 789
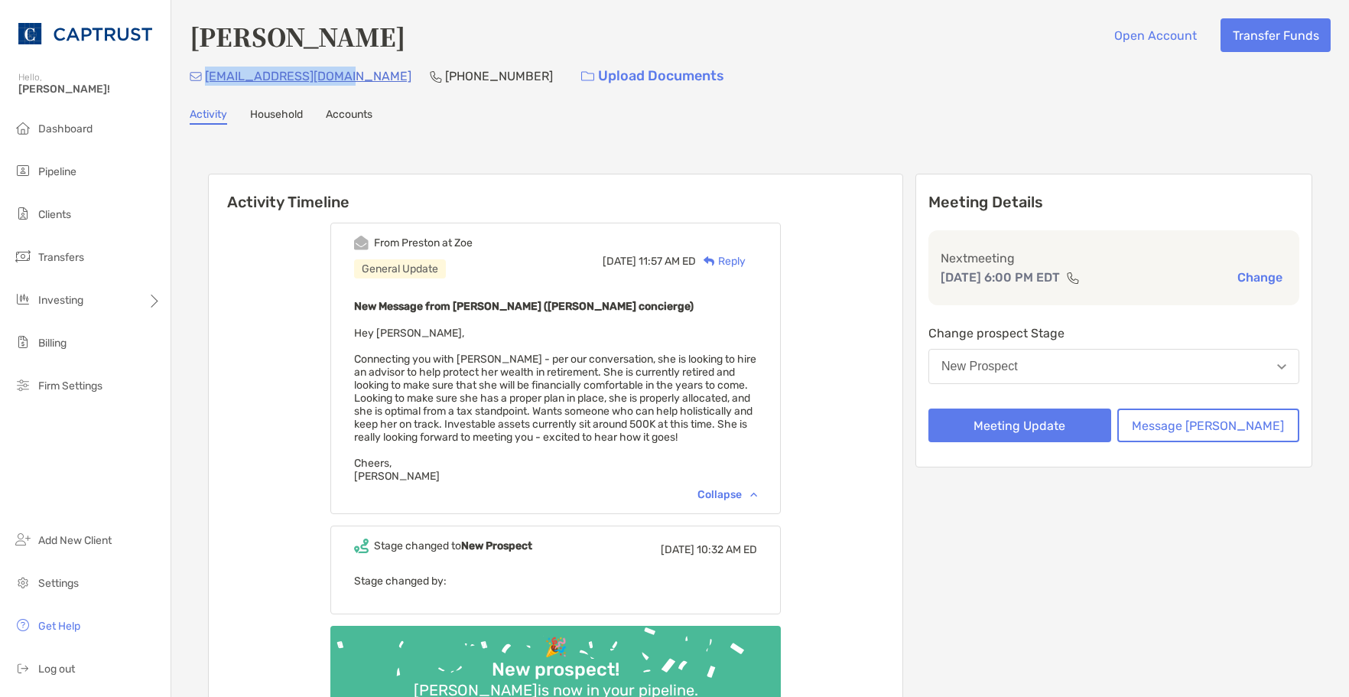
drag, startPoint x: 347, startPoint y: 76, endPoint x: 207, endPoint y: 70, distance: 140.1
click at [207, 70] on div "titojun2002@yahoo.com (267) 667-3067 Upload Documents" at bounding box center [760, 76] width 1141 height 33
drag, startPoint x: 207, startPoint y: 70, endPoint x: 462, endPoint y: 141, distance: 264.3
click at [462, 127] on div "Amy Walker Open Account Transfer Funds titojun2002@yahoo.com (267) 667-3067 Upl…" at bounding box center [760, 394] width 1178 height 789
click at [746, 265] on div "Reply" at bounding box center [721, 261] width 50 height 16
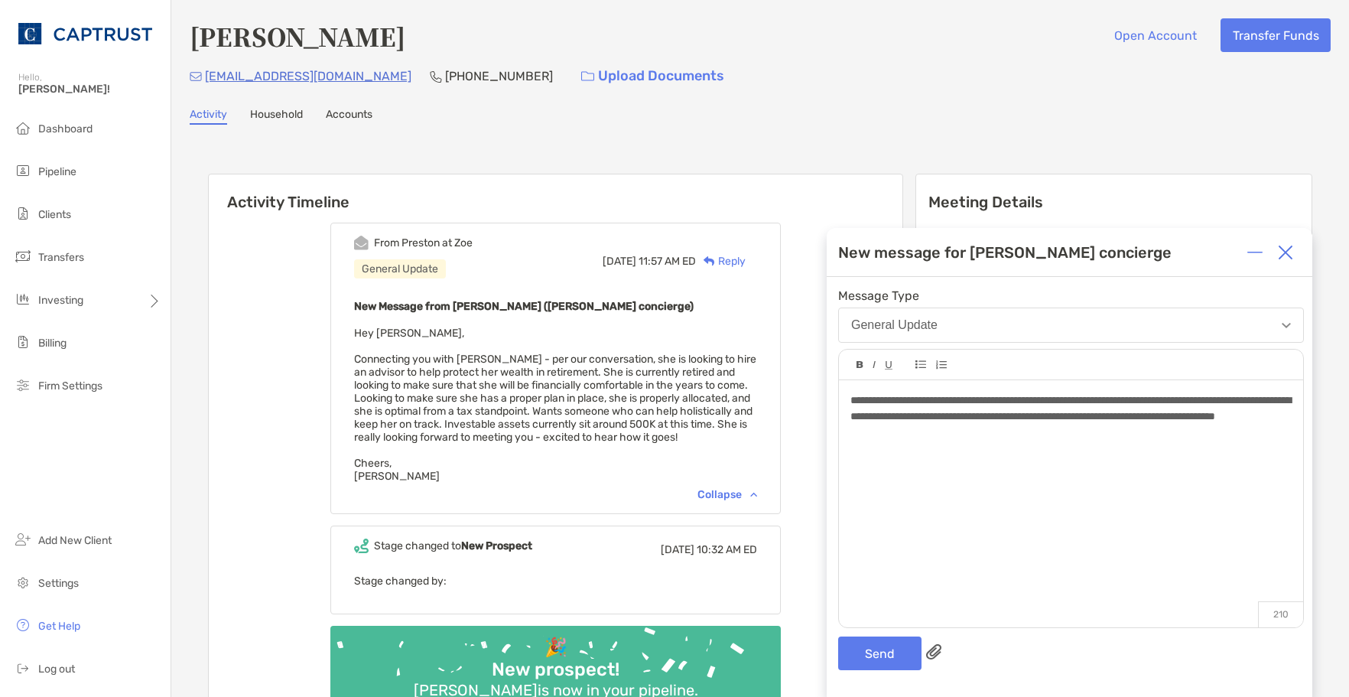
click at [1073, 410] on span "**********" at bounding box center [1071, 408] width 441 height 27
click at [1137, 435] on div "**********" at bounding box center [1071, 416] width 441 height 48
click at [975, 413] on span "**********" at bounding box center [1071, 416] width 441 height 43
click at [1199, 418] on span "**********" at bounding box center [1071, 416] width 441 height 43
click at [1202, 415] on span "**********" at bounding box center [1071, 416] width 441 height 43
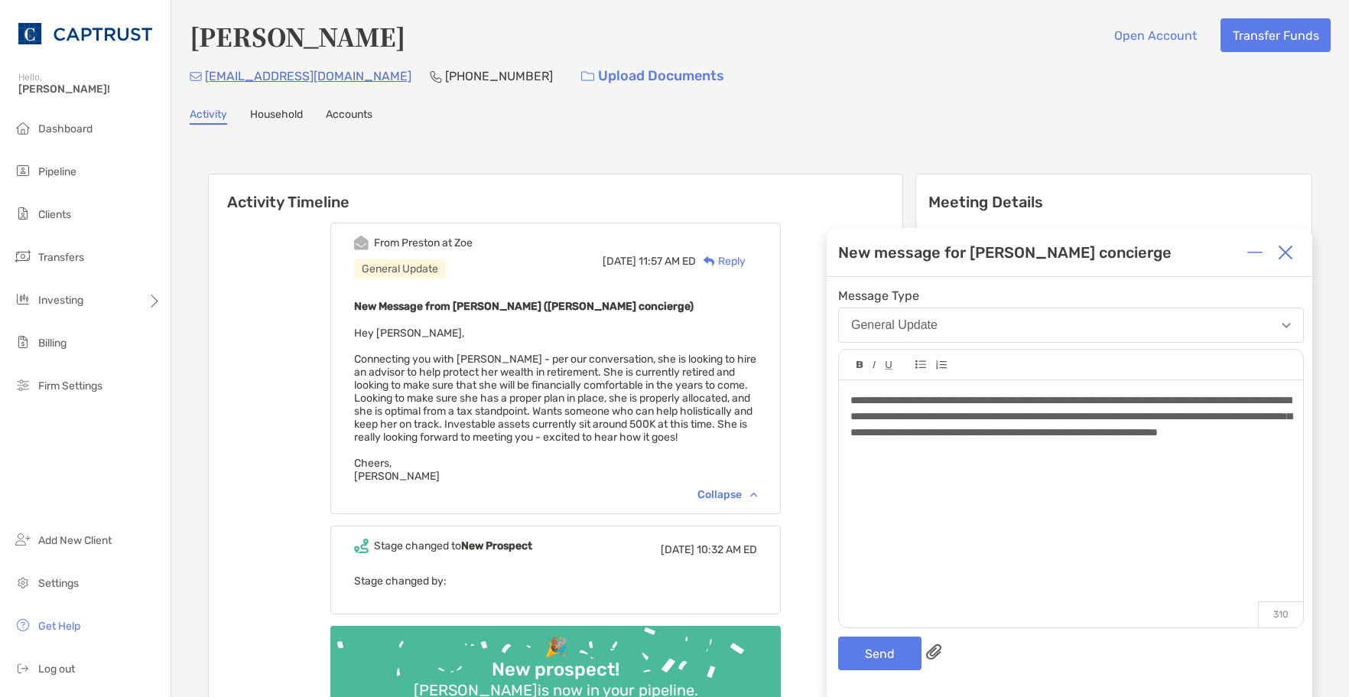
click at [1028, 434] on span "**********" at bounding box center [1071, 416] width 441 height 43
click at [1234, 453] on div "**********" at bounding box center [1071, 424] width 441 height 64
click at [892, 650] on button "Send" at bounding box center [879, 653] width 83 height 34
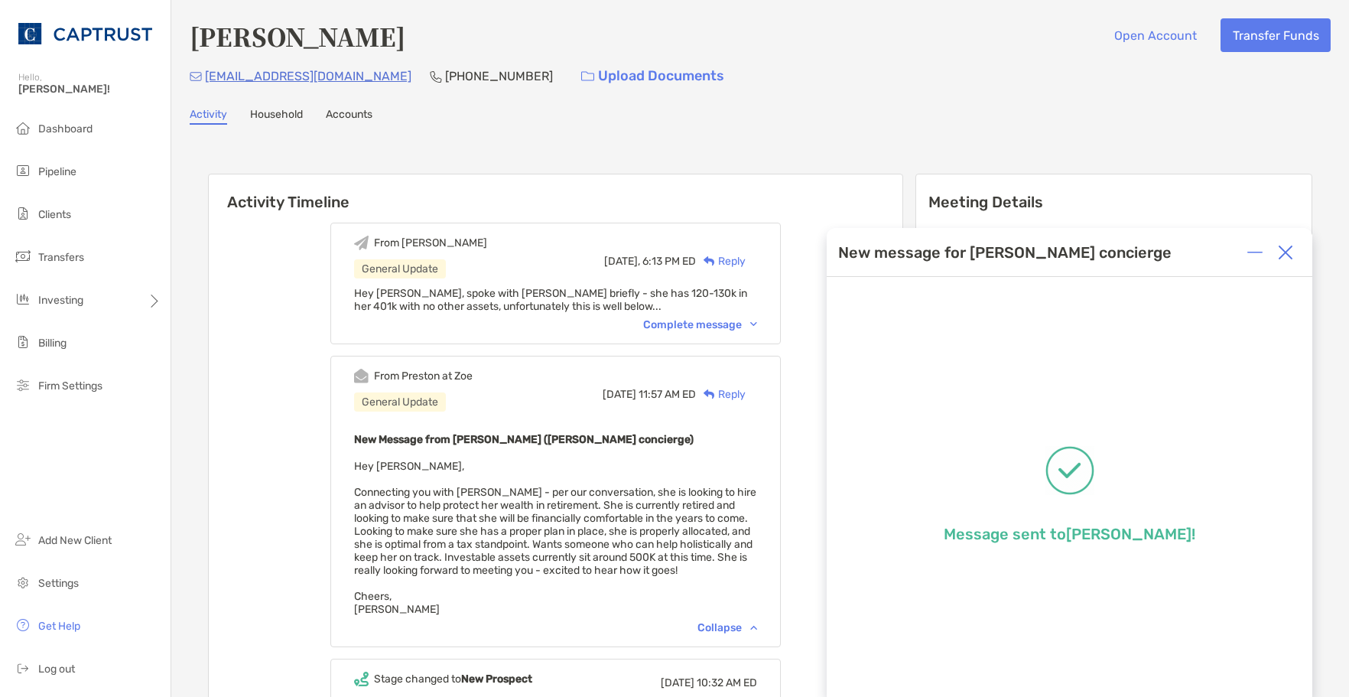
click at [744, 327] on div "Complete message" at bounding box center [700, 324] width 114 height 13
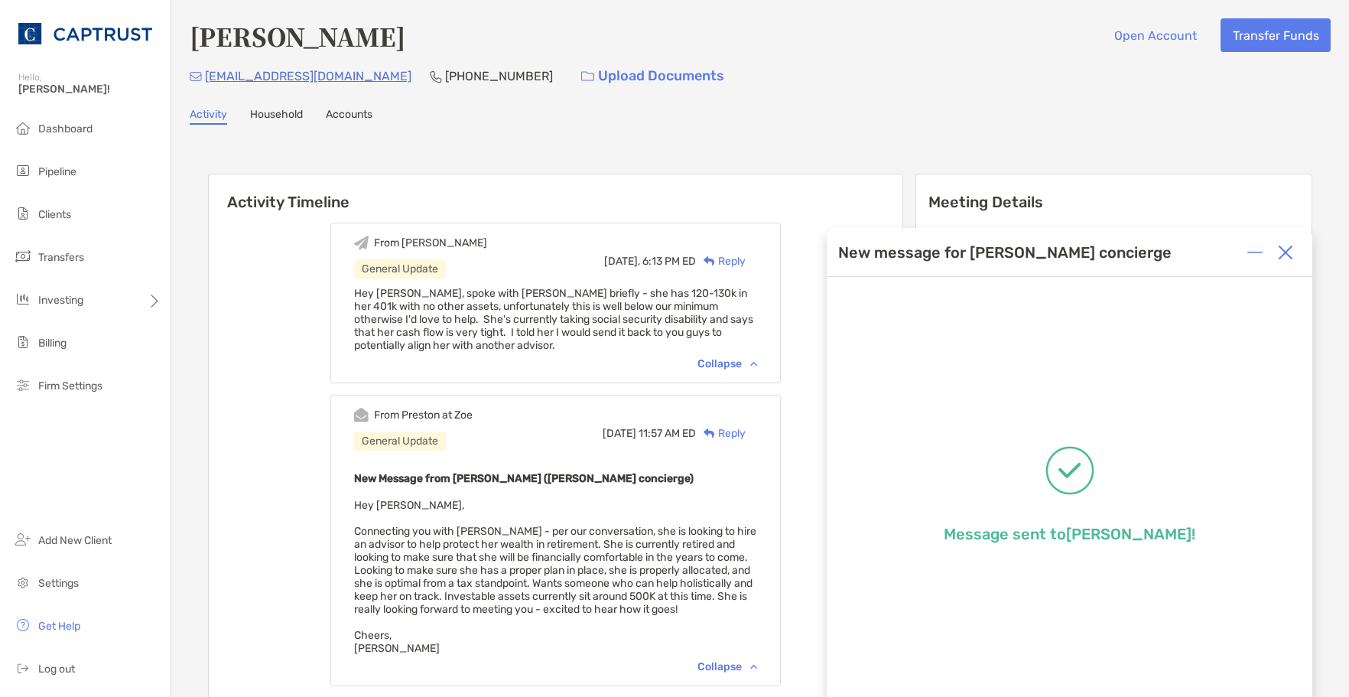
click at [757, 366] on div "Collapse" at bounding box center [728, 363] width 60 height 13
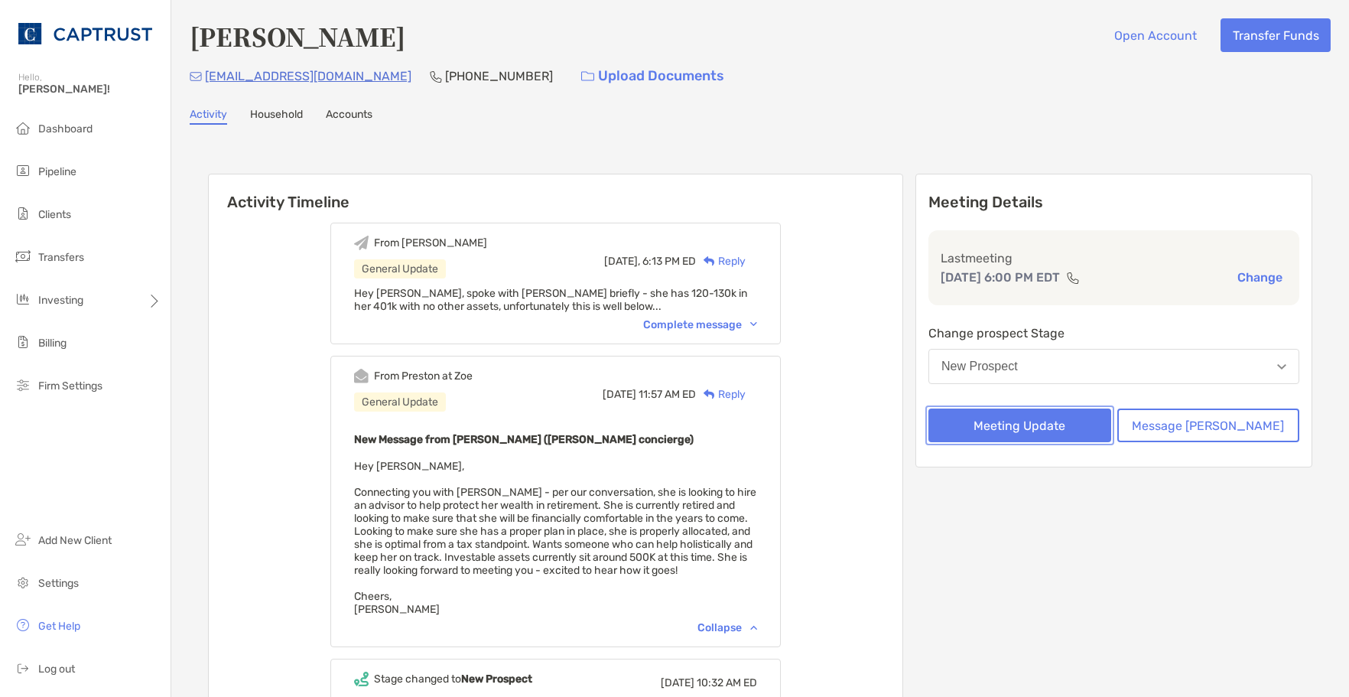
click at [1070, 429] on button "Meeting Update" at bounding box center [1020, 425] width 183 height 34
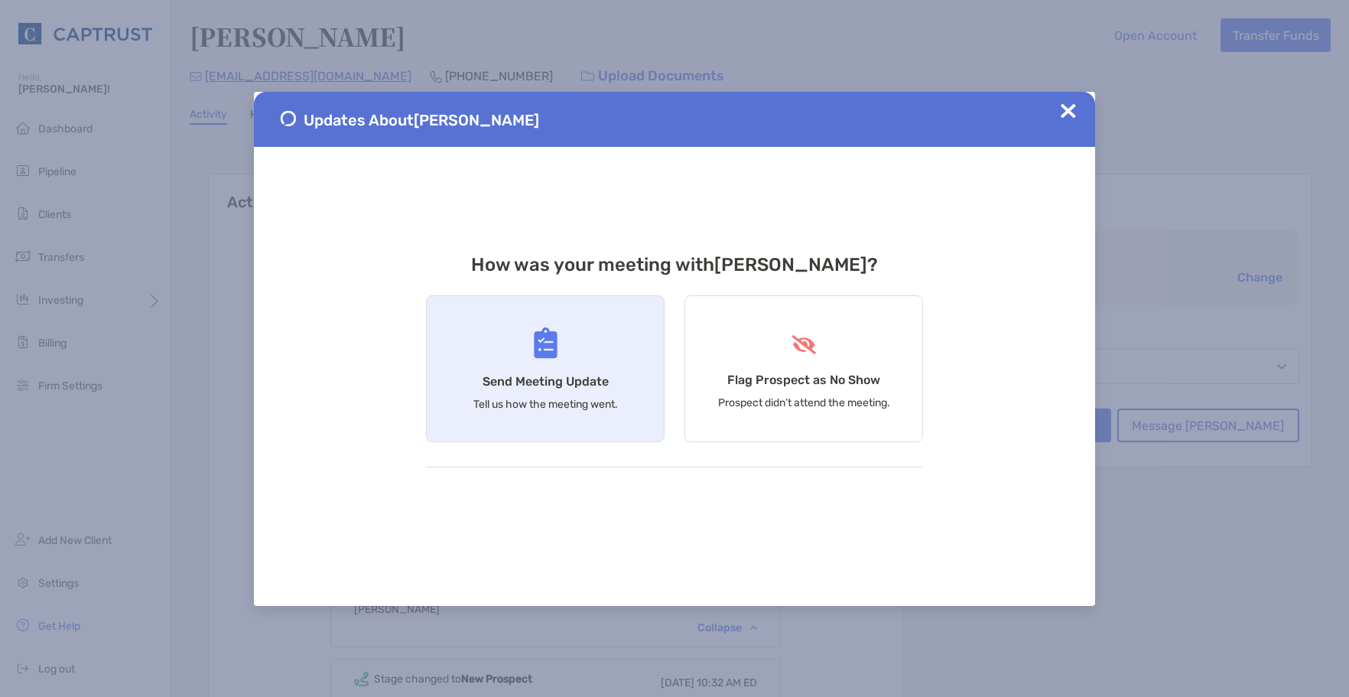
click at [498, 394] on div "Send Meeting Update Tell us how the meeting went." at bounding box center [545, 368] width 239 height 147
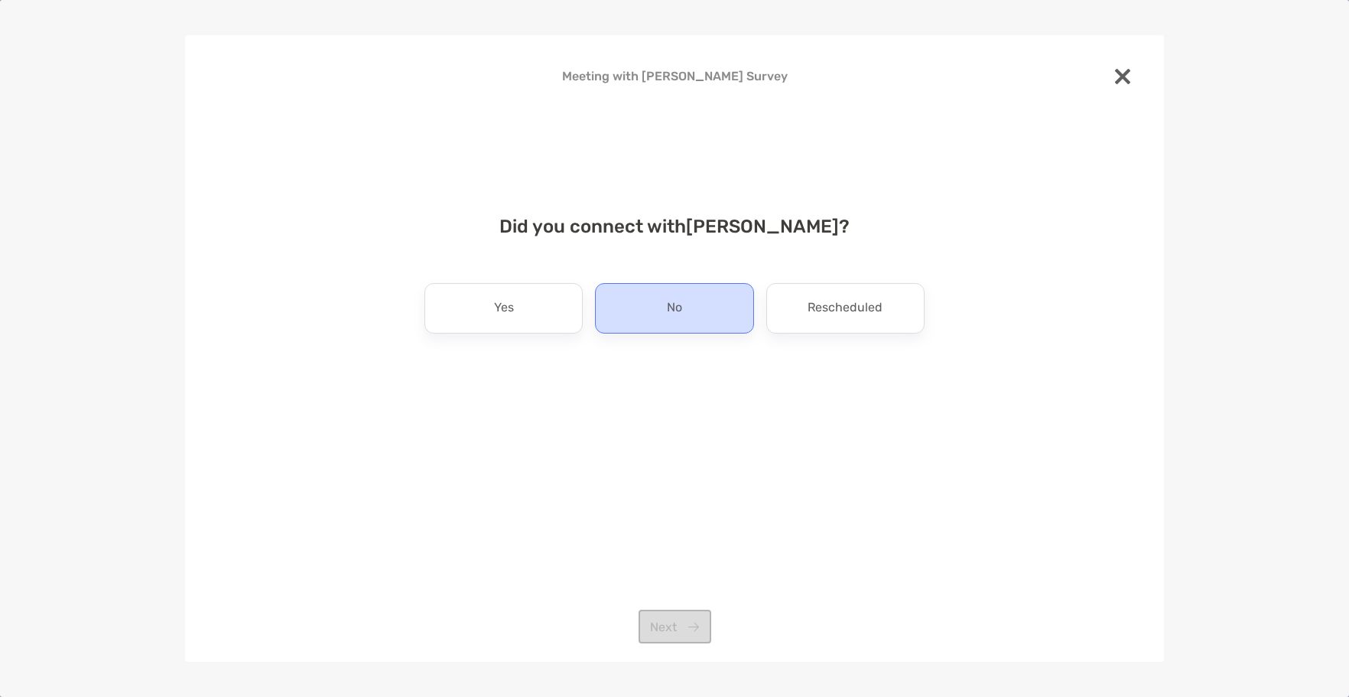
click at [688, 303] on div "No" at bounding box center [674, 308] width 158 height 50
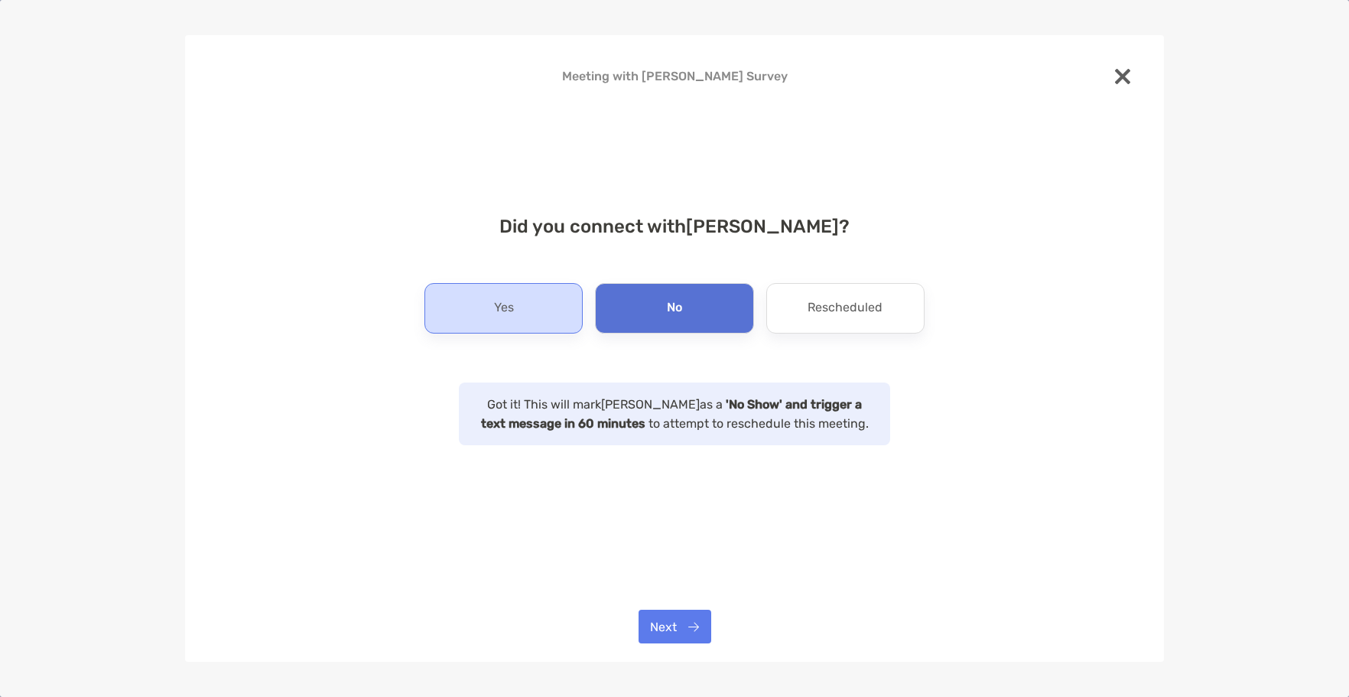
drag, startPoint x: 421, startPoint y: 314, endPoint x: 461, endPoint y: 309, distance: 40.9
click at [425, 314] on div "Did you connect with Amy Walker ? Yes No Rescheduled Got it! This will mark Amy…" at bounding box center [675, 321] width 930 height 248
click at [513, 330] on div "Yes" at bounding box center [504, 308] width 158 height 50
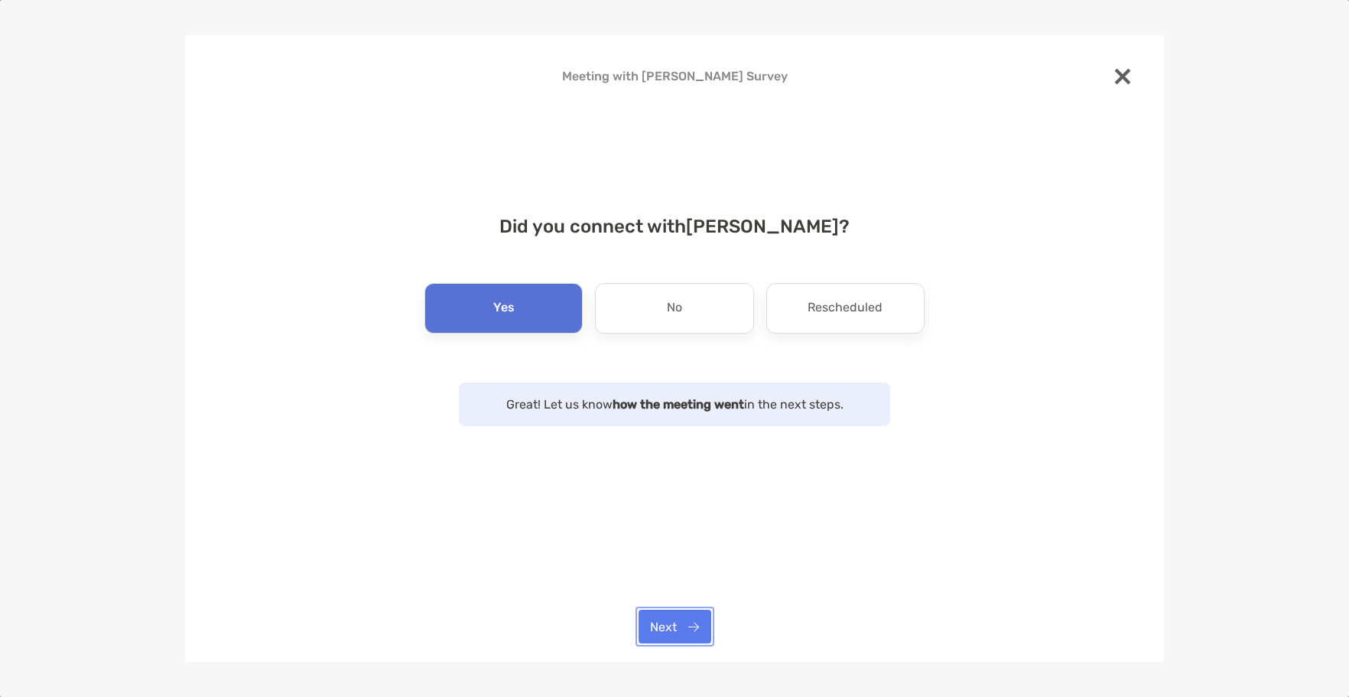
click at [666, 622] on button "Next" at bounding box center [675, 627] width 73 height 34
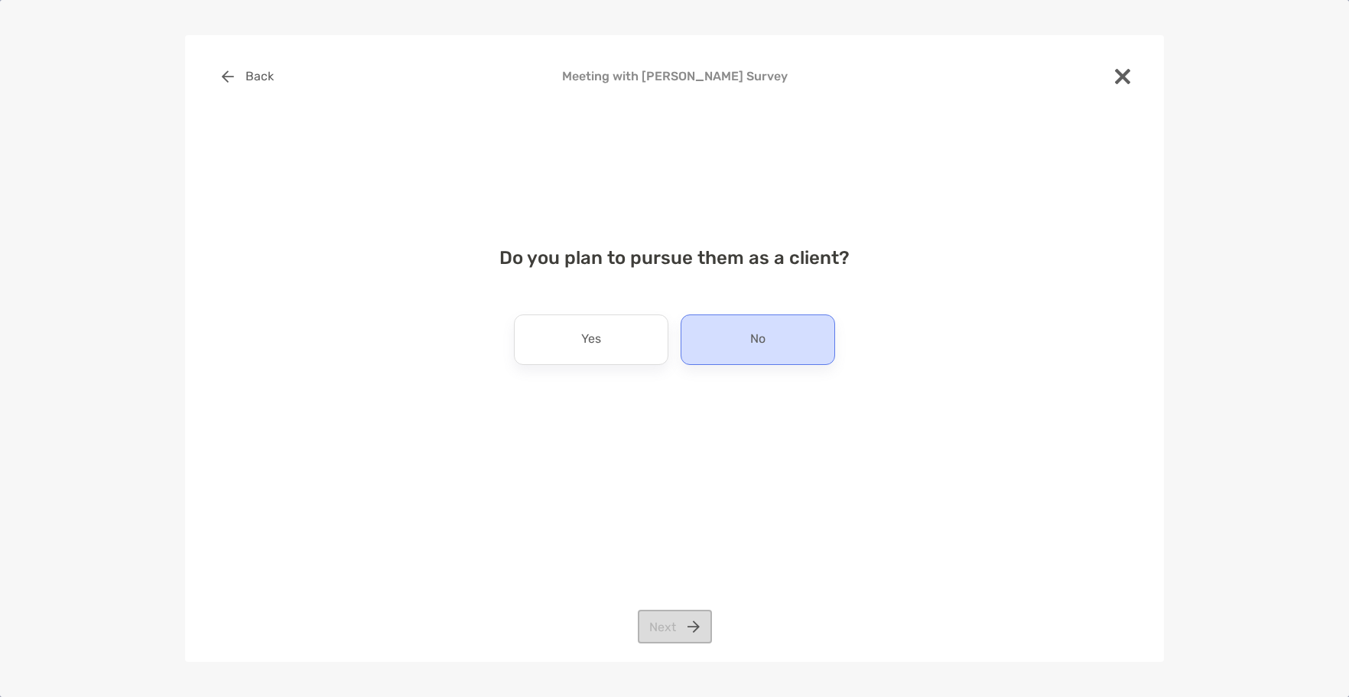
click at [763, 343] on p "No" at bounding box center [757, 339] width 15 height 24
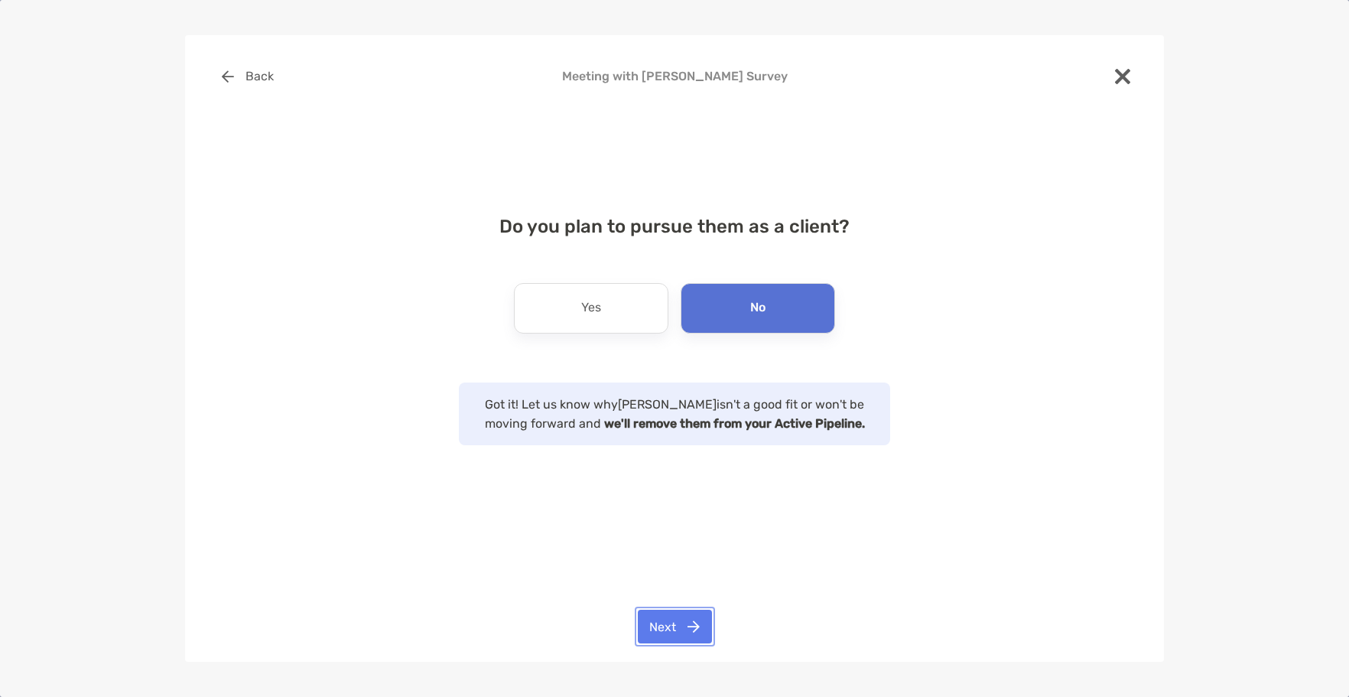
click at [700, 635] on button "Next" at bounding box center [675, 627] width 74 height 34
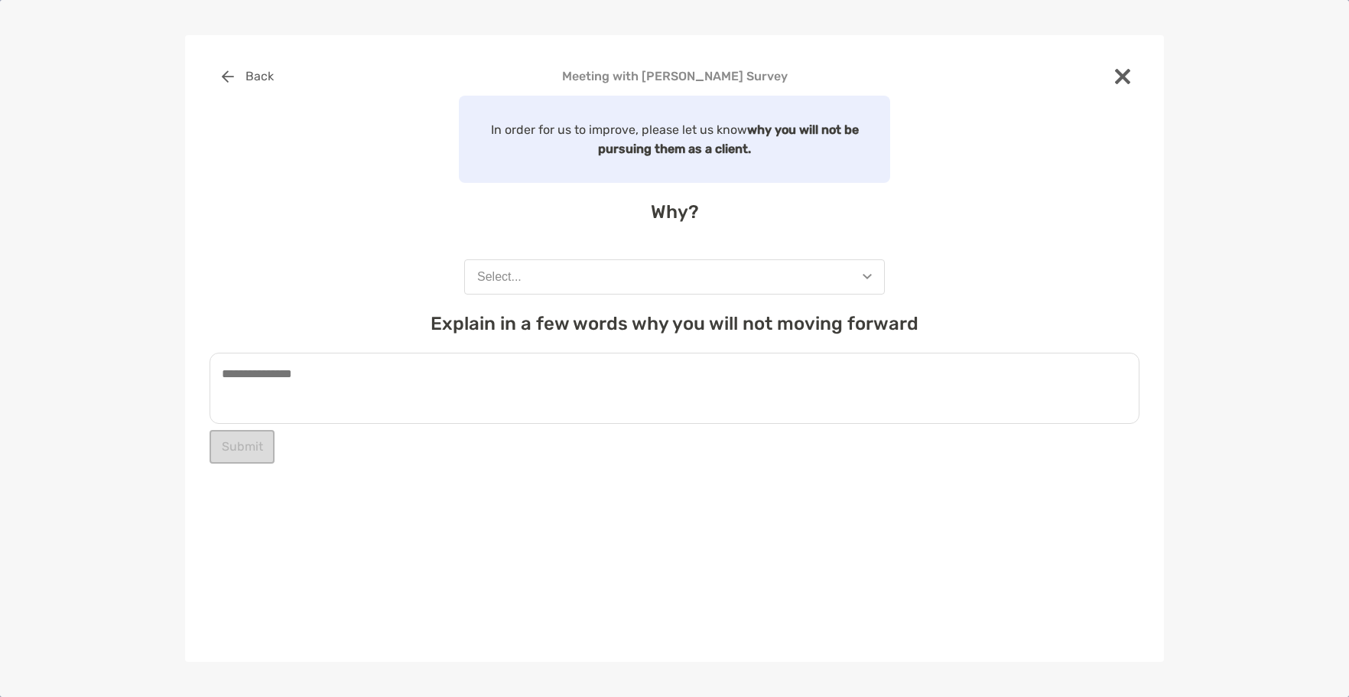
click at [615, 272] on button "Select..." at bounding box center [674, 276] width 421 height 35
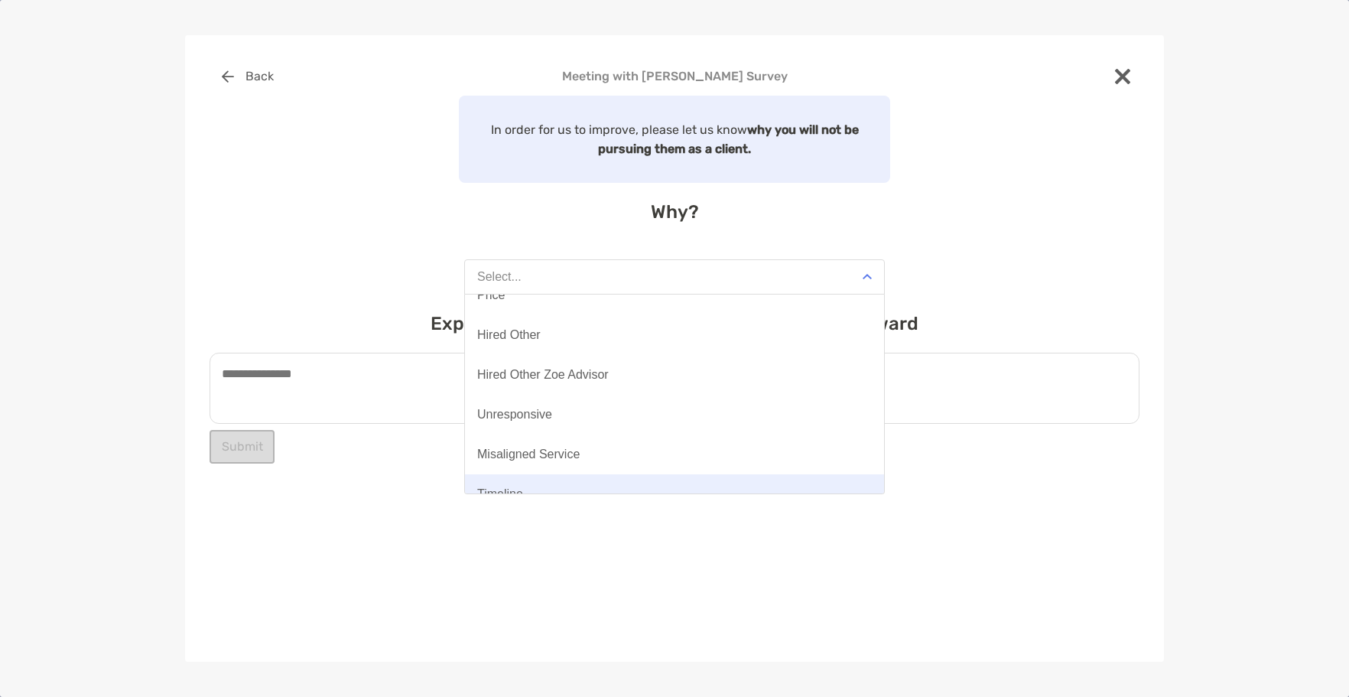
scroll to position [119, 0]
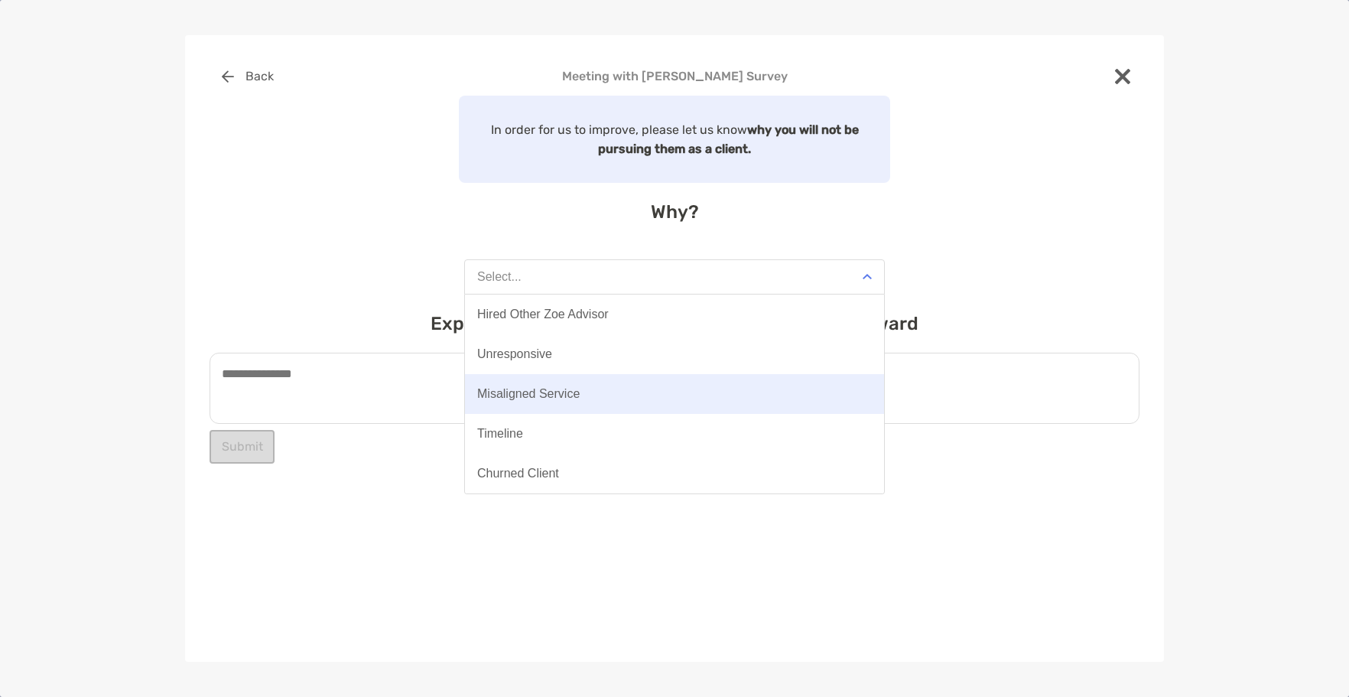
click at [571, 391] on div "Misaligned Service" at bounding box center [528, 394] width 102 height 14
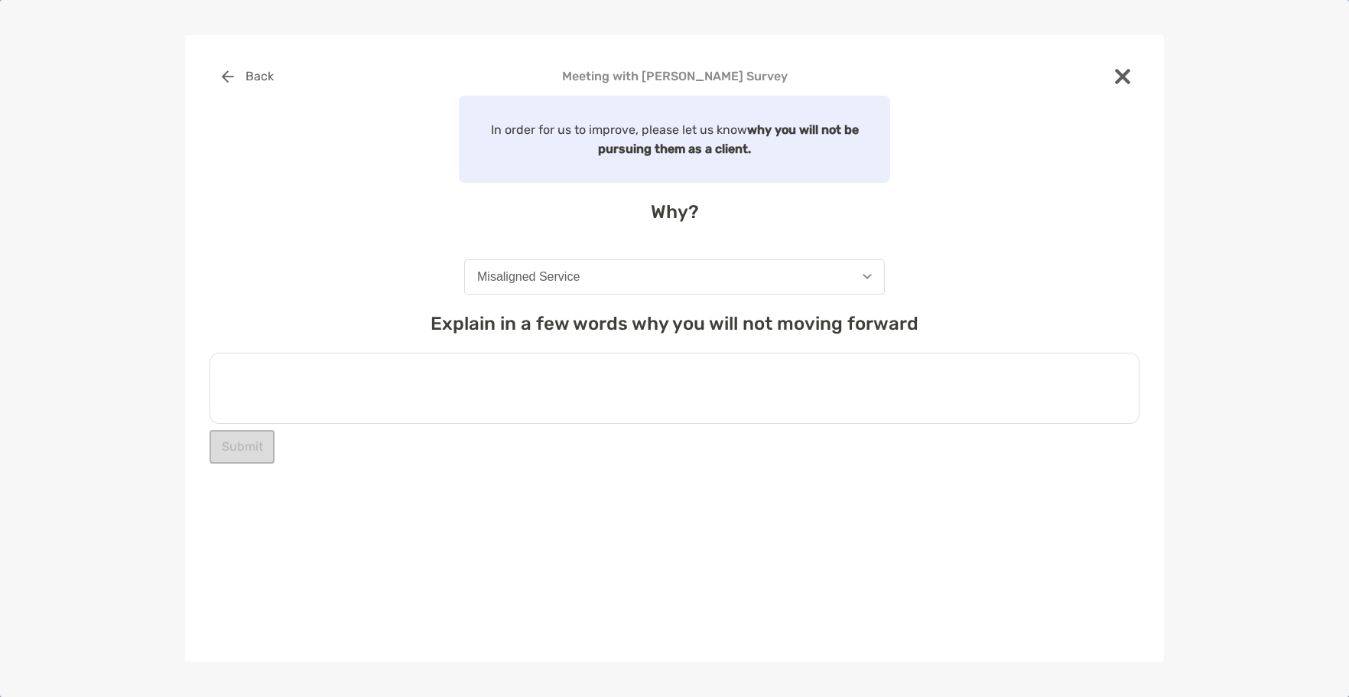
click at [457, 391] on textarea at bounding box center [675, 388] width 930 height 71
type textarea "*"
type textarea "**********"
click at [264, 452] on button "Submit" at bounding box center [242, 447] width 65 height 34
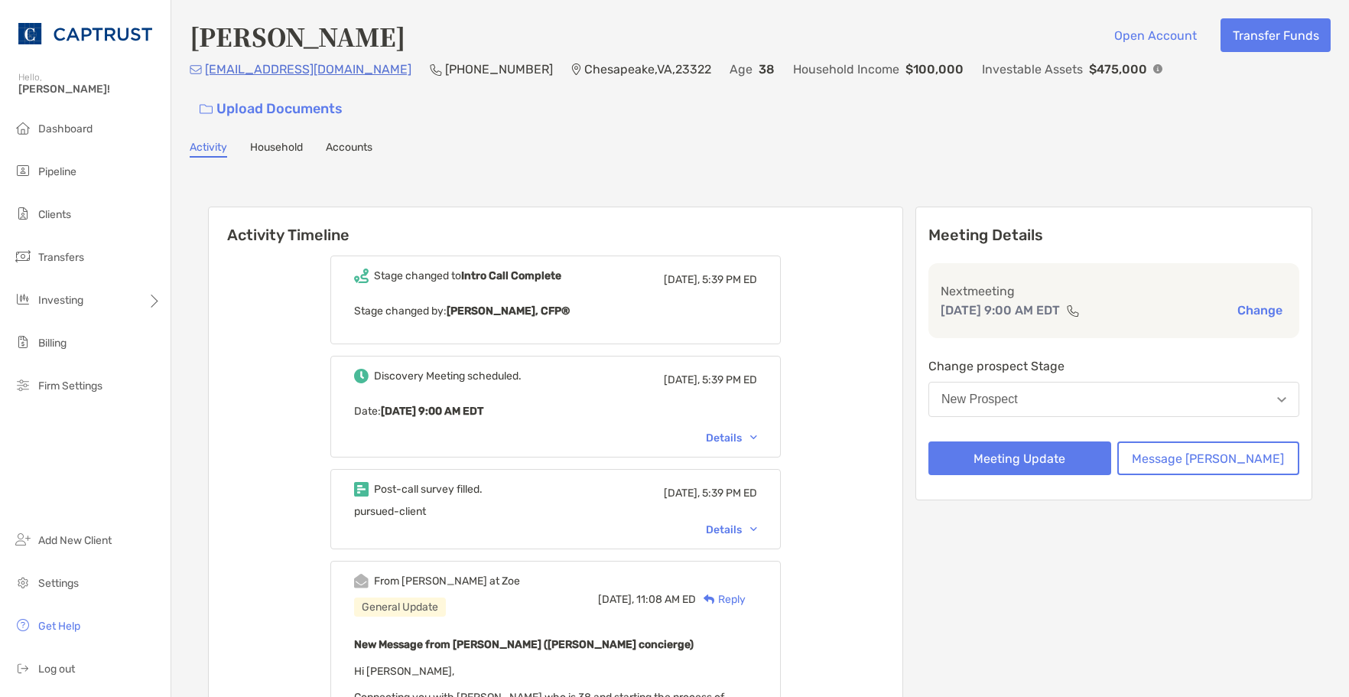
click at [757, 431] on div "Details" at bounding box center [731, 437] width 51 height 13
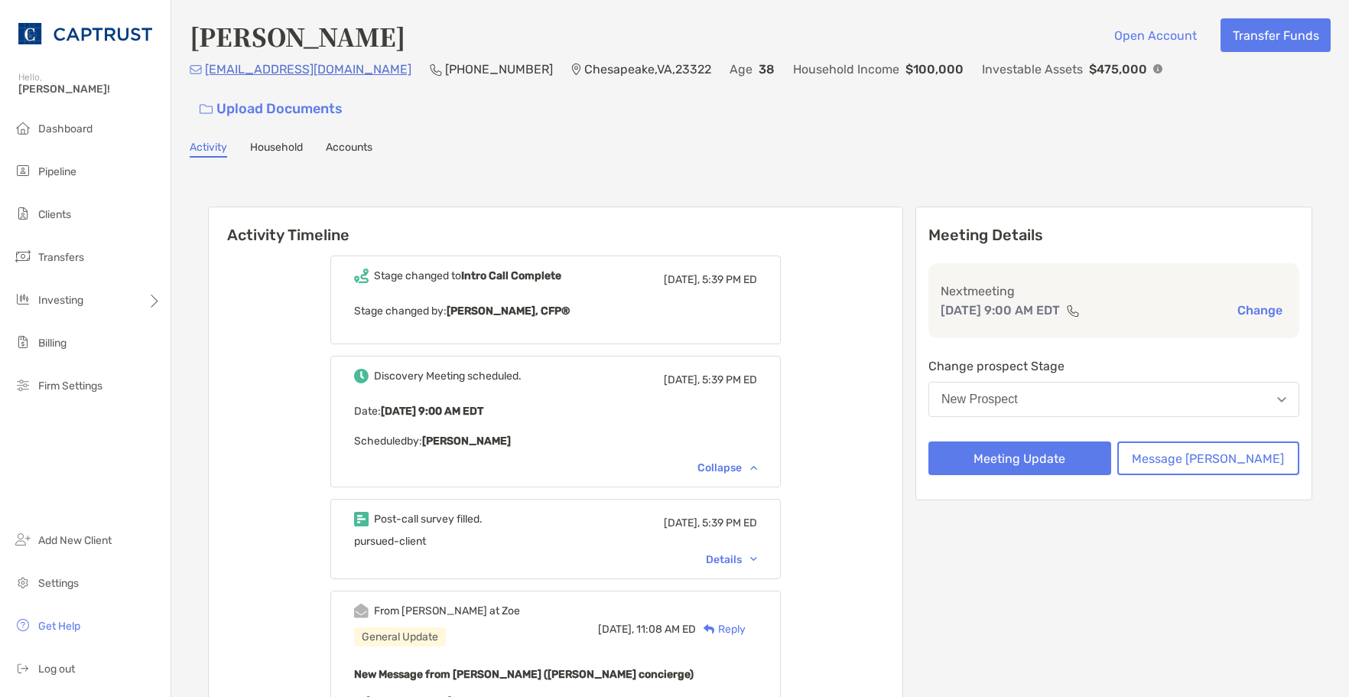
click at [757, 461] on div "Collapse" at bounding box center [728, 467] width 60 height 13
